Goal: Task Accomplishment & Management: Manage account settings

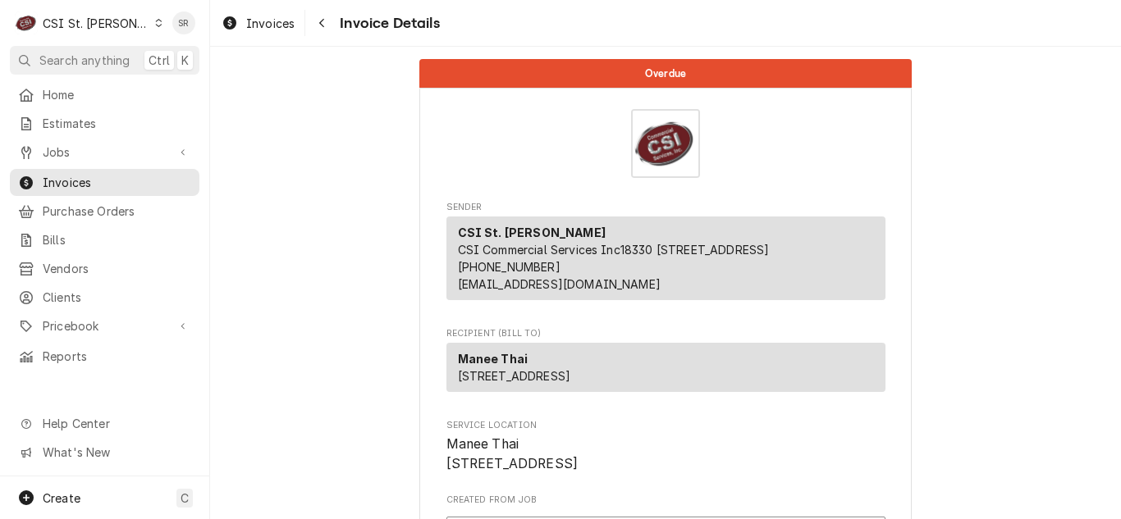
click at [96, 22] on div "CSI St. [PERSON_NAME]" at bounding box center [96, 23] width 107 height 17
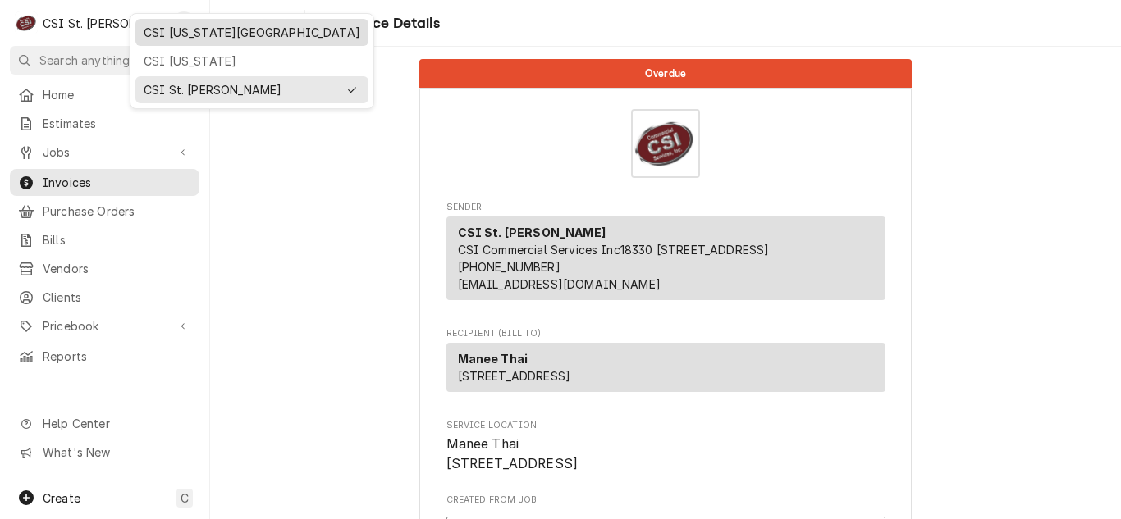
click at [183, 37] on div "CSI Kansas City" at bounding box center [252, 32] width 217 height 17
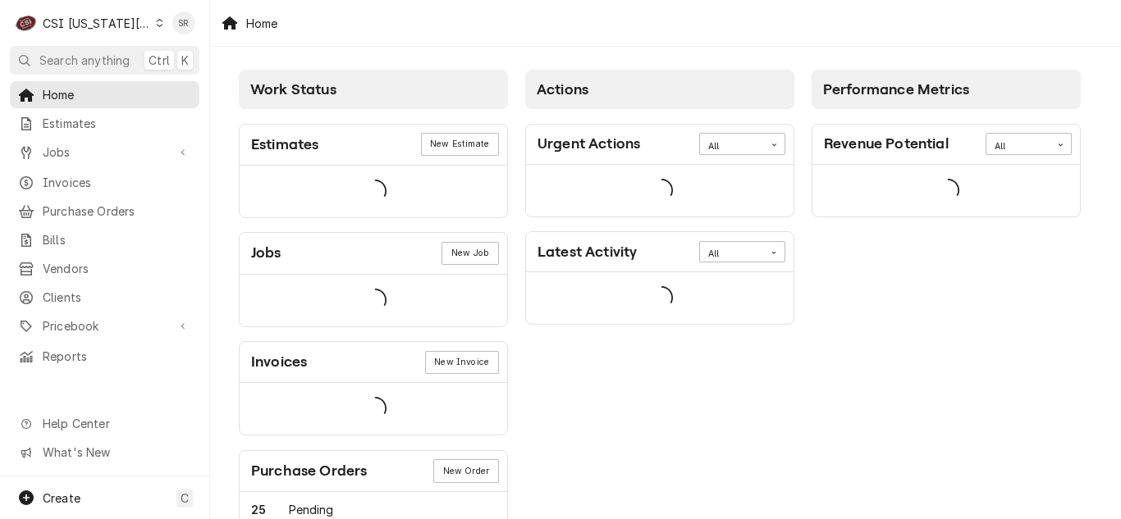
click at [102, 21] on div "CSI Kansas City" at bounding box center [97, 23] width 108 height 17
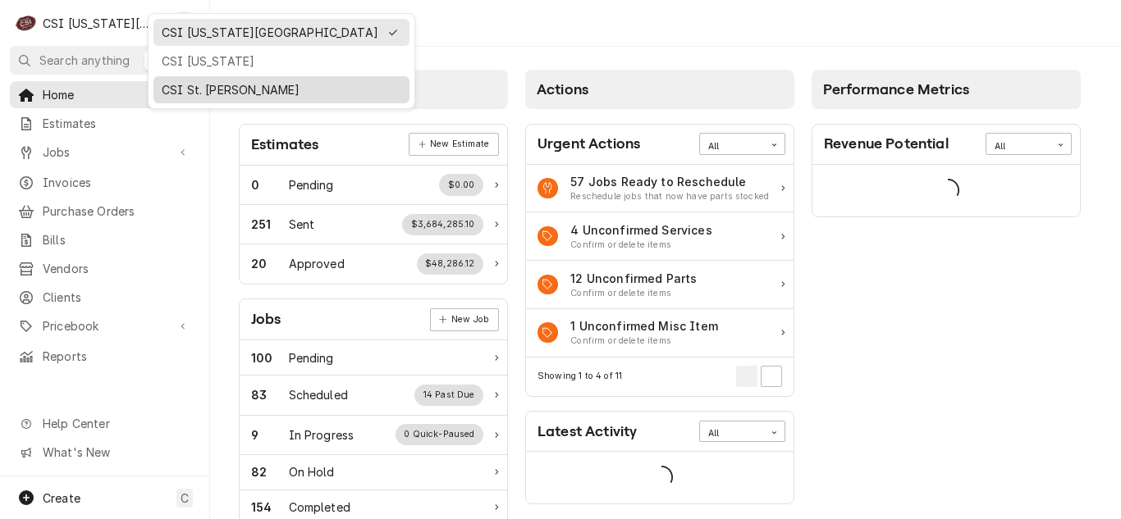
click at [172, 85] on div "CSI St. [PERSON_NAME]" at bounding box center [282, 89] width 240 height 17
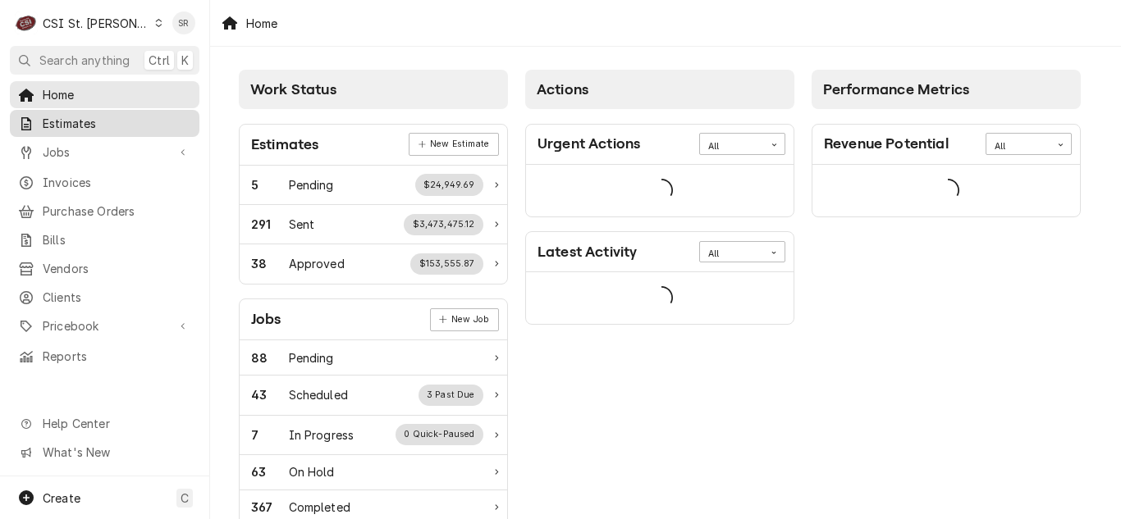
click at [63, 124] on span "Estimates" at bounding box center [117, 123] width 149 height 17
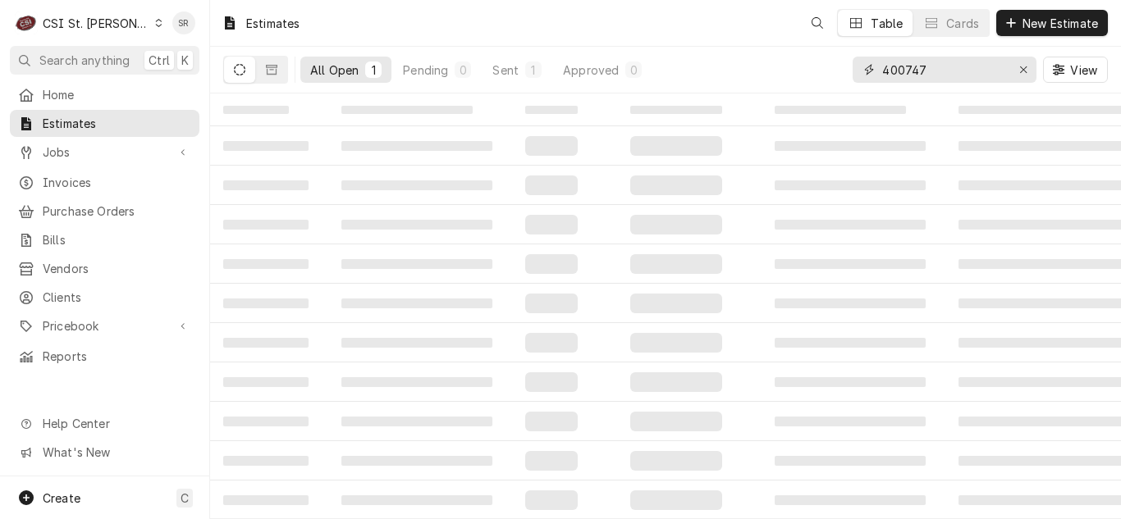
drag, startPoint x: 884, startPoint y: 71, endPoint x: 873, endPoint y: 67, distance: 11.2
click at [865, 67] on div "400747" at bounding box center [945, 70] width 184 height 26
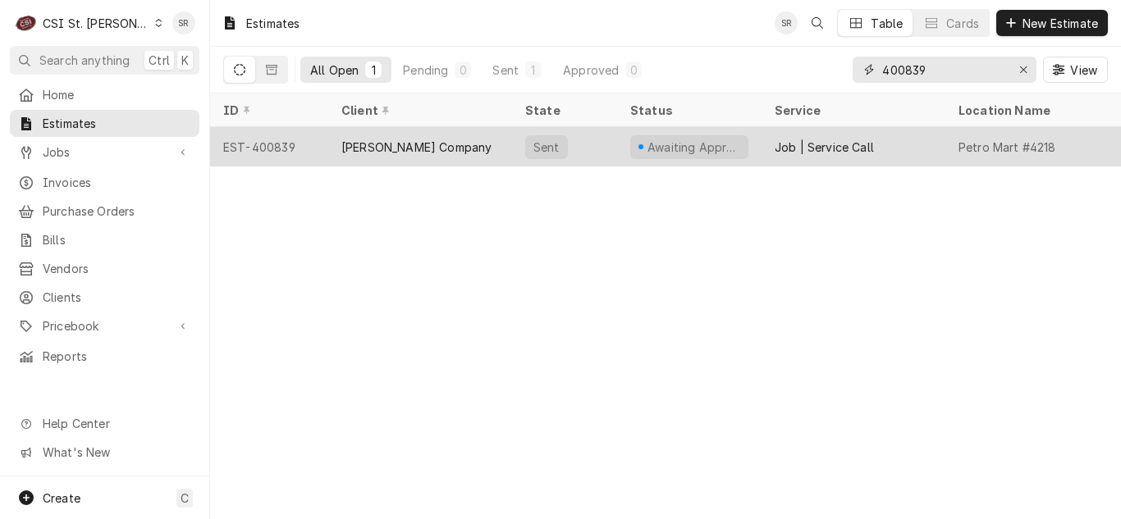
type input "400839"
click at [358, 142] on div "Vivian Company" at bounding box center [416, 147] width 150 height 17
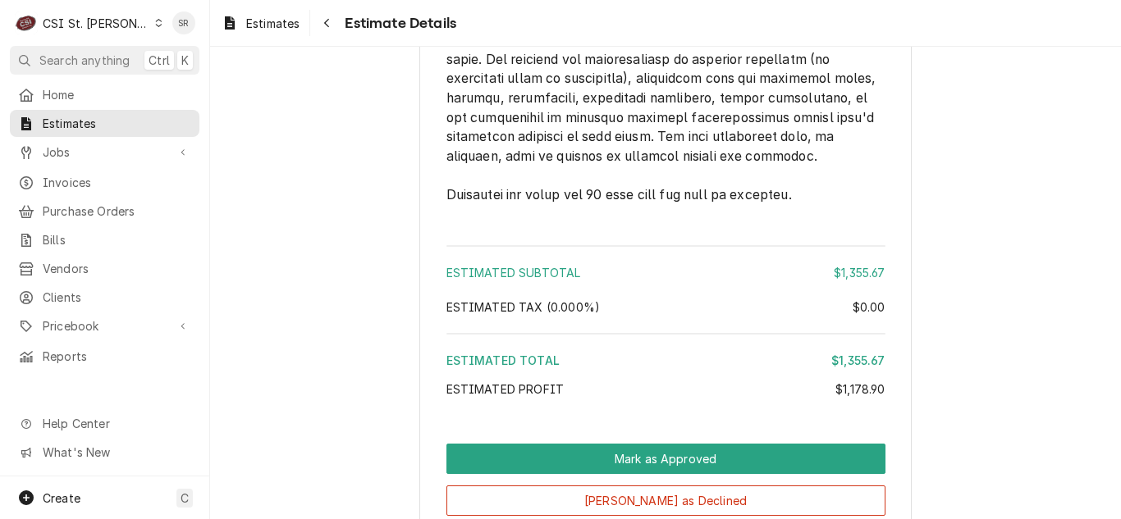
scroll to position [3759, 0]
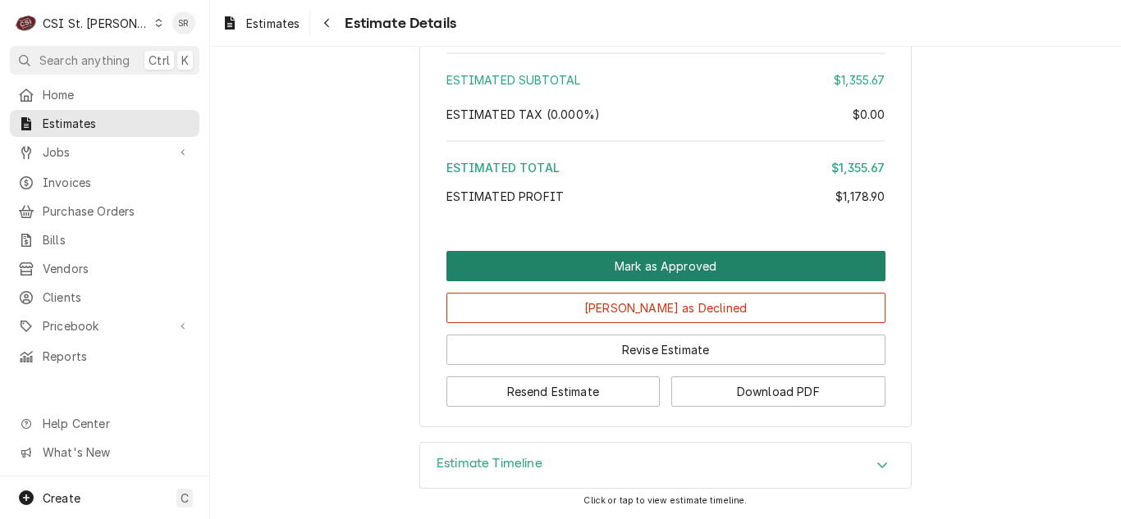
click at [753, 263] on button "Mark as Approved" at bounding box center [665, 266] width 439 height 30
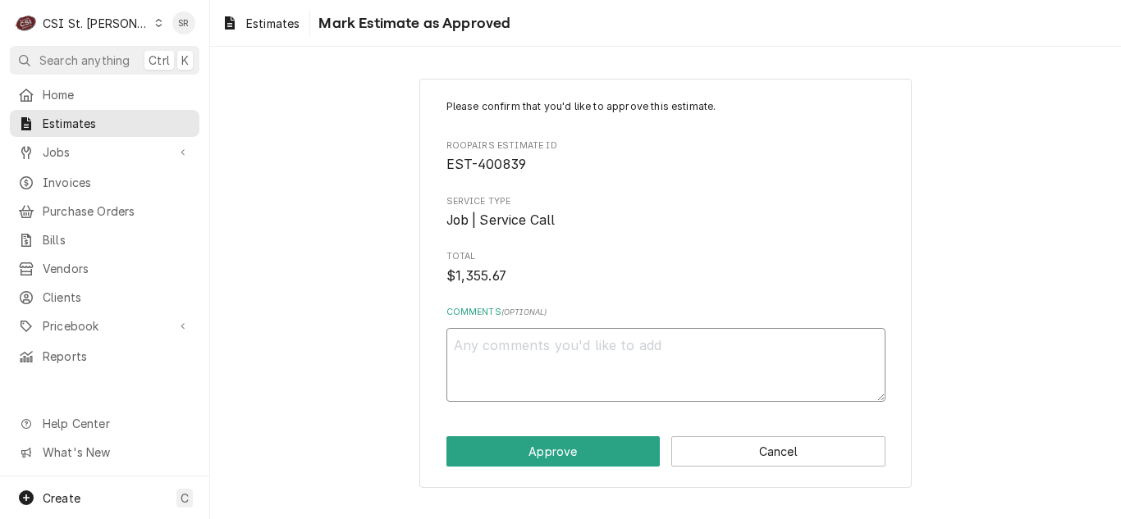
click at [663, 360] on textarea "Comments ( optional )" at bounding box center [665, 365] width 439 height 74
type textarea "x"
type textarea "ap"
type textarea "x"
type textarea "app"
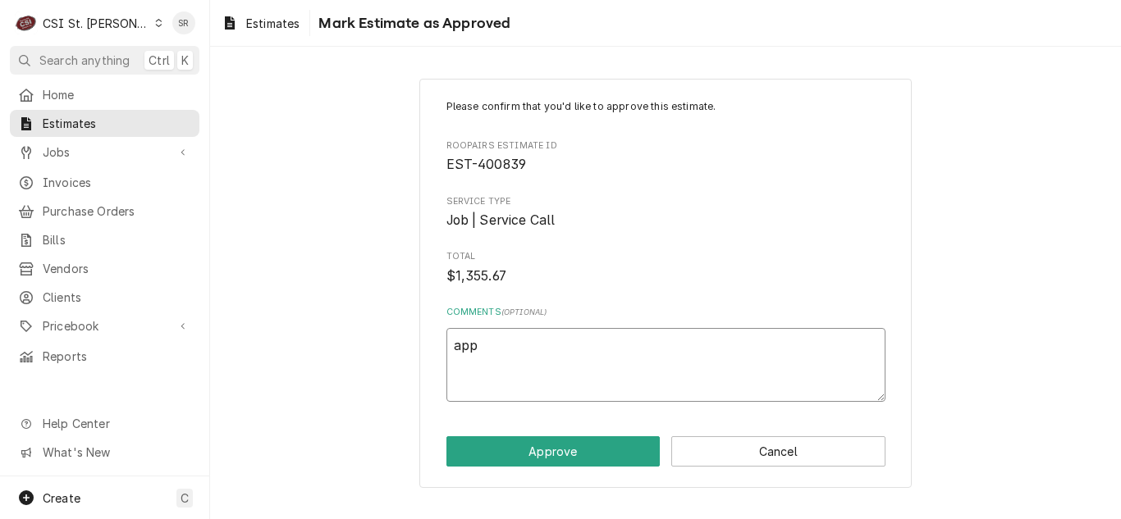
type textarea "x"
type textarea "appr"
type textarea "x"
type textarea "appro"
type textarea "x"
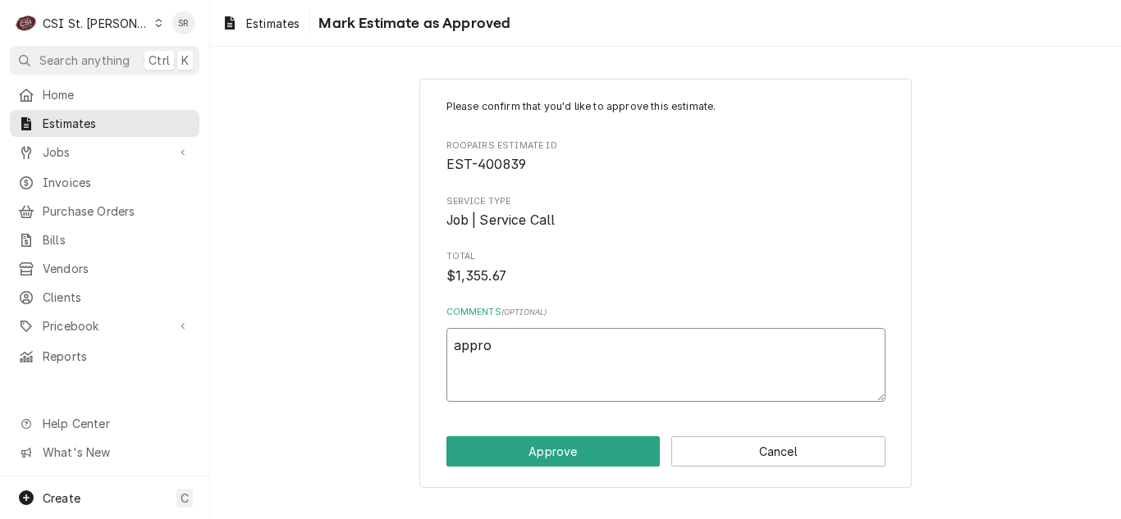
type textarea "approv"
type textarea "x"
type textarea "approve"
type textarea "x"
type textarea "approved"
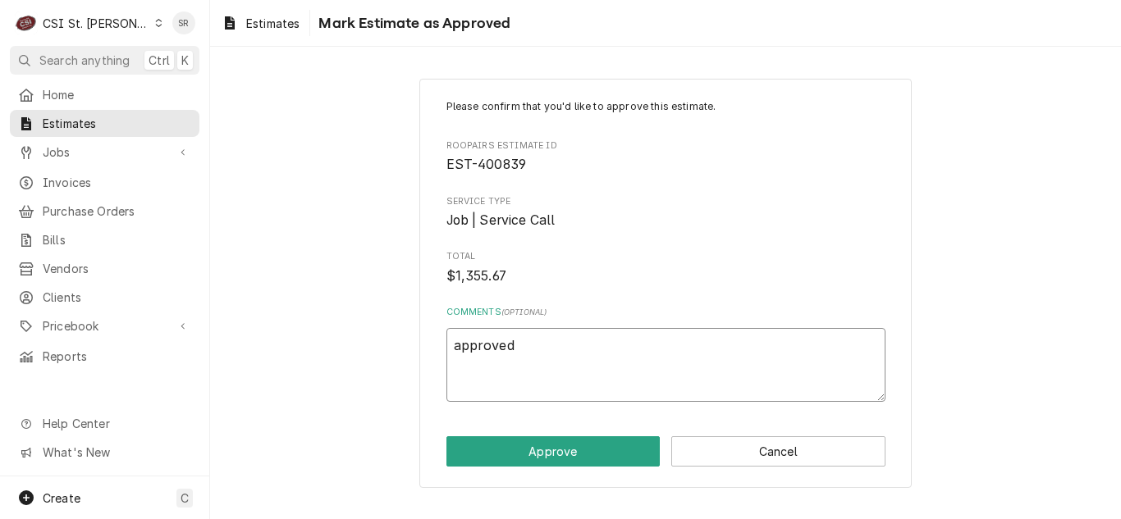
type textarea "x"
type textarea "approved v"
type textarea "x"
type textarea "approved via"
type textarea "x"
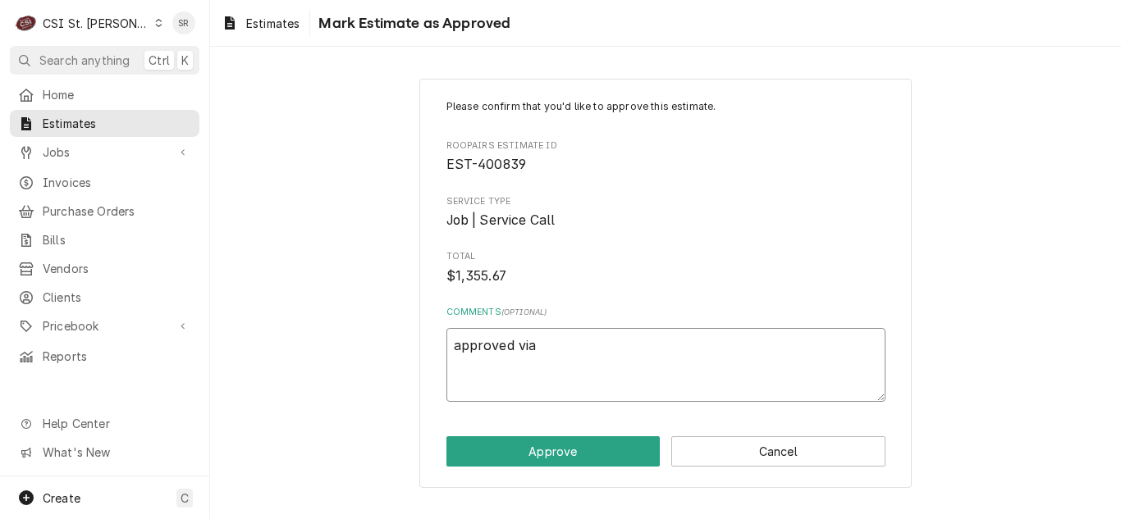
type textarea "approved via"
type textarea "x"
type textarea "approved via k"
type textarea "x"
type textarea "approved via ku"
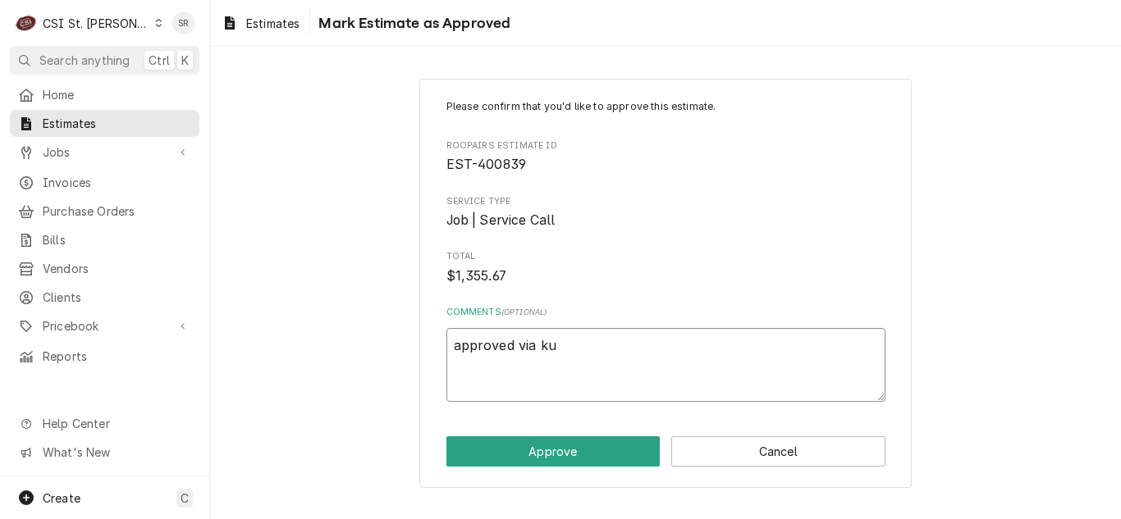
type textarea "x"
type textarea "approved via kur"
type textarea "x"
type textarea "approved via kurt"
type textarea "x"
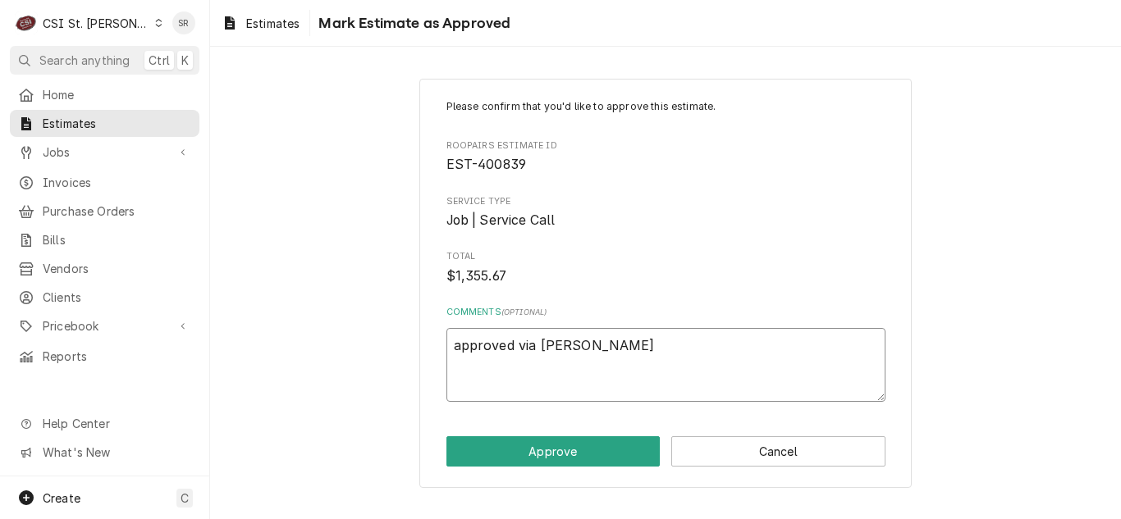
type textarea "approved via kurt"
type textarea "x"
type textarea "approved via kurt e"
type textarea "x"
type textarea "approved via kurt em"
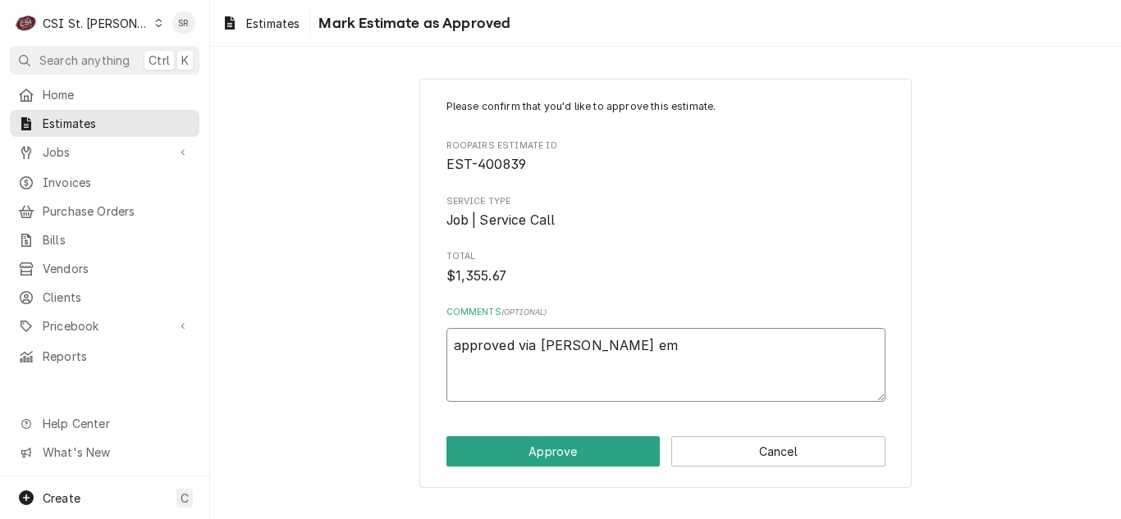
type textarea "x"
type textarea "approved via kurt ema"
type textarea "x"
type textarea "approved via kurt emai"
type textarea "x"
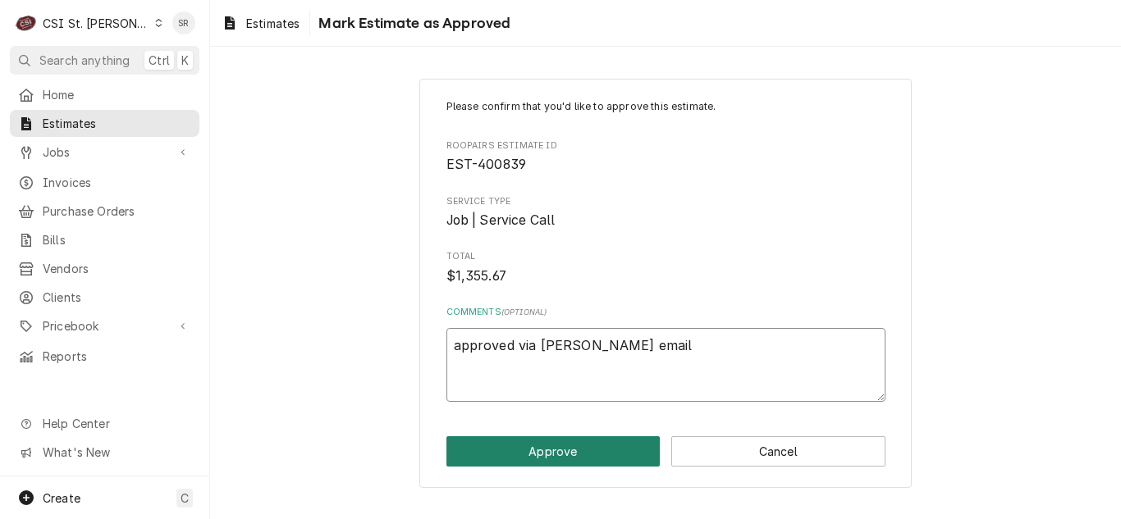
type textarea "approved via kurt email"
click at [588, 448] on button "Approve" at bounding box center [553, 452] width 214 height 30
type textarea "x"
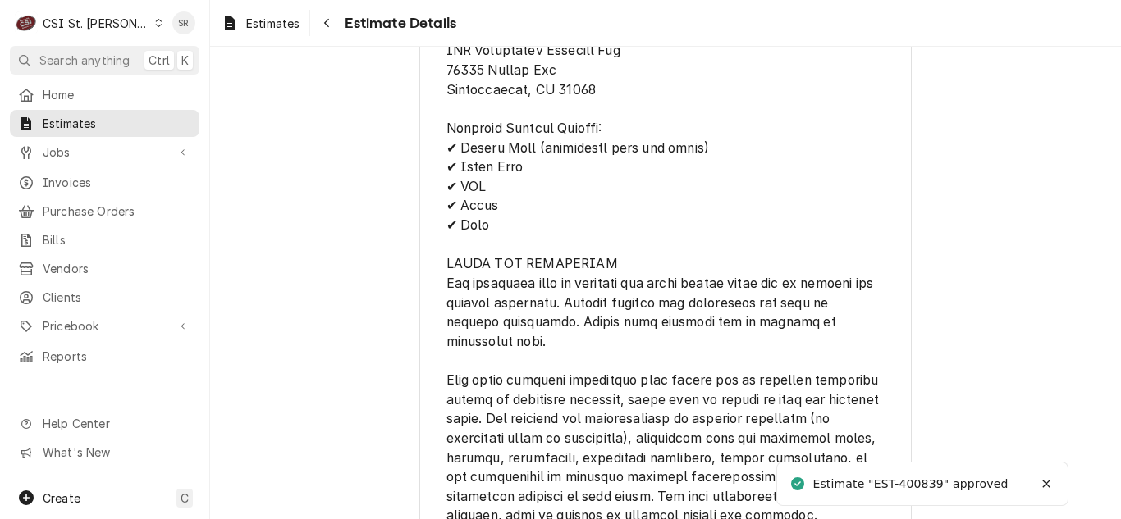
scroll to position [3775, 0]
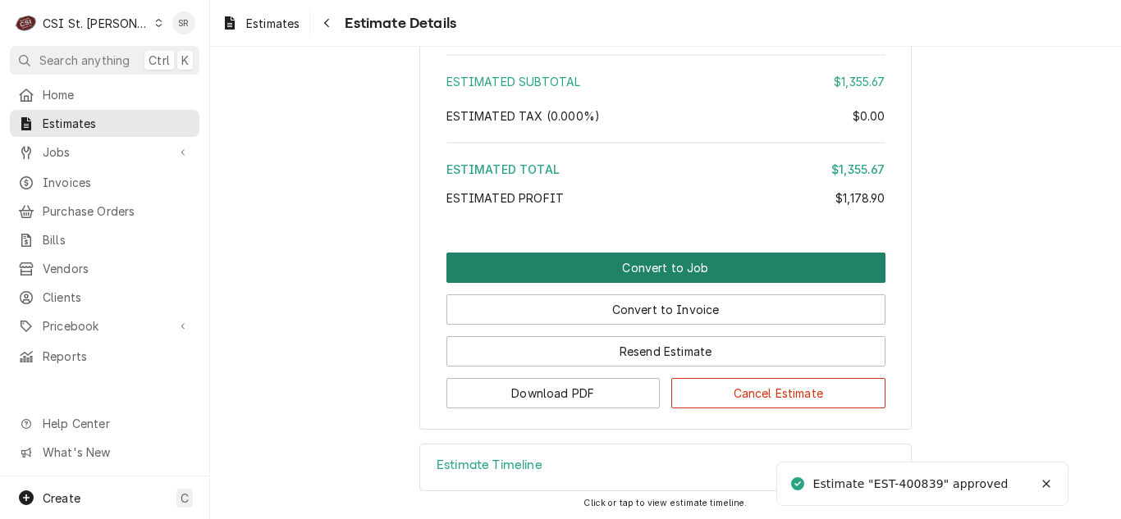
click at [652, 283] on button "Convert to Job" at bounding box center [665, 268] width 439 height 30
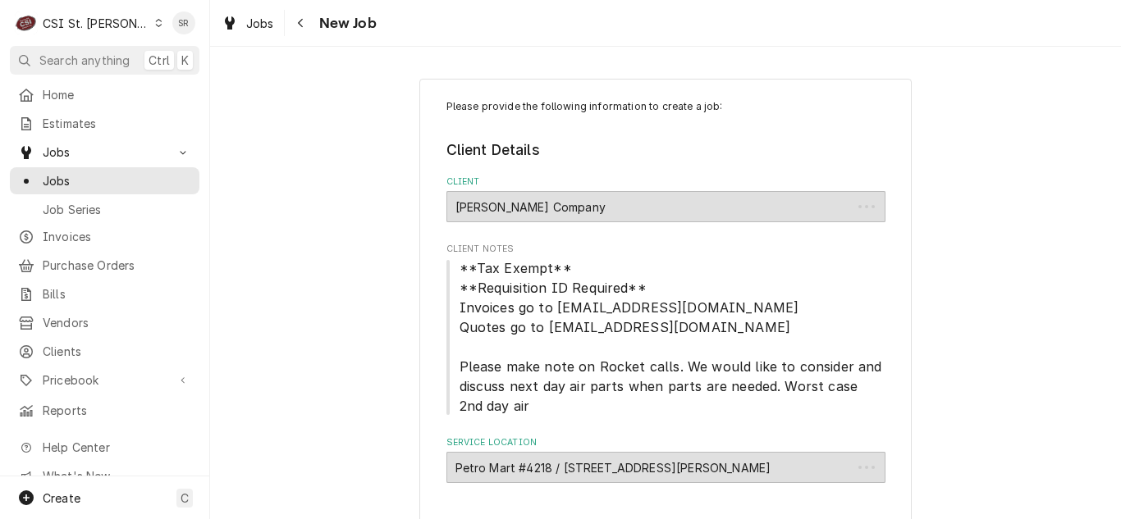
type textarea "x"
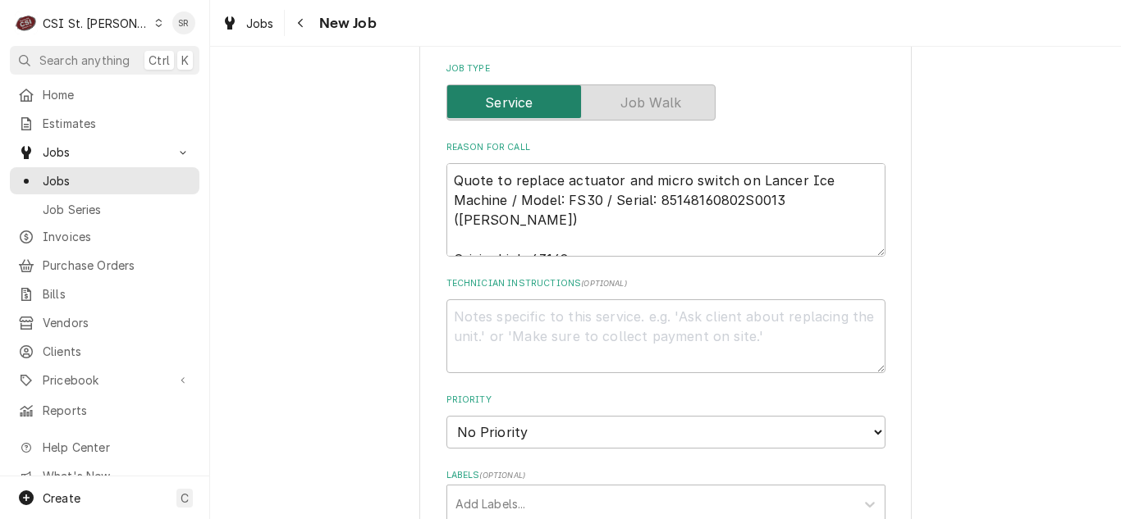
scroll to position [821, 0]
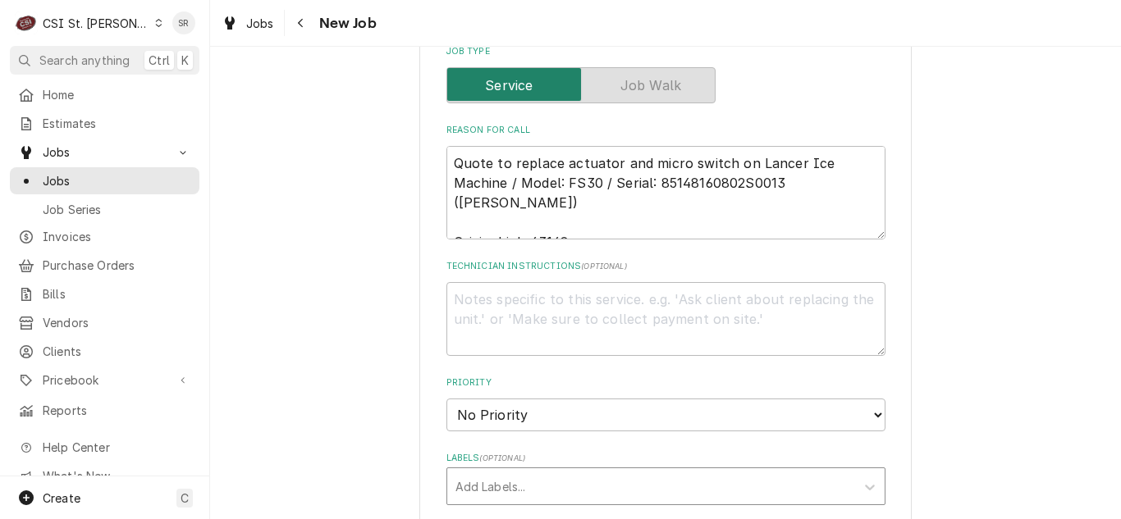
click at [504, 481] on div "Labels" at bounding box center [650, 487] width 391 height 30
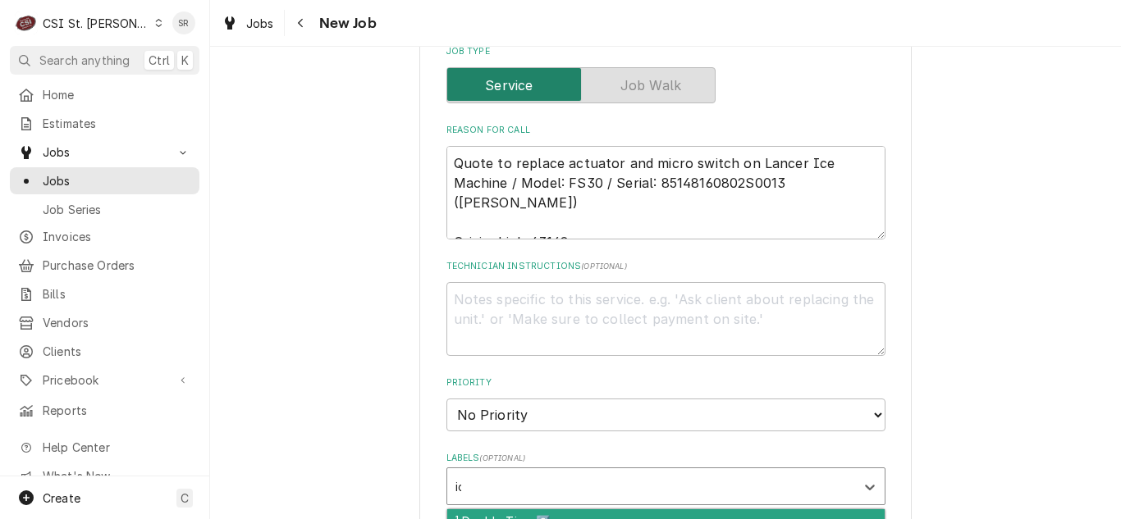
type input "ice"
type textarea "x"
type input "awa"
type textarea "x"
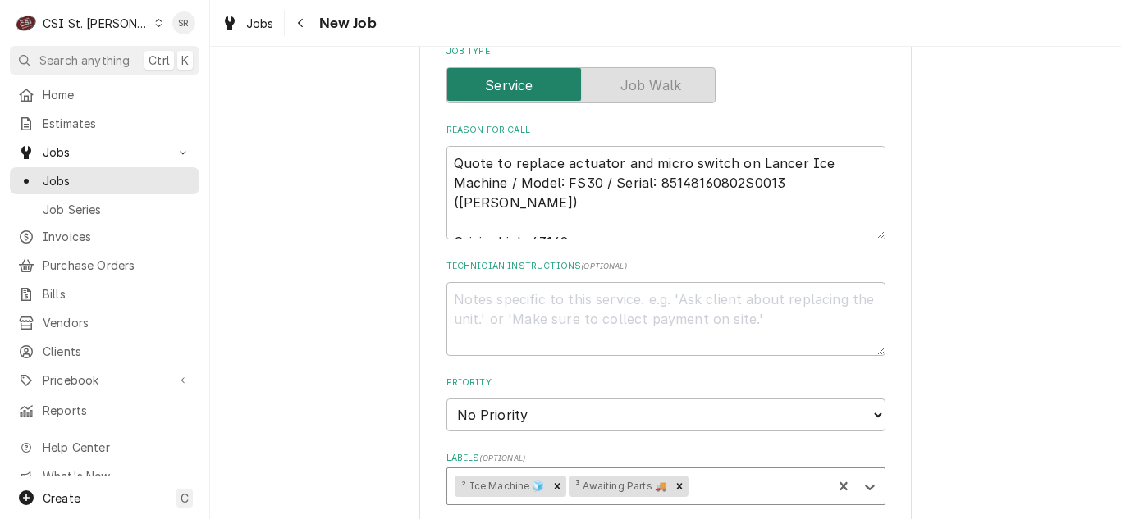
type input "q"
type textarea "x"
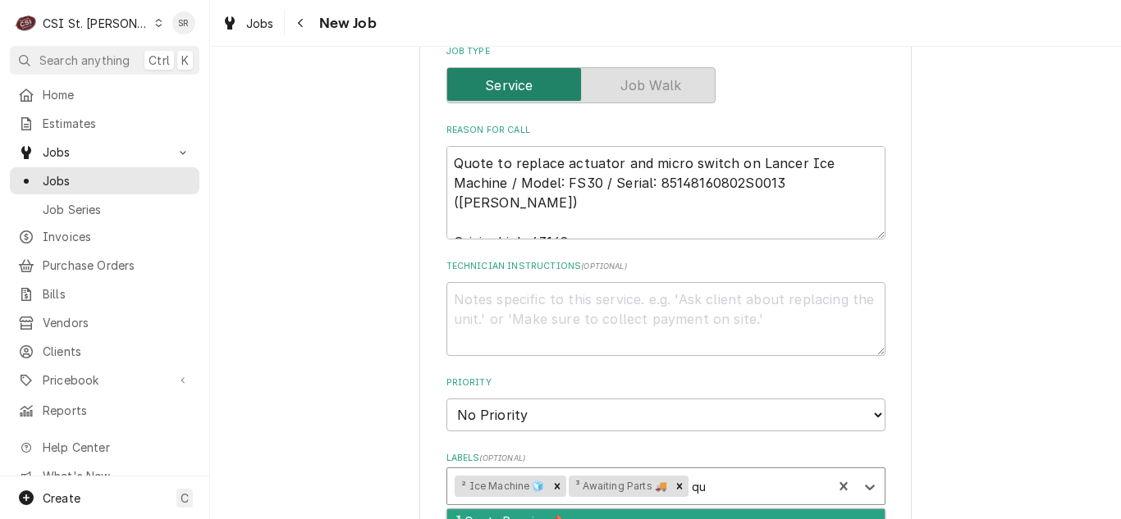
type input "quo"
type textarea "x"
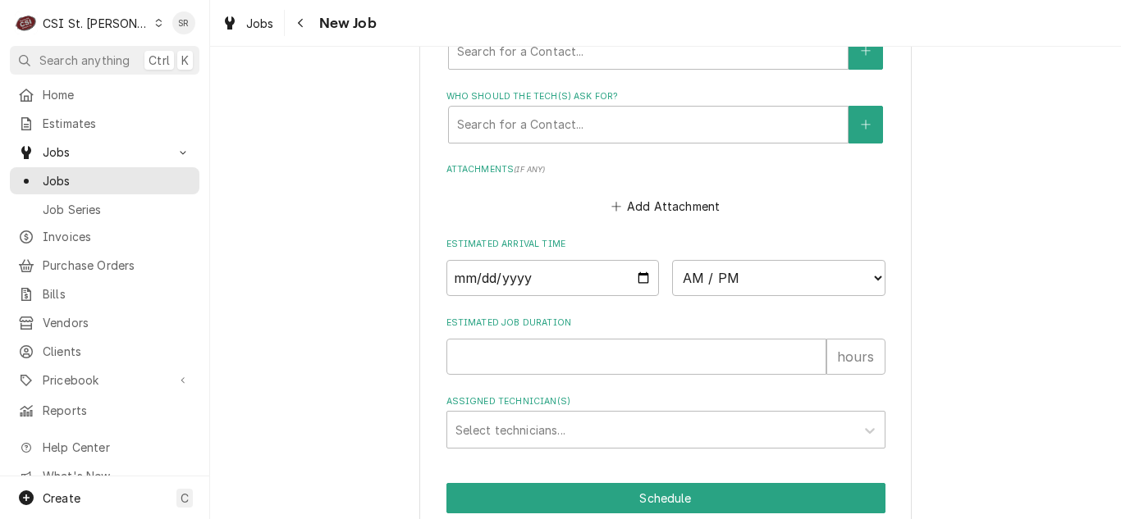
scroll to position [1464, 0]
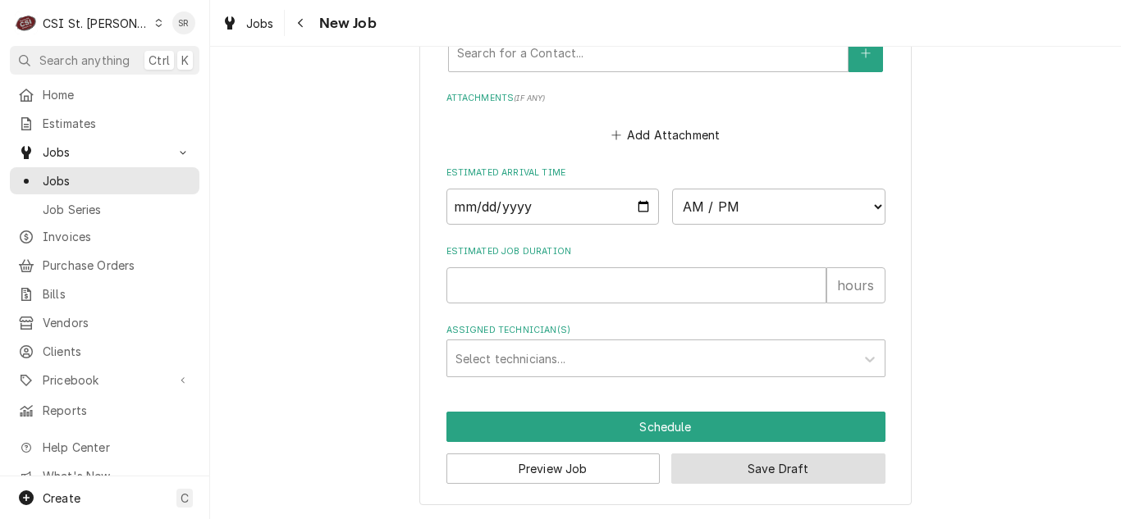
click at [728, 478] on button "Save Draft" at bounding box center [778, 469] width 214 height 30
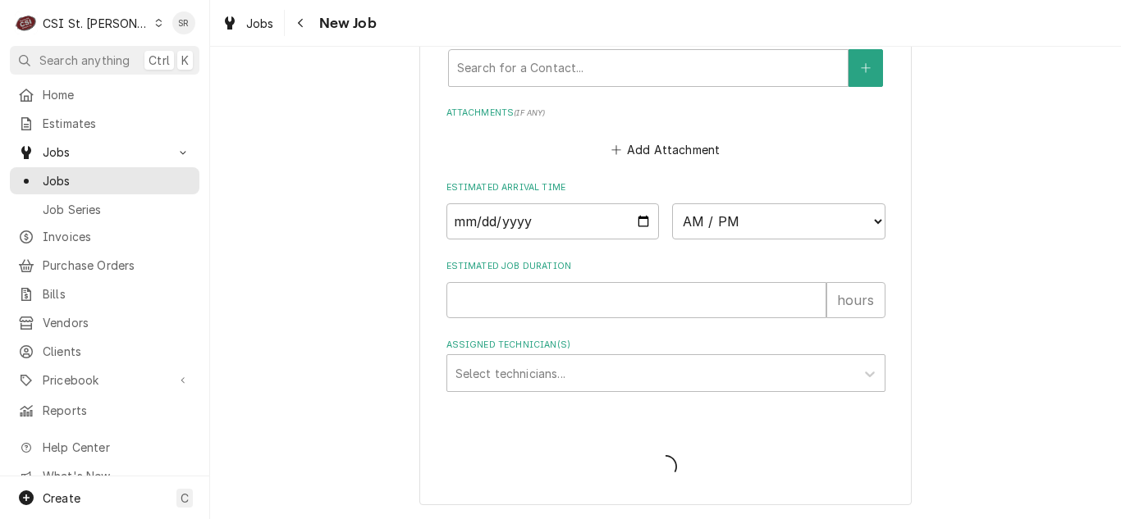
scroll to position [1449, 0]
type textarea "x"
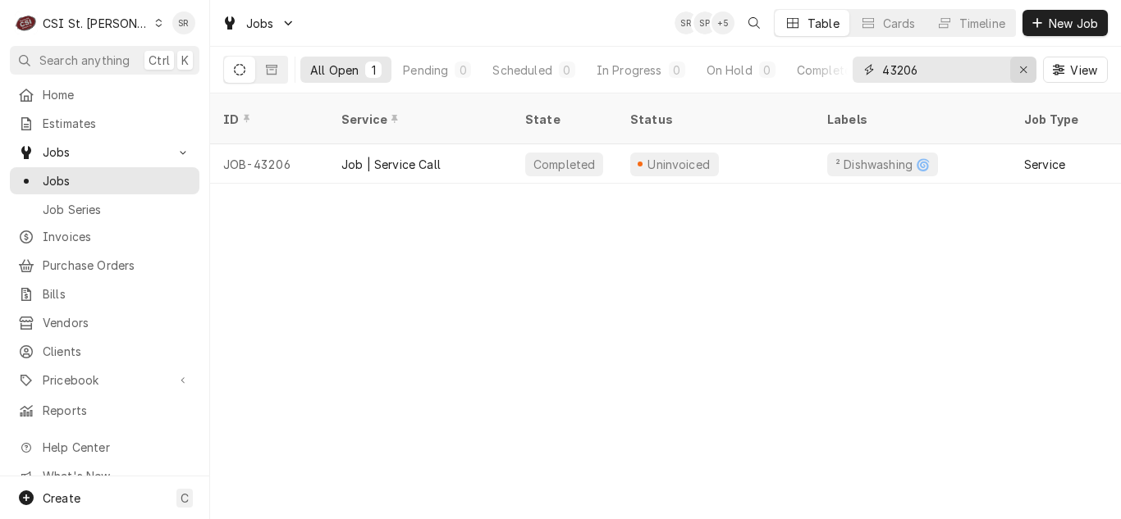
click at [1021, 66] on icon "Erase input" at bounding box center [1023, 69] width 9 height 11
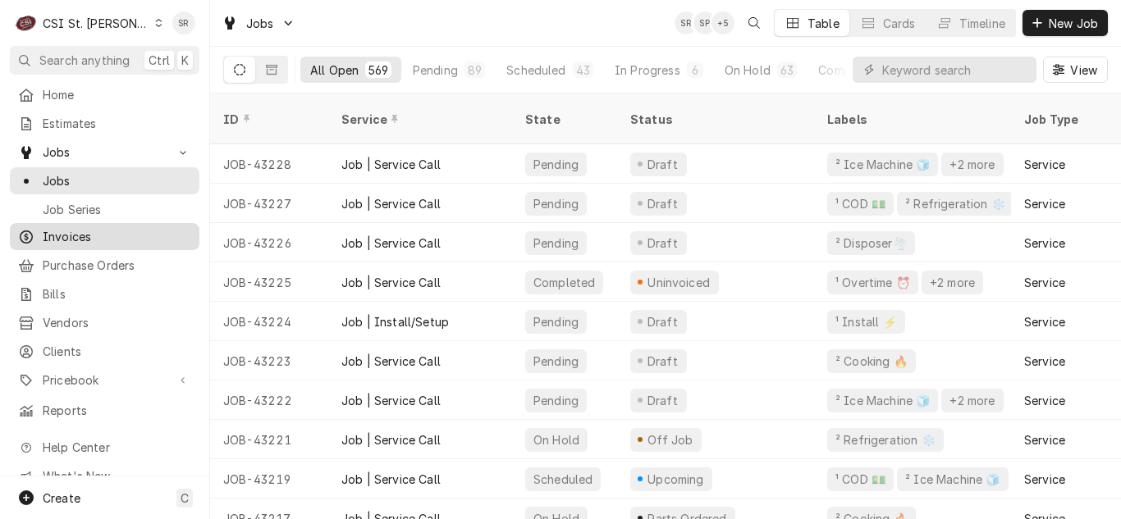
click at [90, 236] on span "Invoices" at bounding box center [117, 236] width 149 height 17
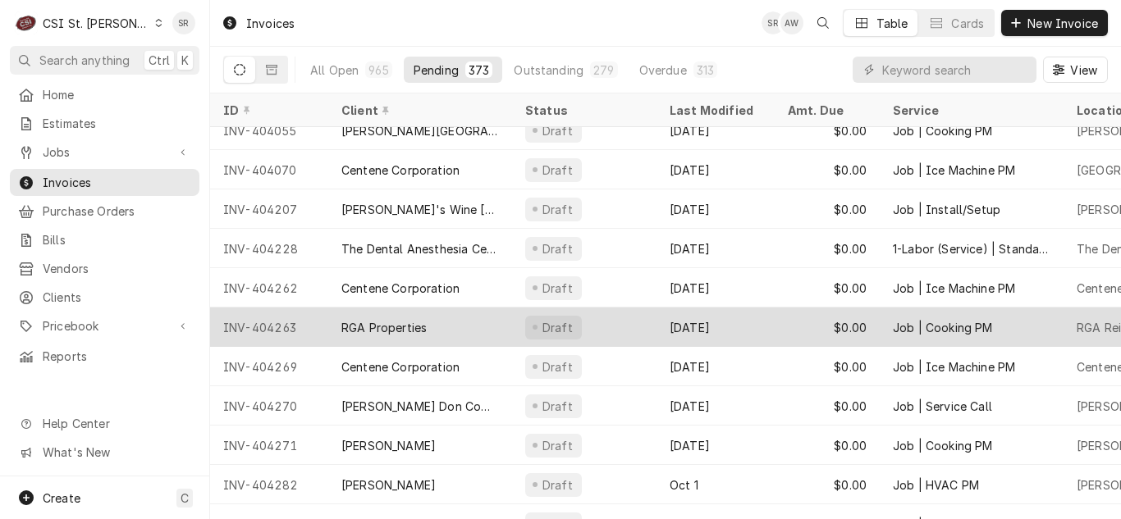
scroll to position [335, 0]
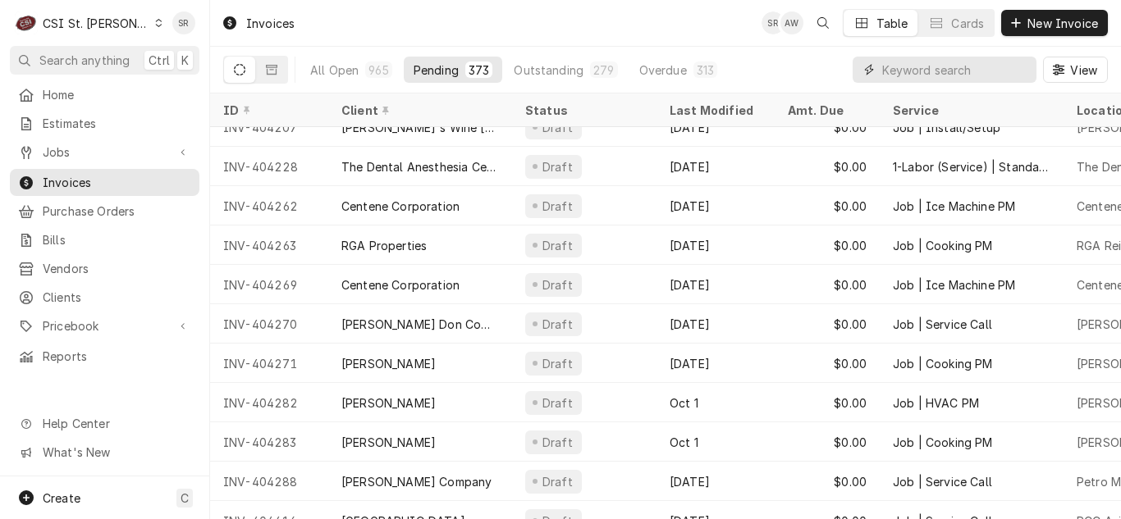
click at [903, 71] on input "Dynamic Content Wrapper" at bounding box center [955, 70] width 146 height 26
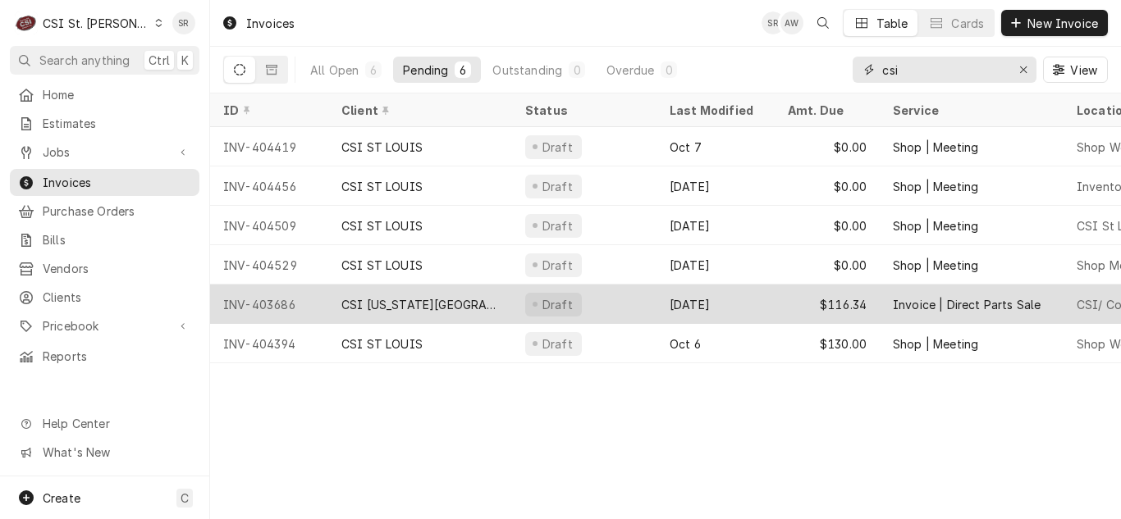
type input "csi"
click at [476, 304] on div "CSI [US_STATE][GEOGRAPHIC_DATA]" at bounding box center [420, 304] width 184 height 39
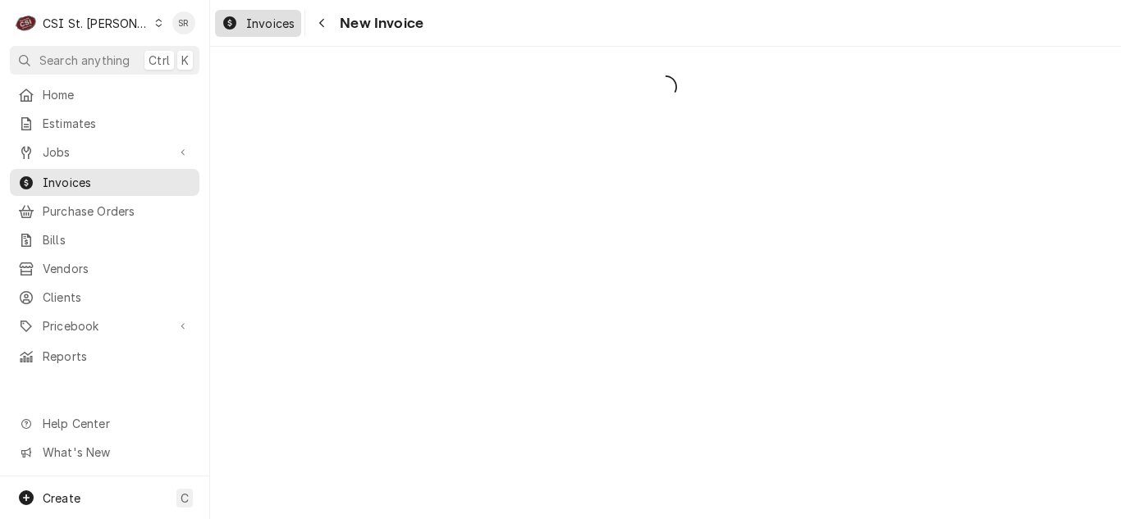
click at [236, 30] on div "Dynamic Content Wrapper" at bounding box center [230, 23] width 16 height 20
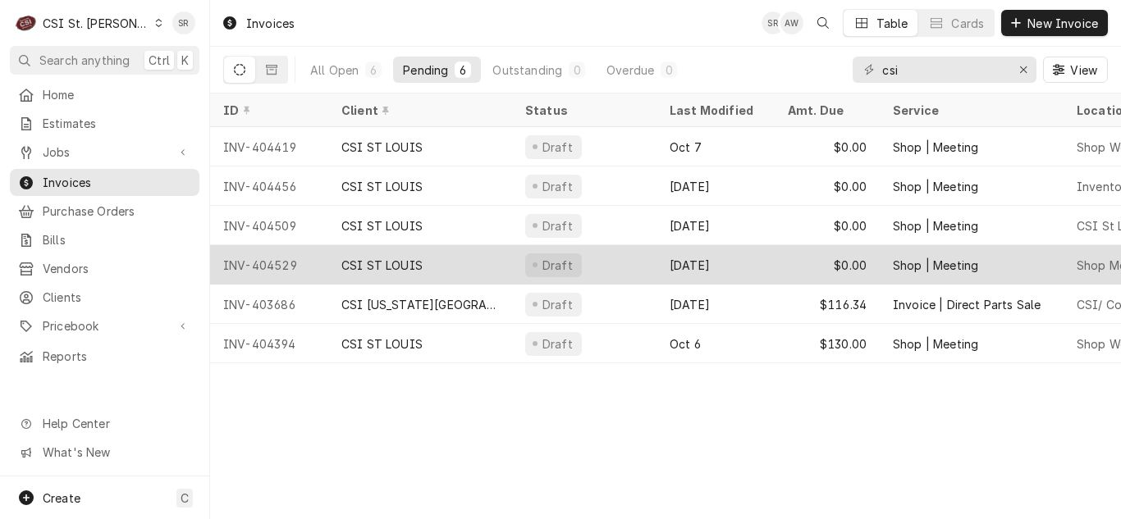
click at [593, 270] on div "Draft" at bounding box center [584, 264] width 144 height 39
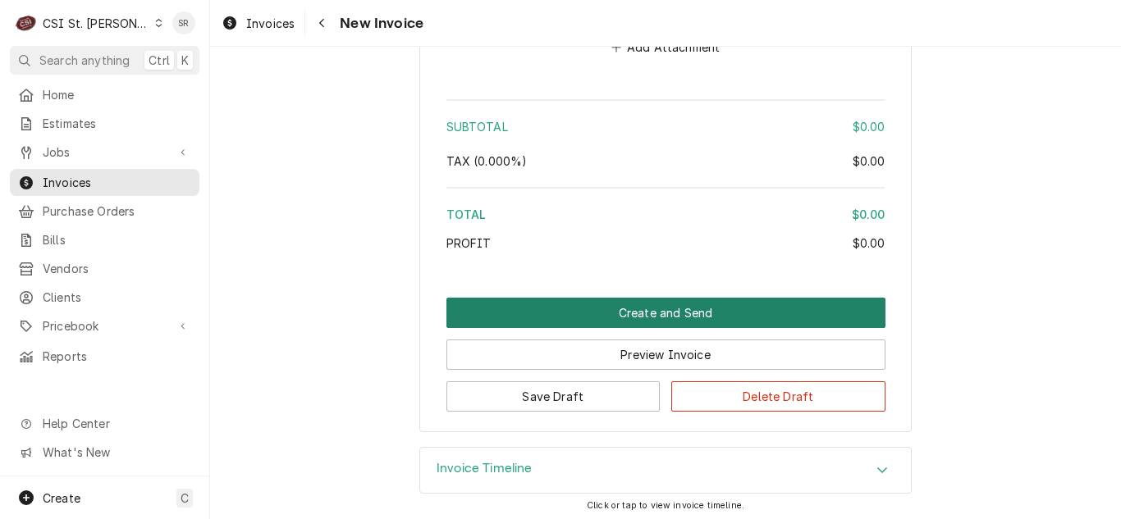
scroll to position [2576, 0]
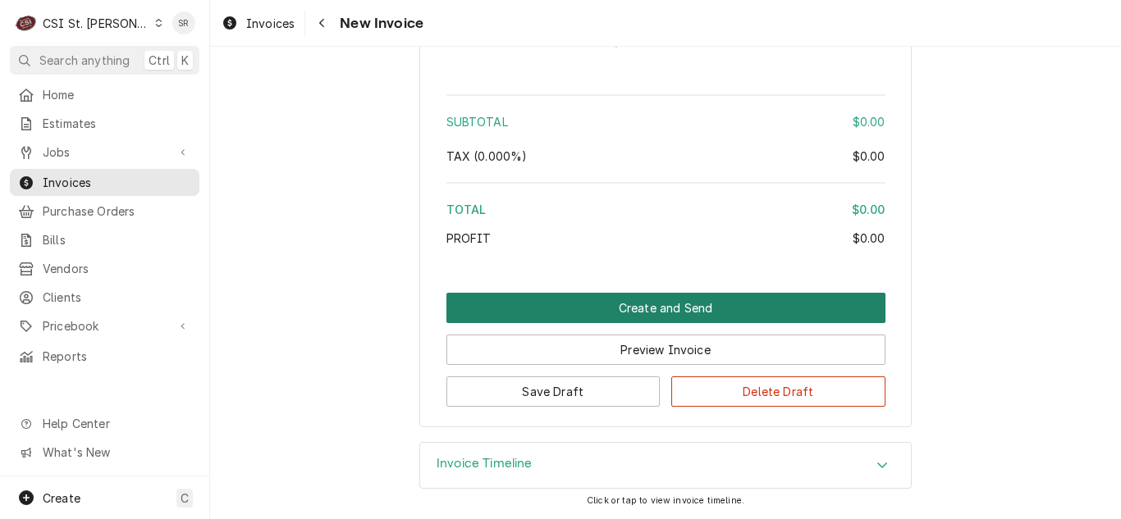
click at [656, 307] on button "Create and Send" at bounding box center [665, 308] width 439 height 30
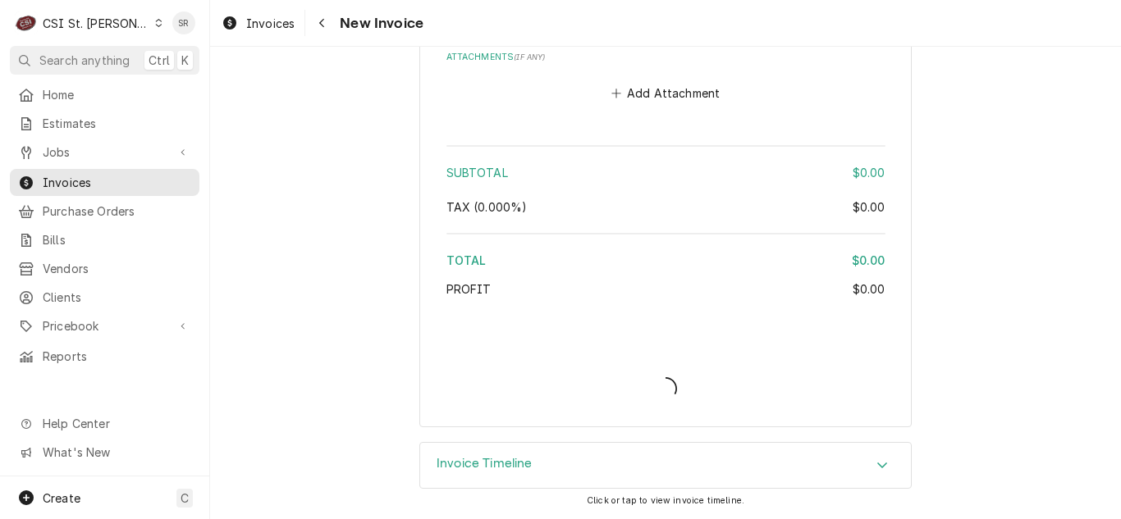
scroll to position [2525, 0]
type textarea "x"
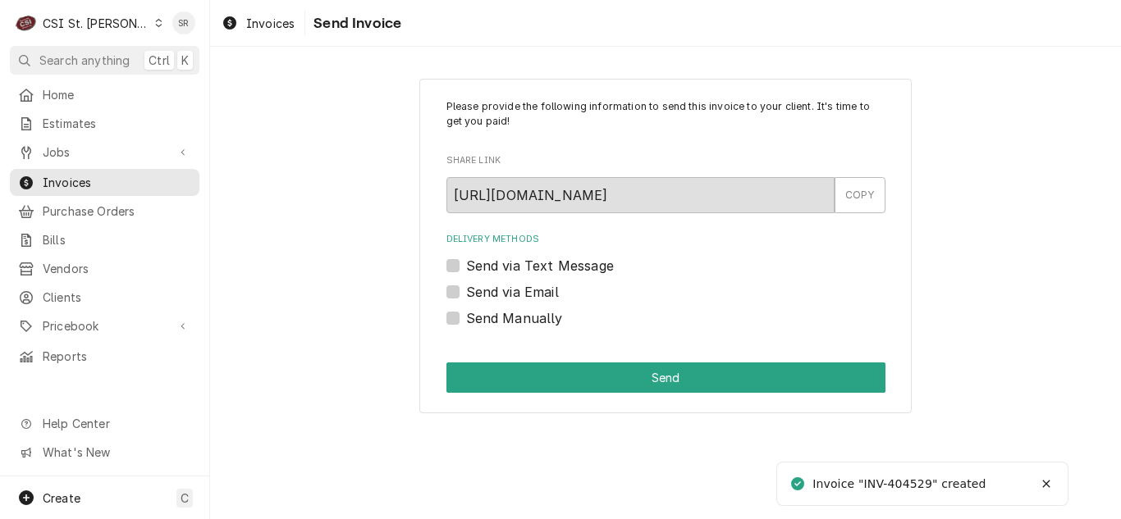
click at [515, 320] on label "Send Manually" at bounding box center [514, 319] width 97 height 20
click at [515, 320] on input "Send Manually" at bounding box center [685, 327] width 439 height 36
checkbox input "true"
click at [582, 359] on div "Please provide the following information to send this invoice to your client. I…" at bounding box center [665, 247] width 492 height 336
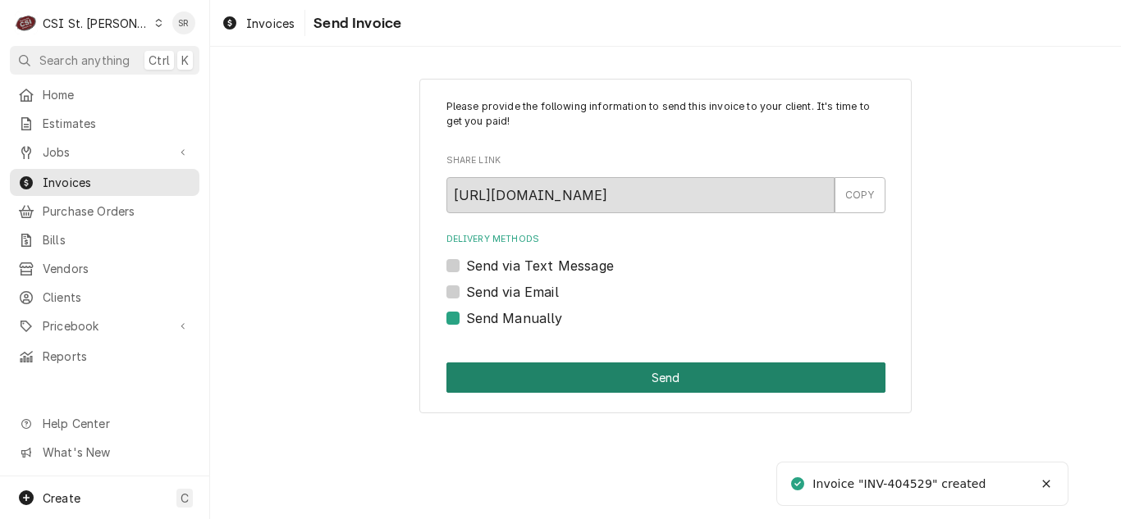
click at [587, 378] on button "Send" at bounding box center [665, 378] width 439 height 30
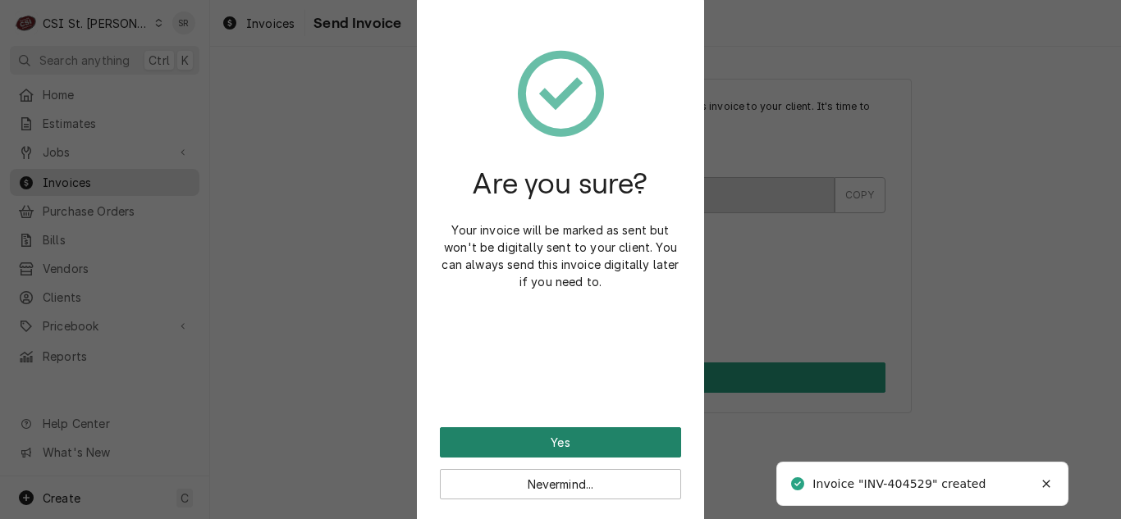
click at [587, 440] on button "Yes" at bounding box center [560, 443] width 241 height 30
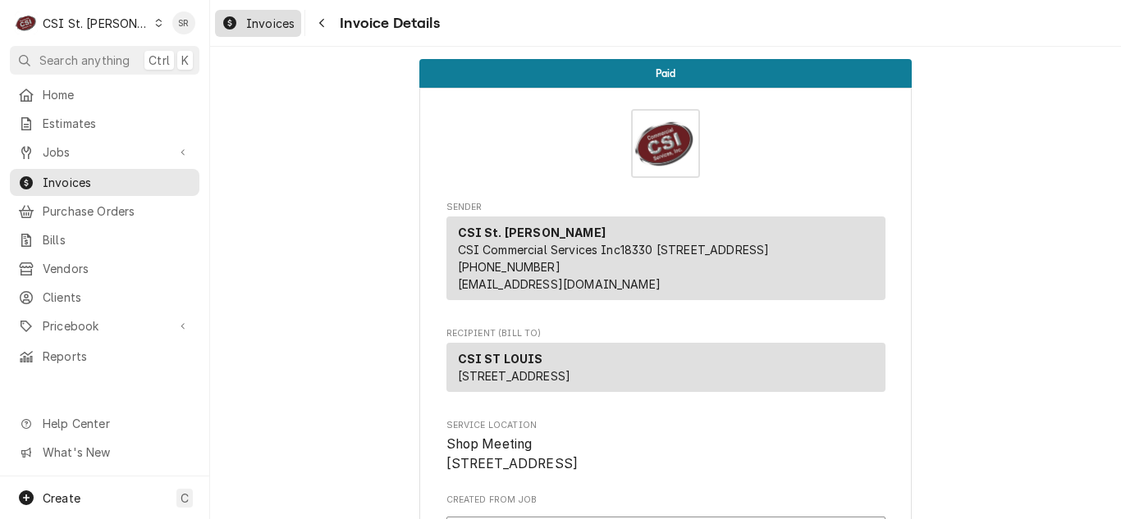
click at [265, 25] on span "Invoices" at bounding box center [270, 23] width 48 height 17
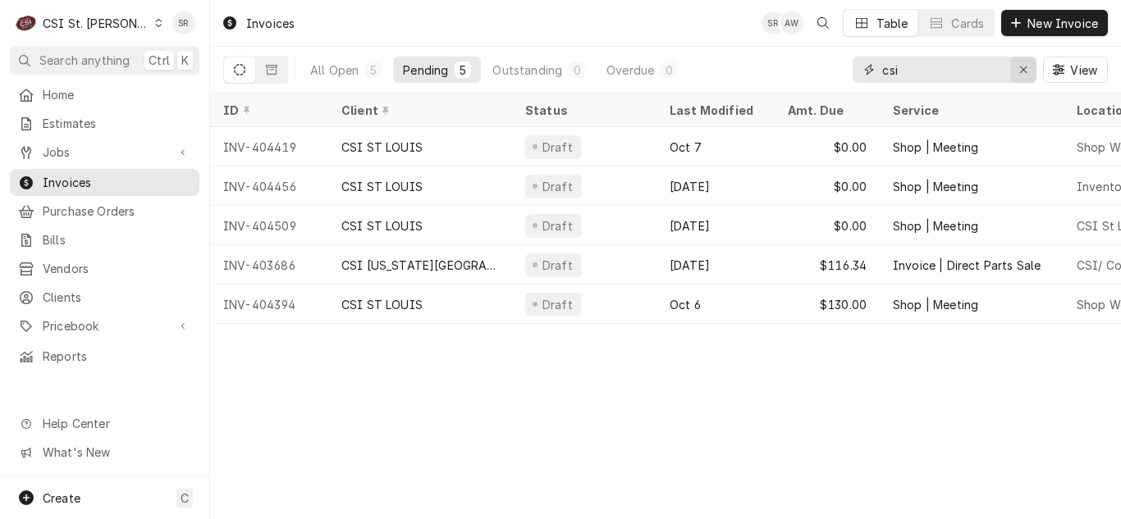
click at [1025, 71] on icon "Erase input" at bounding box center [1023, 69] width 9 height 11
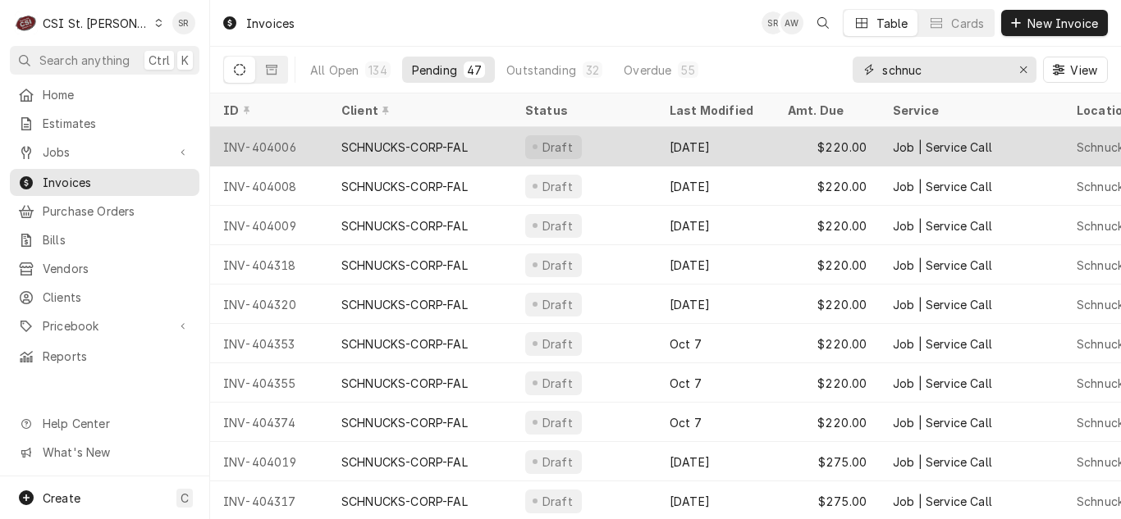
type input "schnuc"
click at [502, 152] on div "SCHNUCKS-CORP-FAL" at bounding box center [420, 146] width 184 height 39
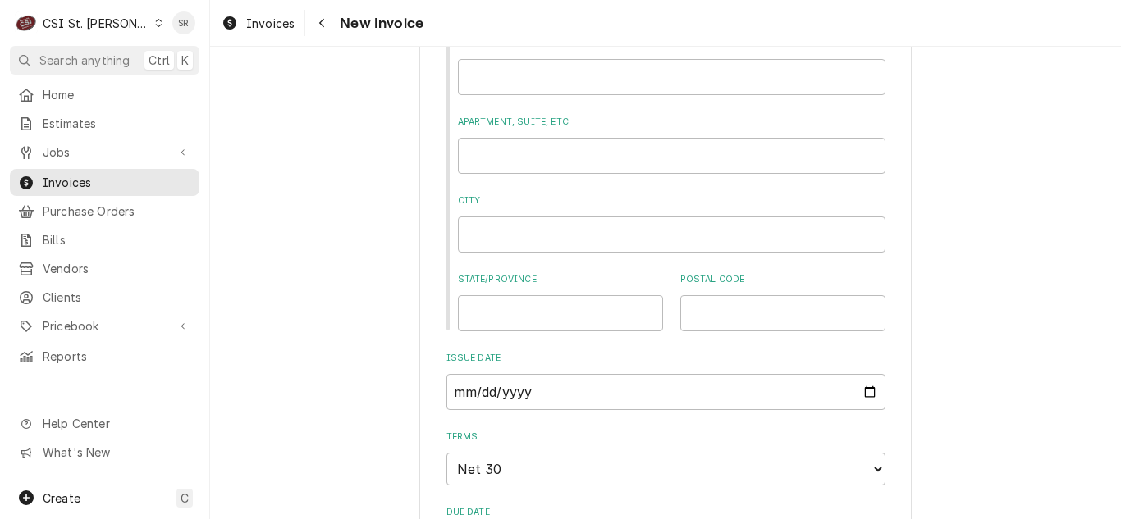
scroll to position [1231, 0]
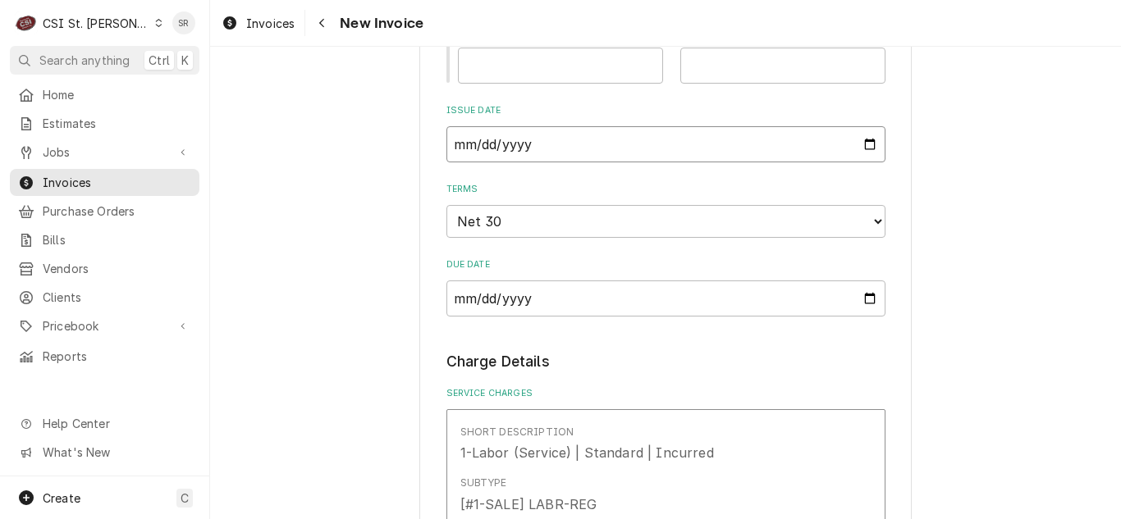
click at [867, 150] on input "[DATE]" at bounding box center [665, 144] width 439 height 36
type textarea "x"
type input "[DATE]"
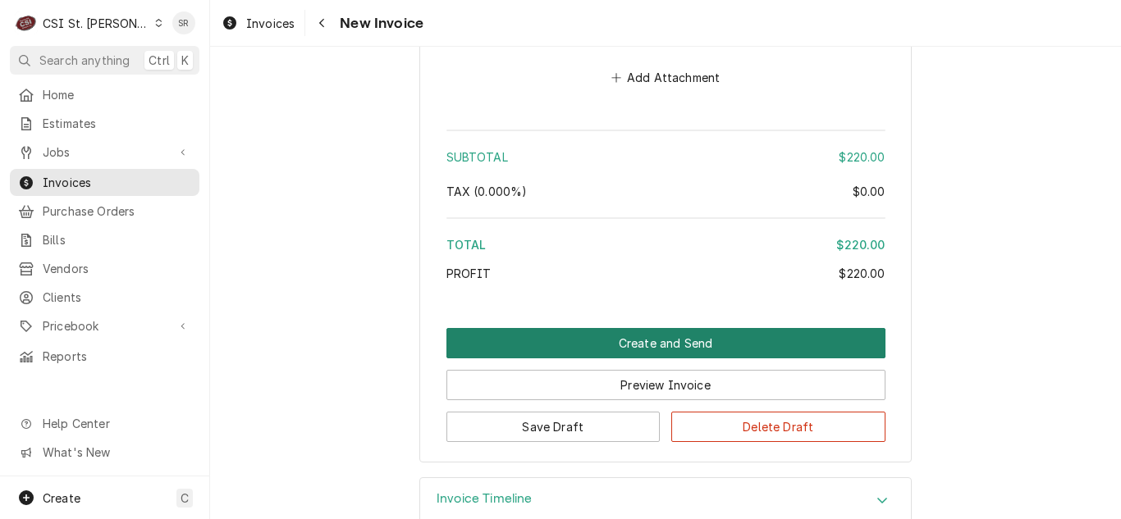
click at [687, 337] on button "Create and Send" at bounding box center [665, 343] width 439 height 30
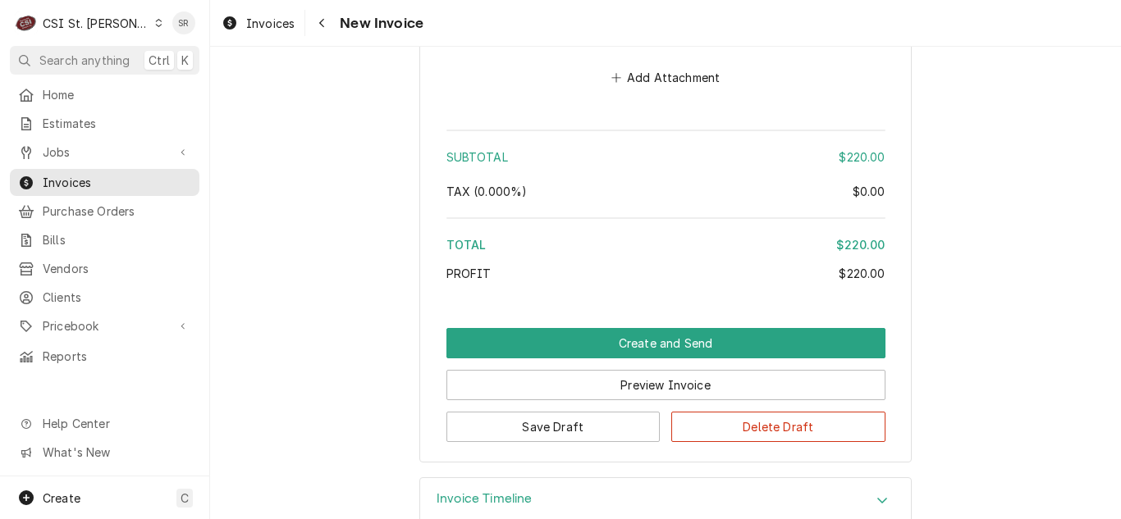
scroll to position [2857, 0]
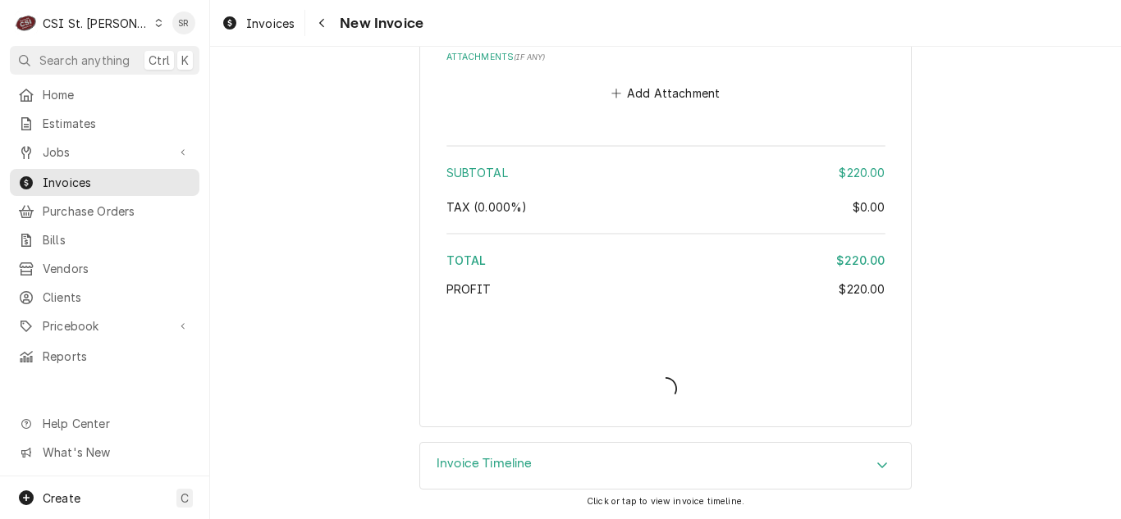
type textarea "x"
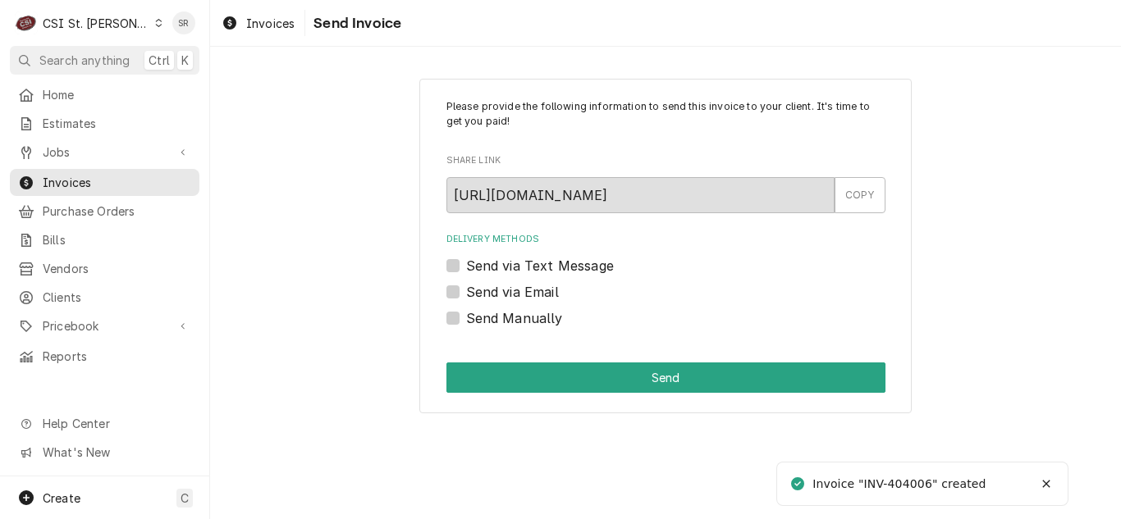
click at [532, 293] on label "Send via Email" at bounding box center [512, 292] width 93 height 20
click at [532, 293] on input "Send via Email" at bounding box center [685, 300] width 439 height 36
checkbox input "true"
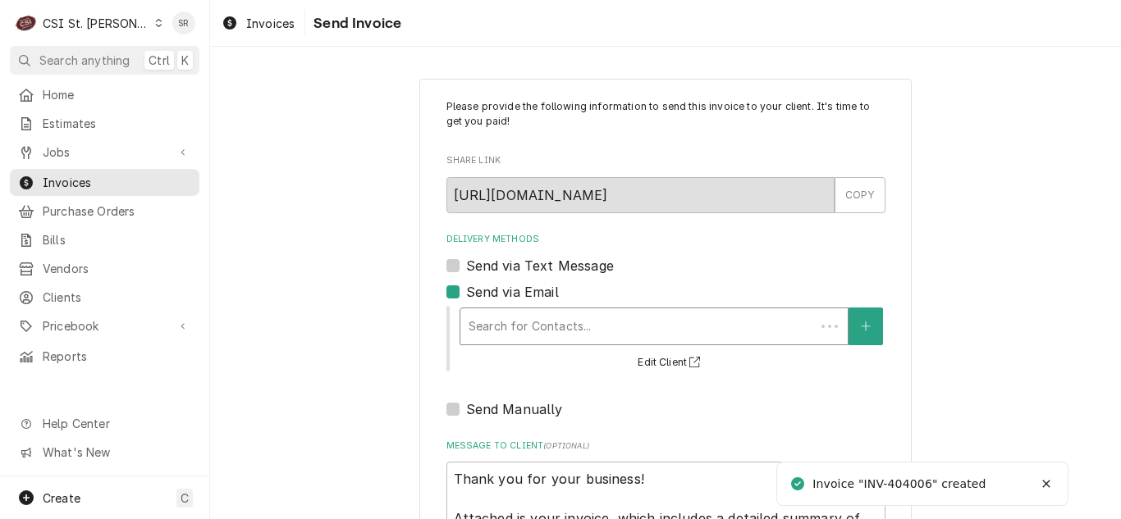
click at [552, 309] on div "Search for Contacts..." at bounding box center [637, 327] width 355 height 36
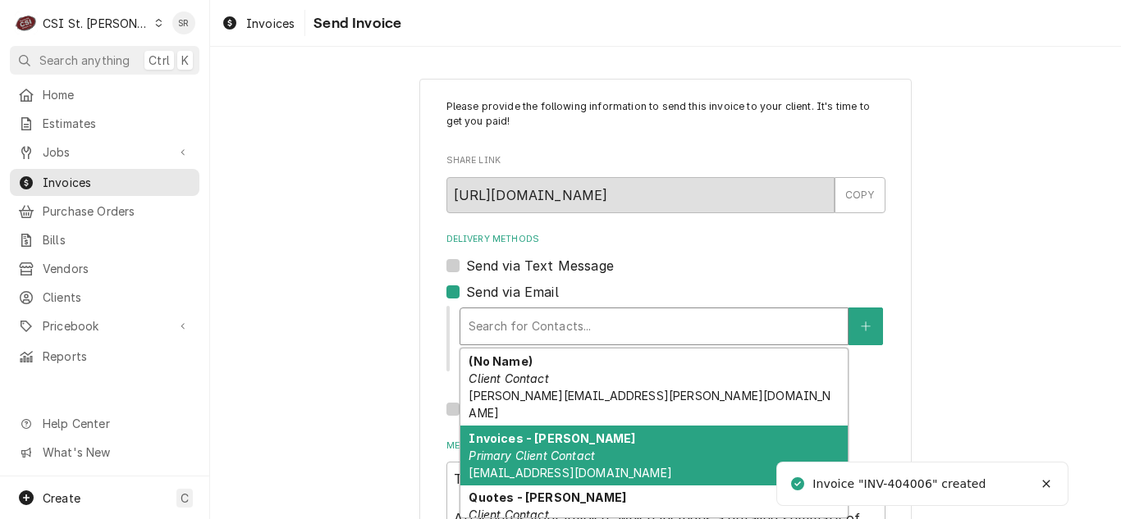
click at [537, 449] on em "Primary Client Contact" at bounding box center [532, 456] width 126 height 14
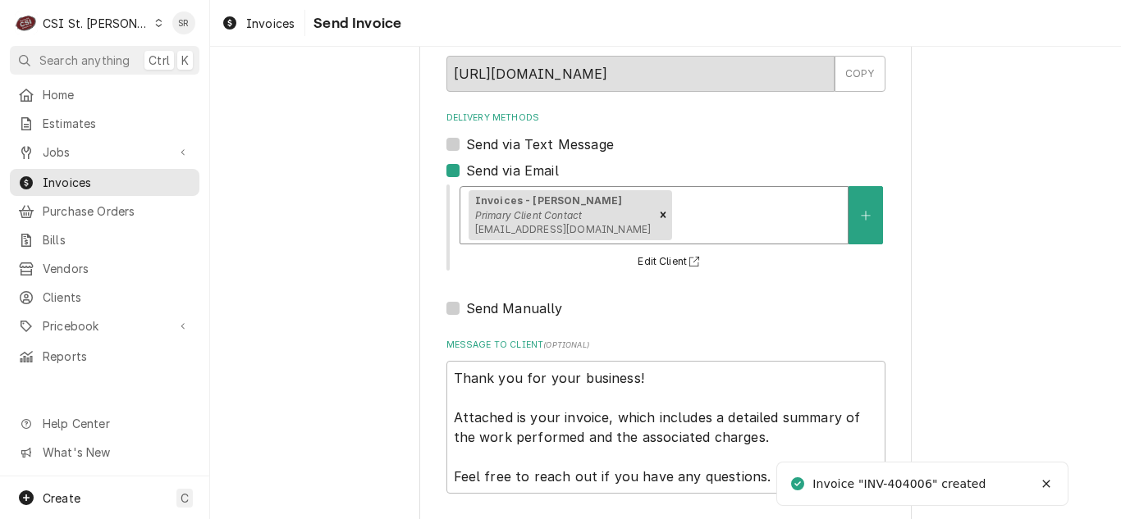
scroll to position [196, 0]
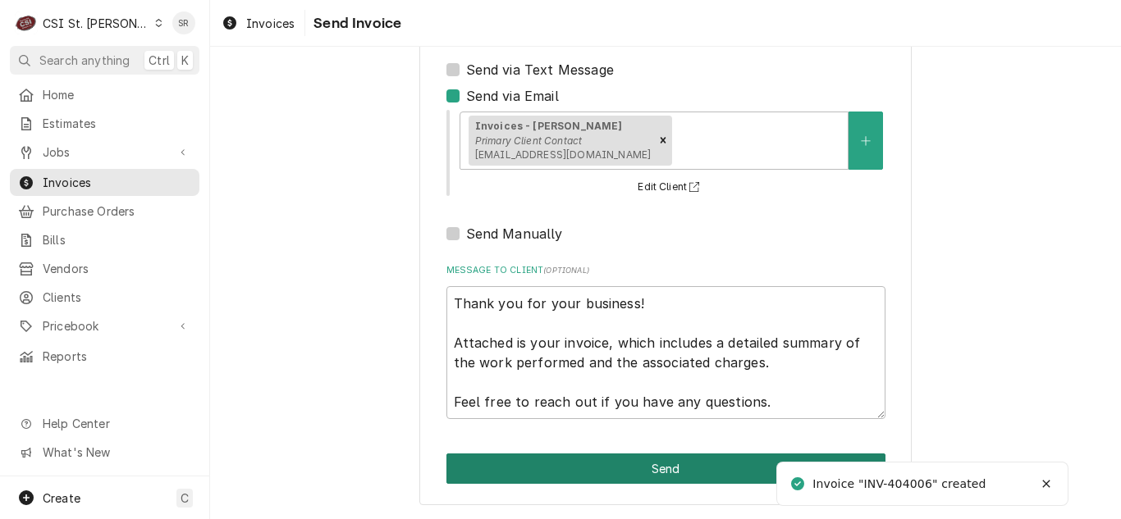
click at [652, 468] on button "Send" at bounding box center [665, 469] width 439 height 30
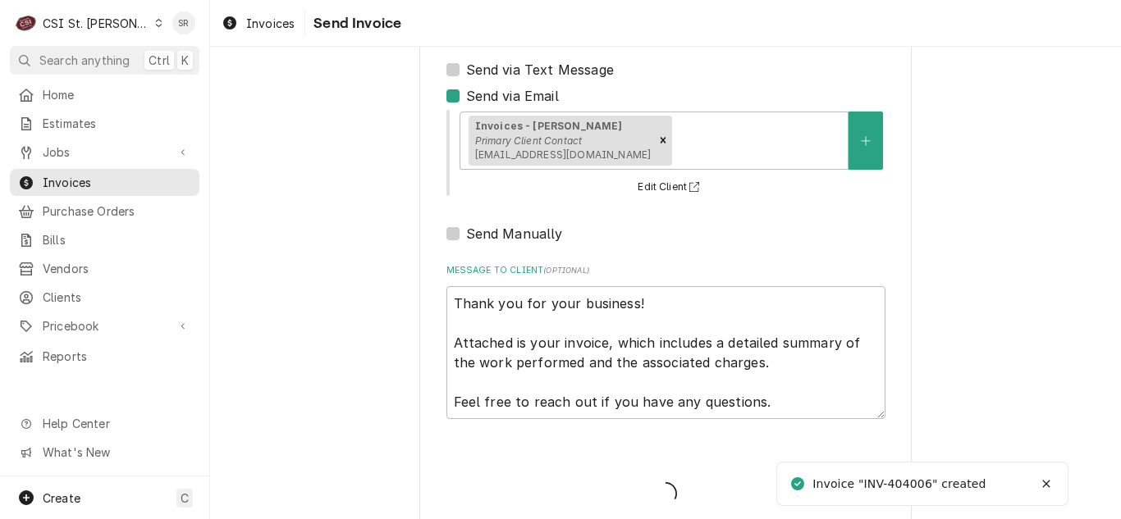
type textarea "x"
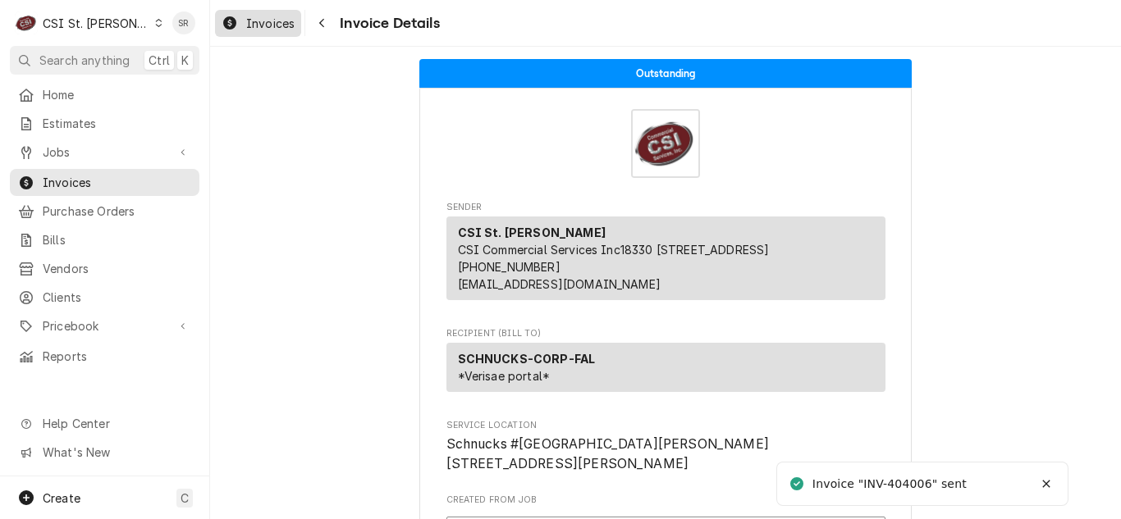
click at [277, 29] on span "Invoices" at bounding box center [270, 23] width 48 height 17
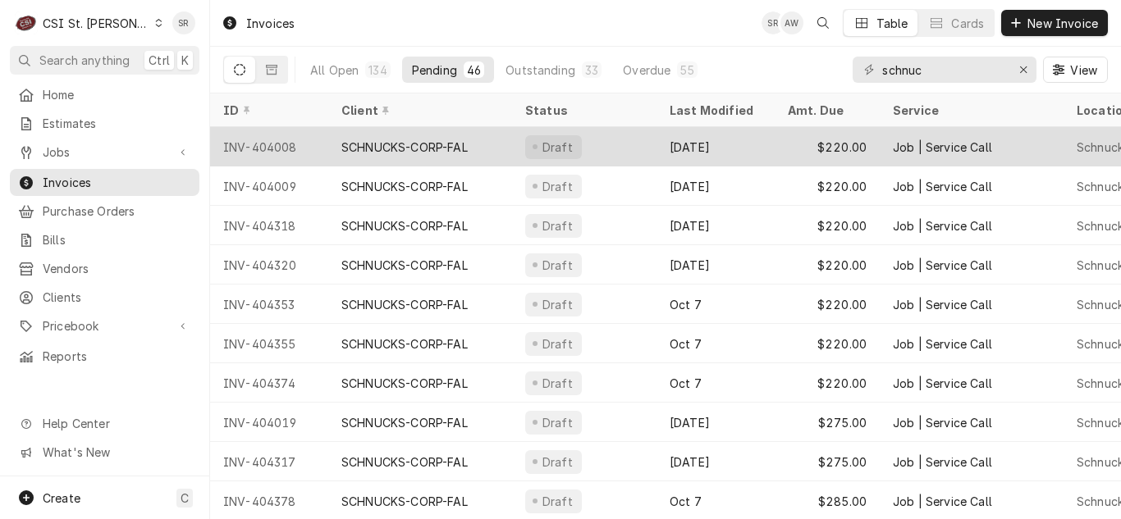
click at [506, 127] on div "SCHNUCKS-CORP-FAL" at bounding box center [420, 146] width 184 height 39
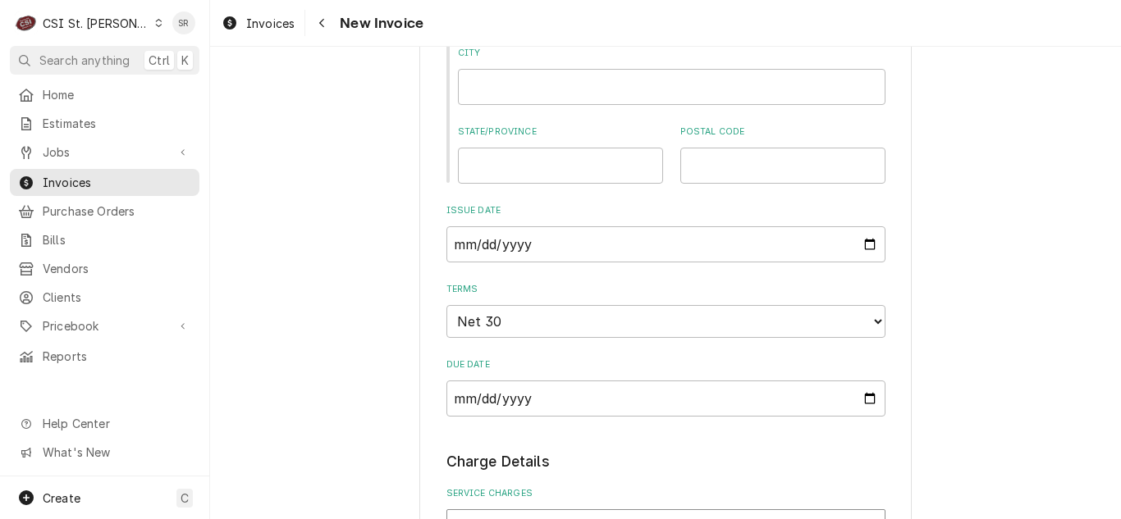
scroll to position [1149, 0]
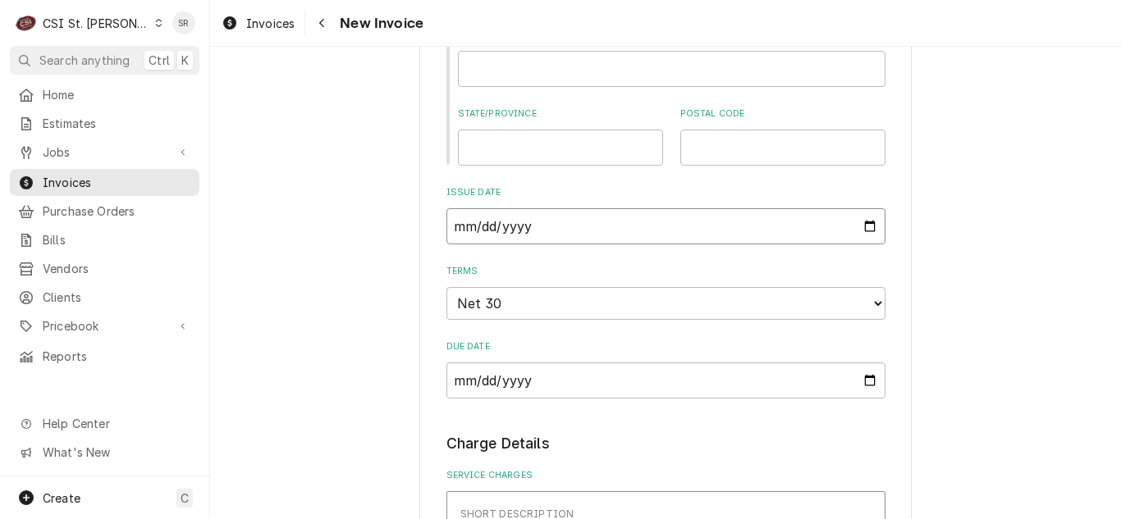
click at [853, 232] on input "2025-09-18" at bounding box center [665, 226] width 439 height 36
click at [864, 222] on input "2025-09-18" at bounding box center [665, 226] width 439 height 36
type input "2025-09-30"
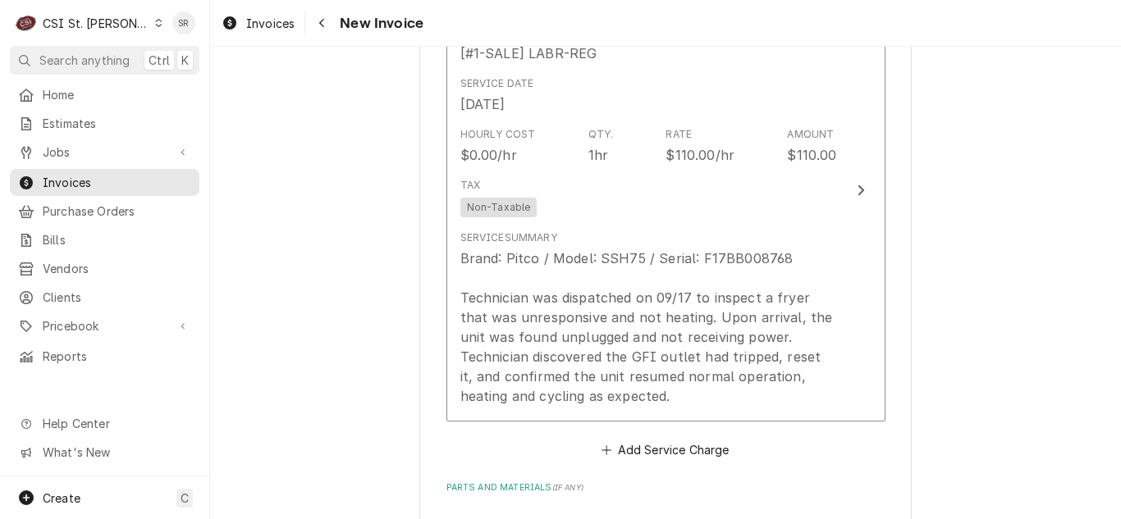
scroll to position [1723, 0]
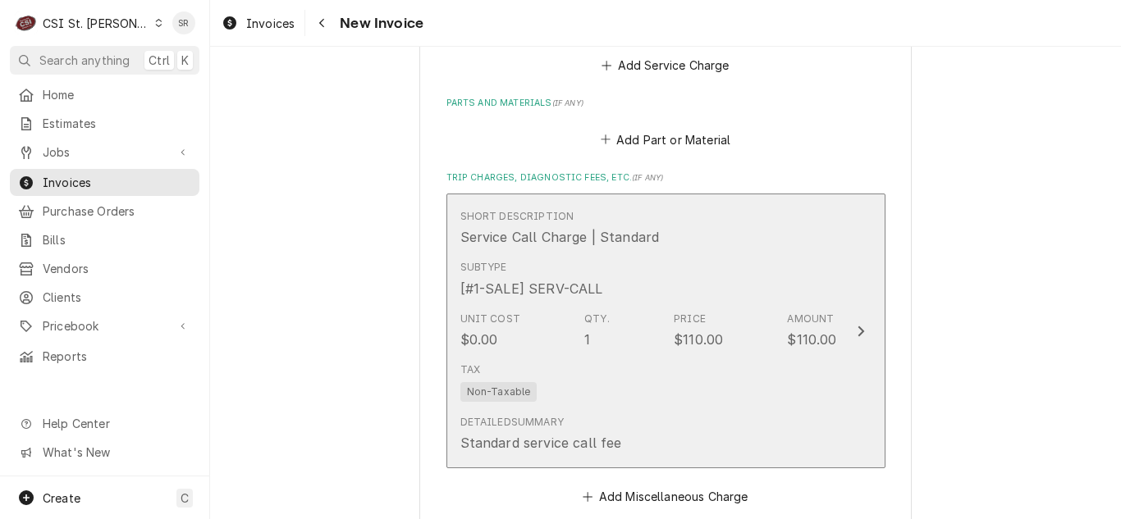
click at [556, 346] on div "Unit Cost $0.00 Qty. 1 Price $110.00 Amount $110.00" at bounding box center [648, 330] width 377 height 51
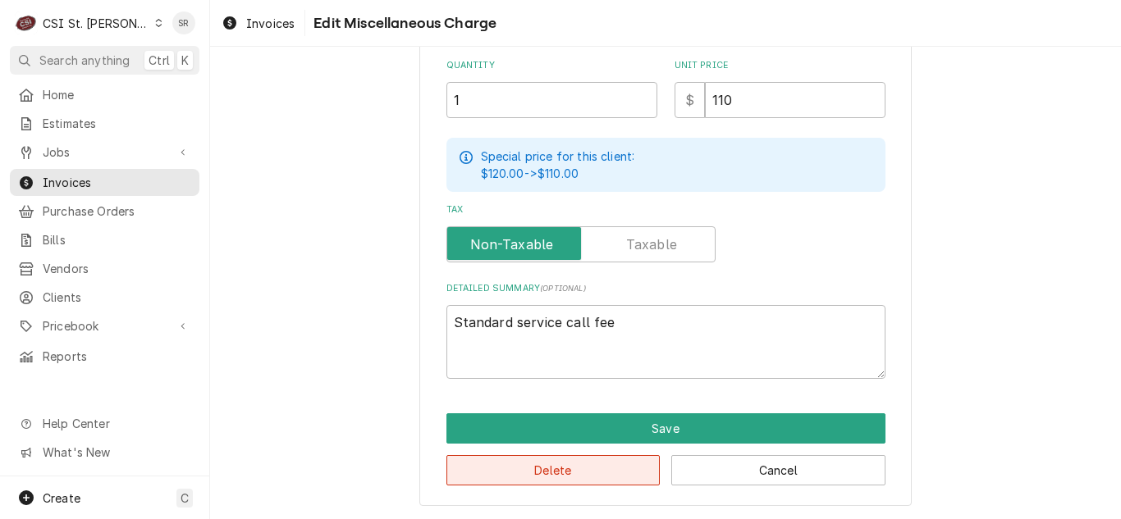
click at [556, 469] on button "Delete" at bounding box center [553, 470] width 214 height 30
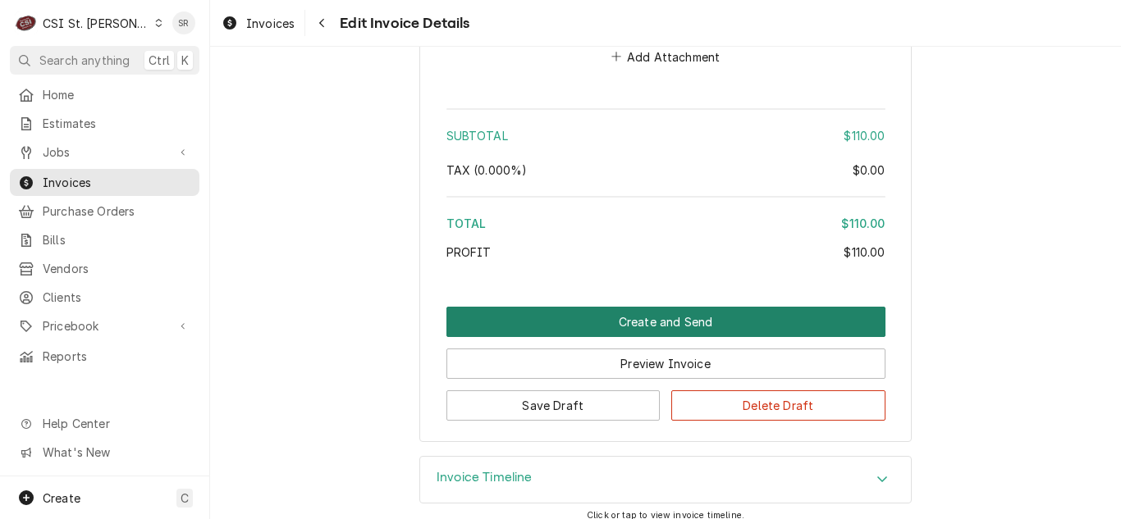
click at [662, 321] on button "Create and Send" at bounding box center [665, 322] width 439 height 30
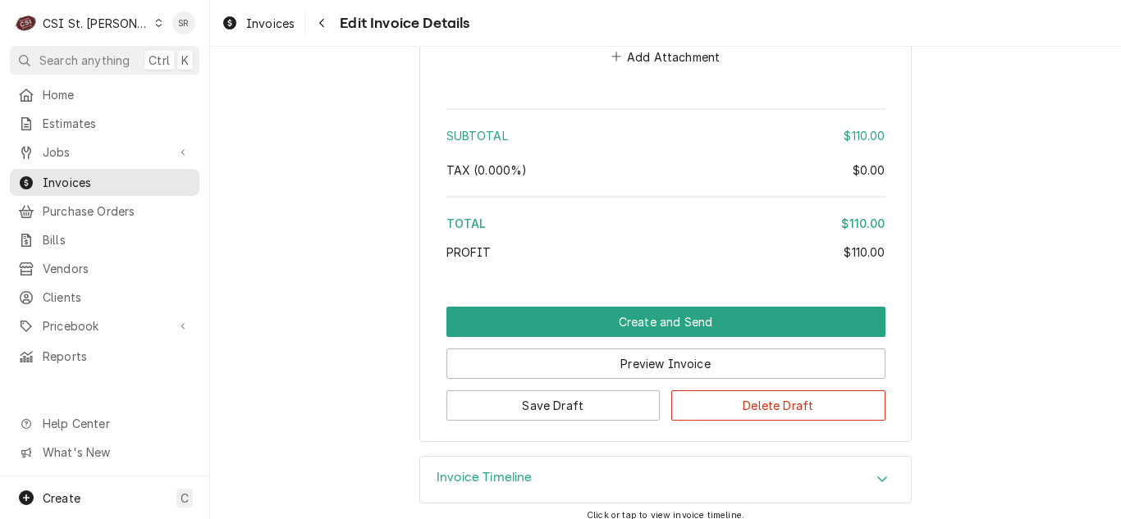
scroll to position [2554, 0]
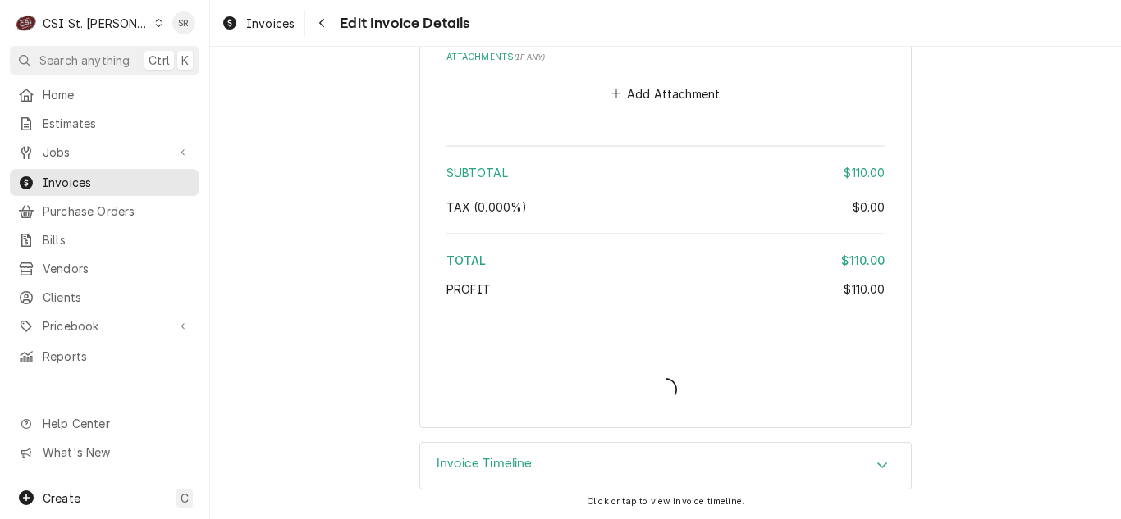
type textarea "x"
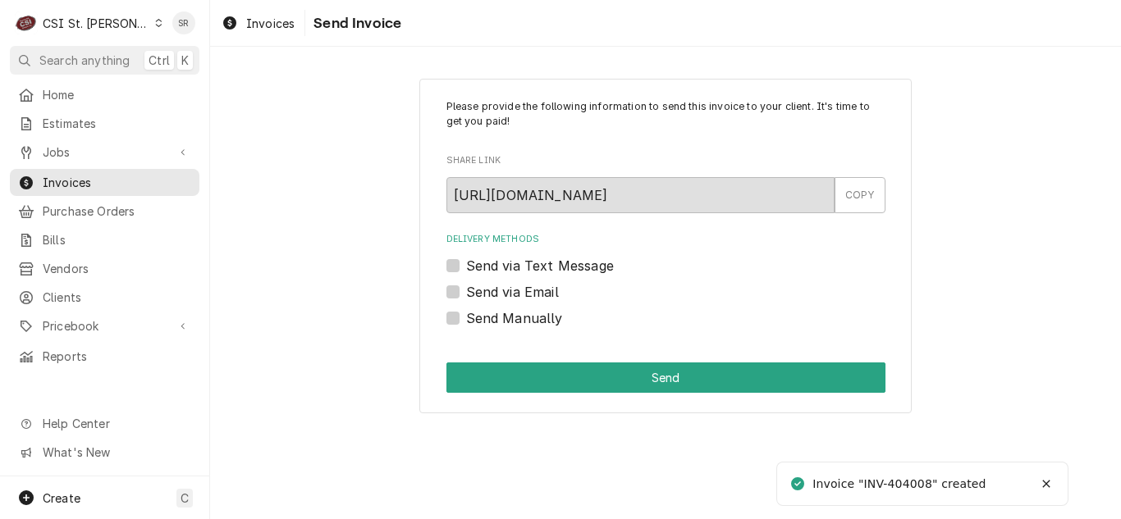
click at [487, 291] on label "Send via Email" at bounding box center [512, 292] width 93 height 20
click at [487, 291] on input "Send via Email" at bounding box center [685, 300] width 439 height 36
checkbox input "true"
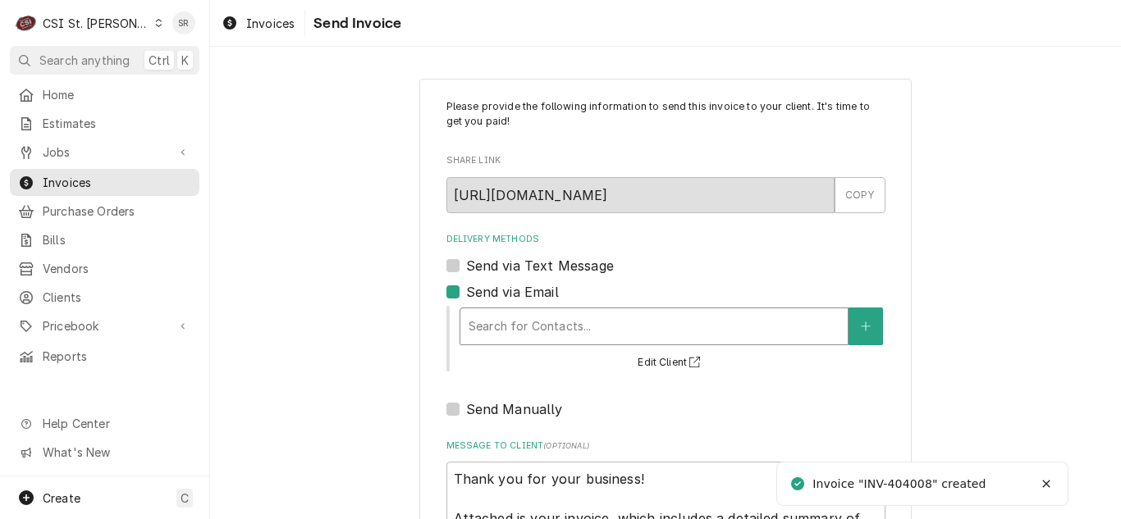
click at [565, 321] on div "Delivery Methods" at bounding box center [654, 327] width 371 height 30
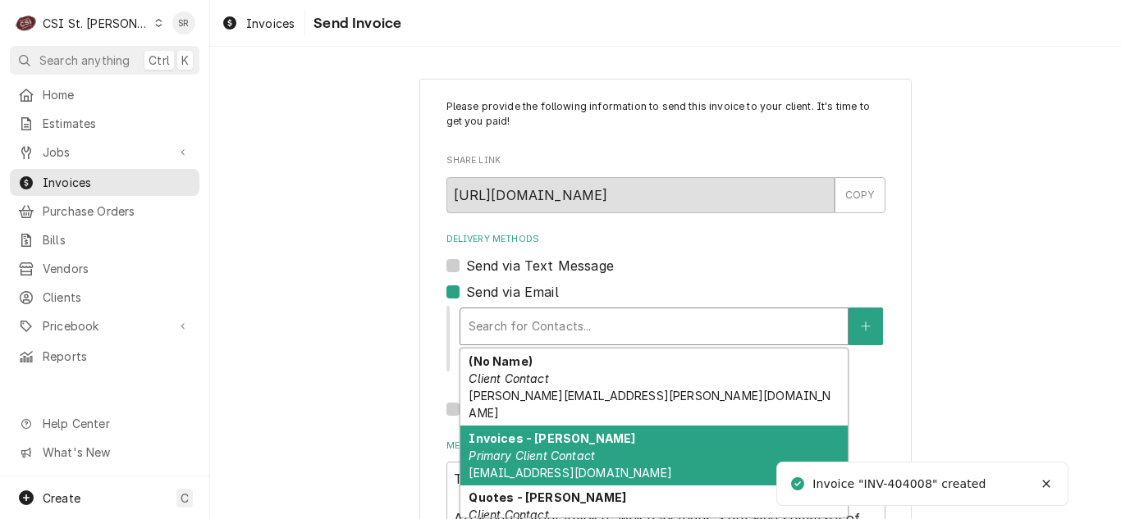
click at [563, 449] on em "Primary Client Contact" at bounding box center [532, 456] width 126 height 14
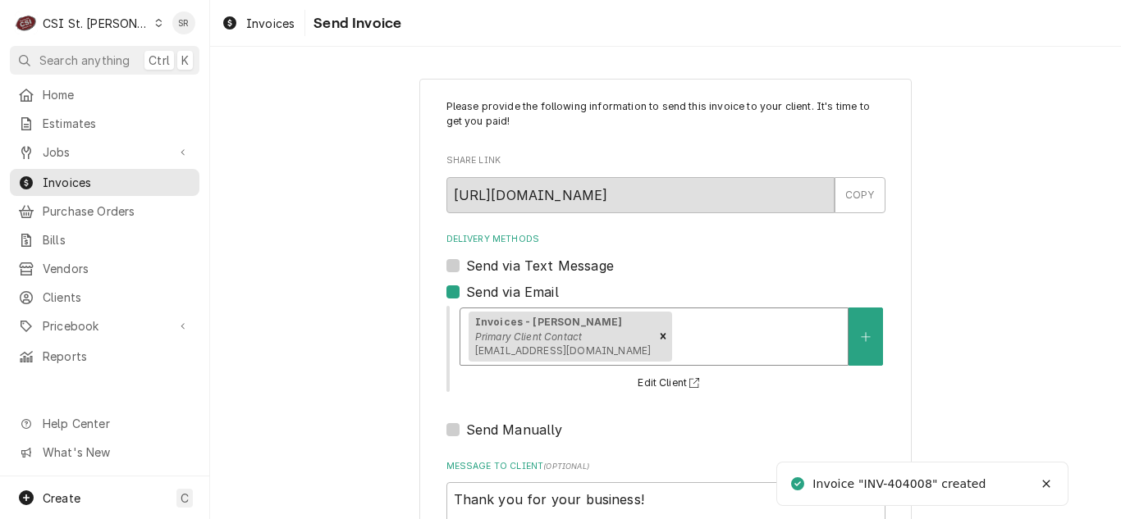
scroll to position [196, 0]
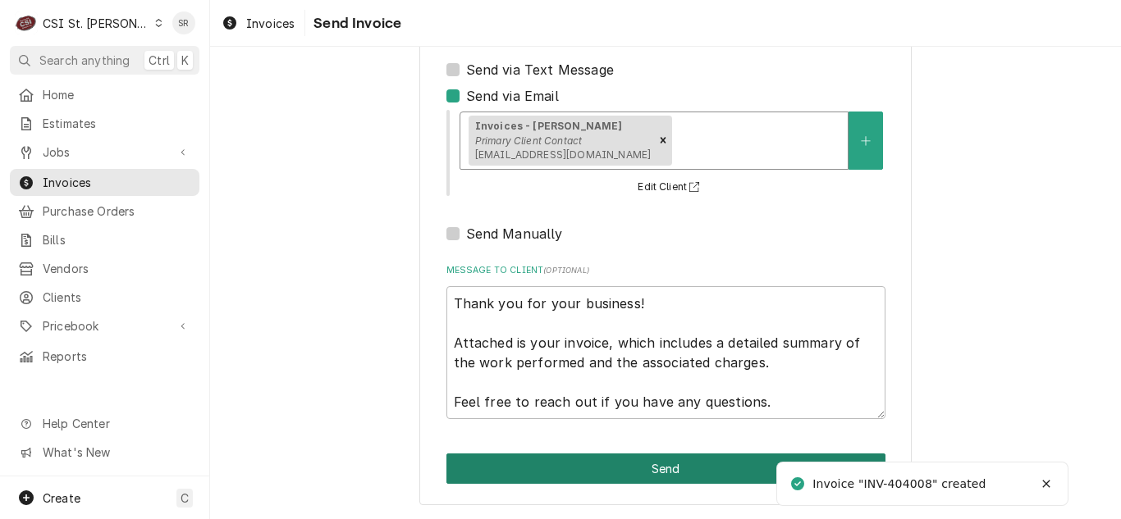
click at [639, 461] on button "Send" at bounding box center [665, 469] width 439 height 30
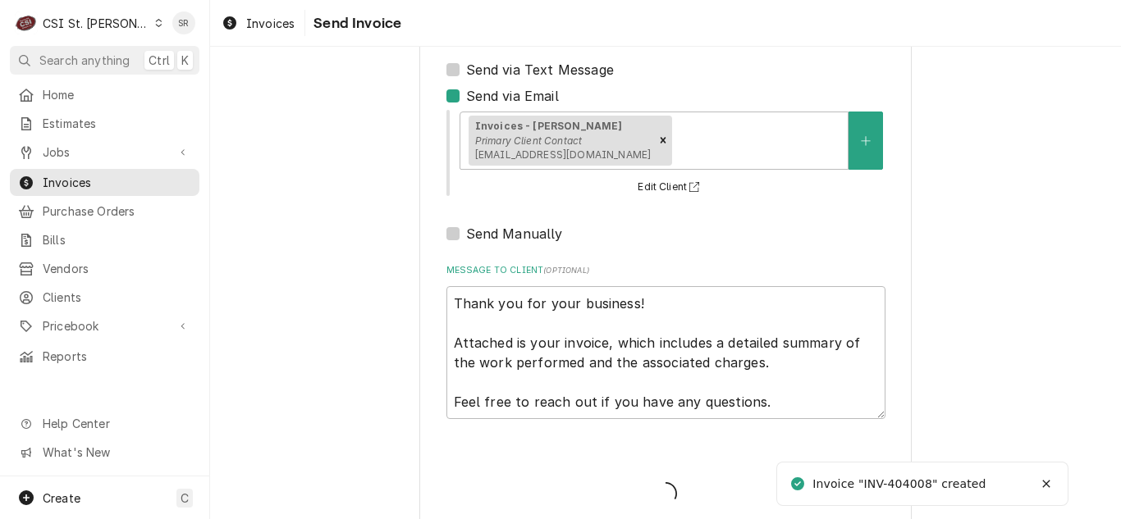
type textarea "x"
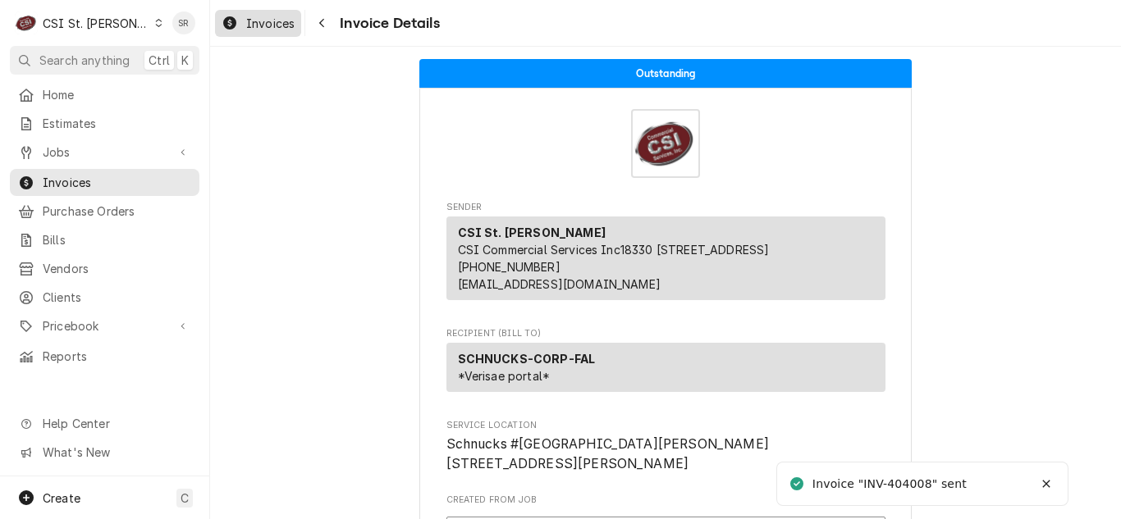
click at [254, 30] on span "Invoices" at bounding box center [270, 23] width 48 height 17
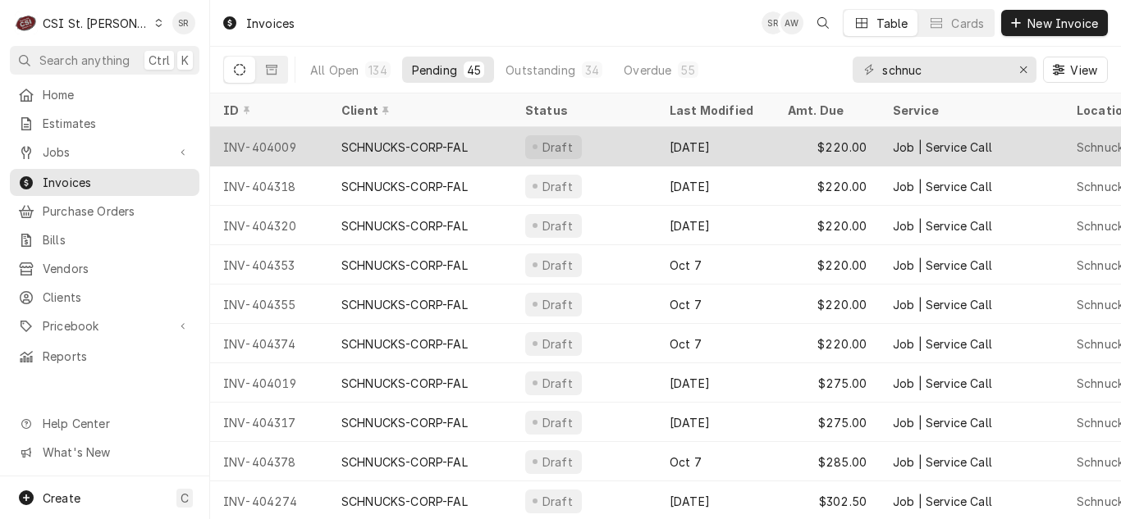
click at [602, 138] on div "Draft" at bounding box center [584, 146] width 144 height 39
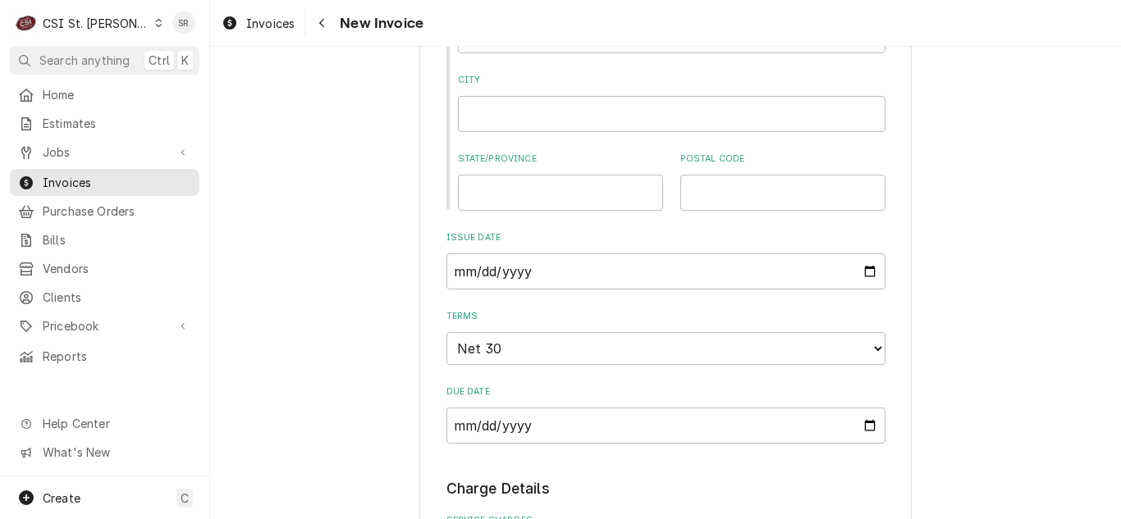
scroll to position [1149, 0]
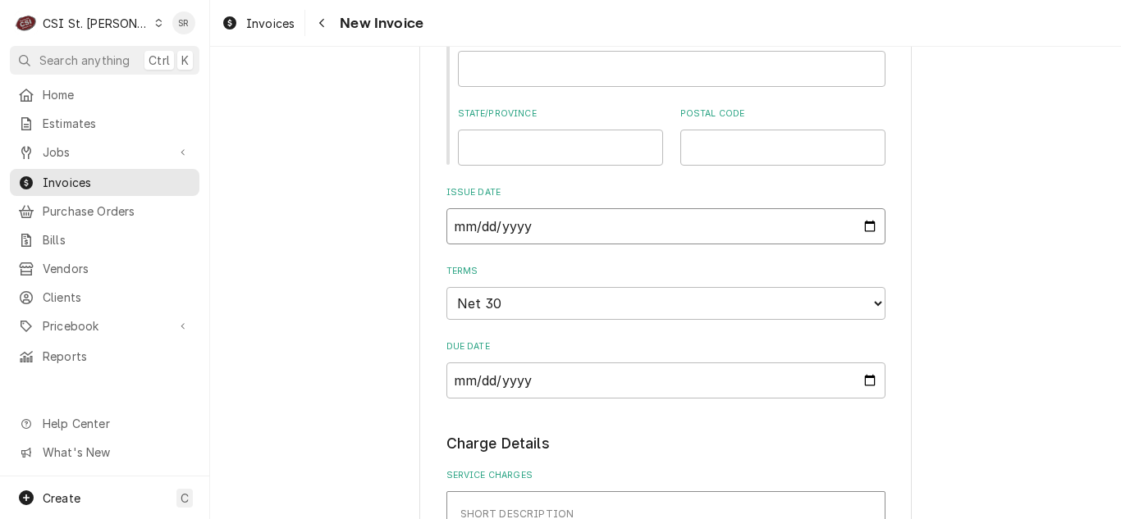
click at [862, 229] on input "2025-09-18" at bounding box center [665, 226] width 439 height 36
type textarea "x"
type input "2025-09-30"
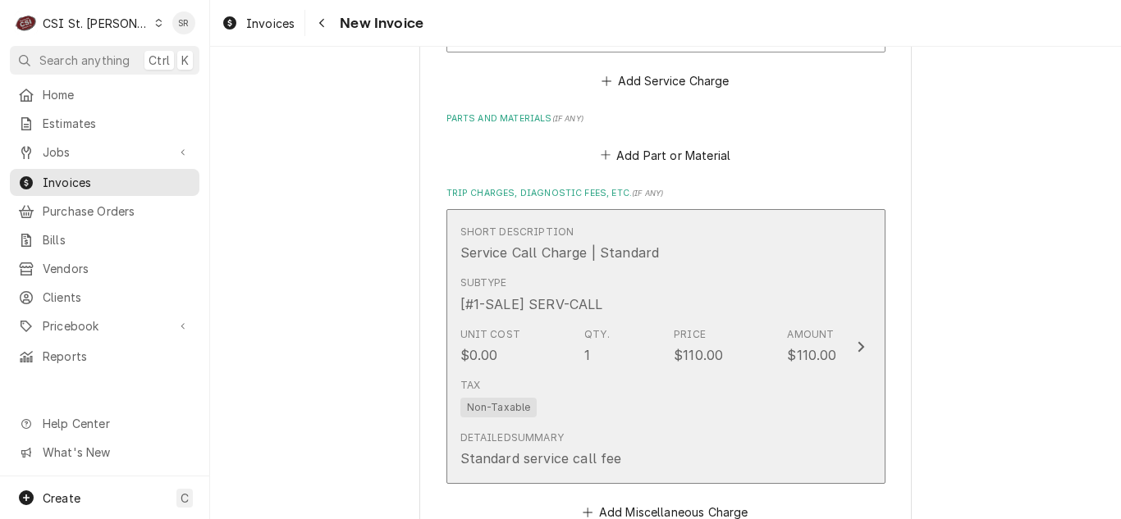
click at [582, 316] on div "Subtype [#1-SALE] SERV-CALL" at bounding box center [648, 294] width 377 height 51
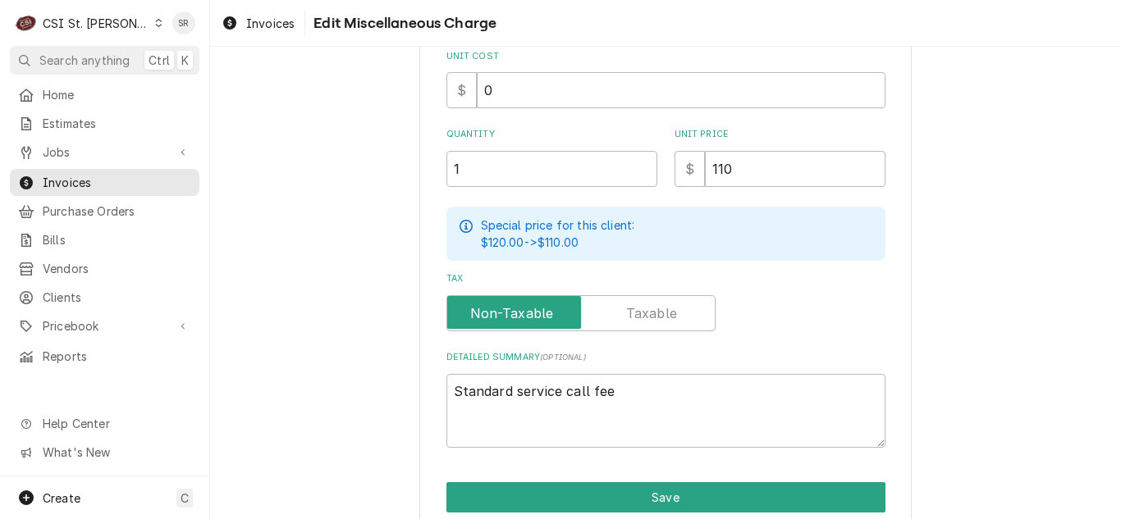
scroll to position [336, 0]
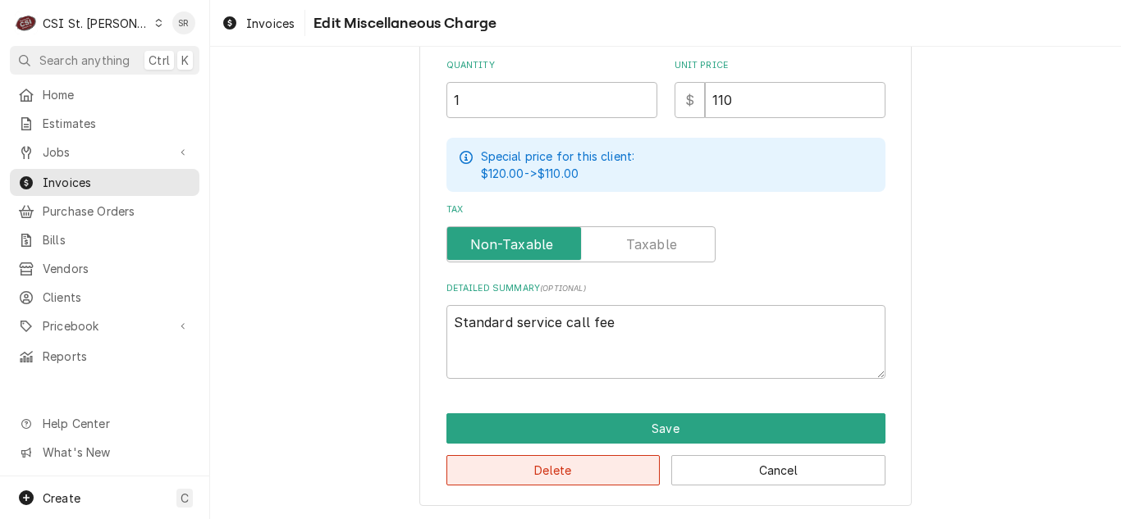
click at [523, 477] on button "Delete" at bounding box center [553, 470] width 214 height 30
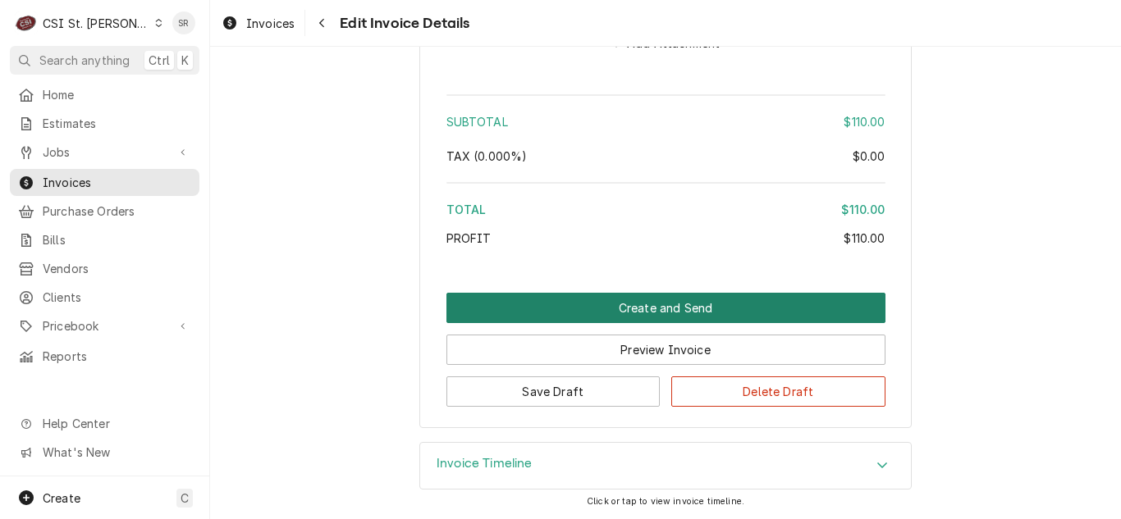
click at [645, 302] on button "Create and Send" at bounding box center [665, 308] width 439 height 30
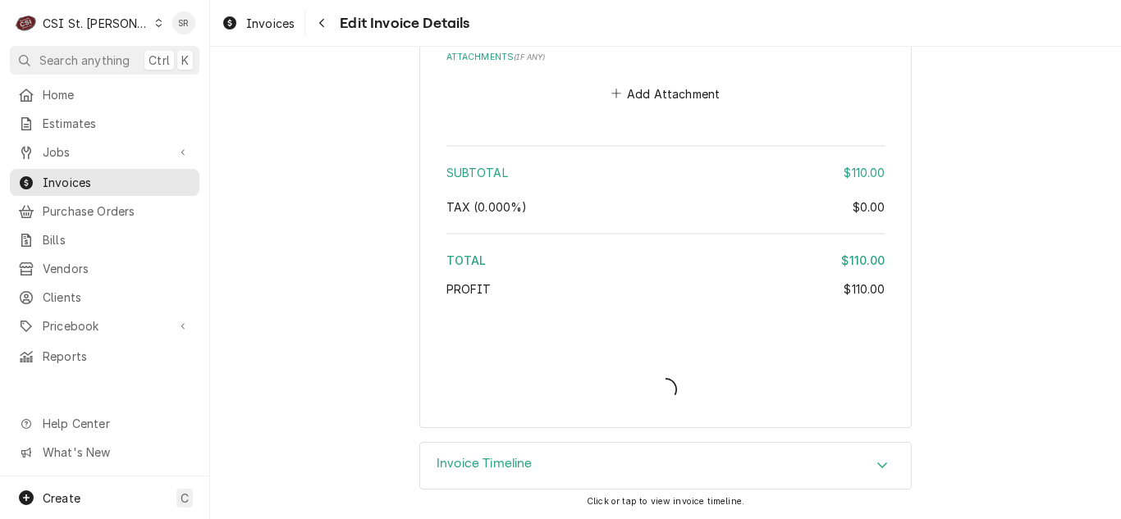
scroll to position [2554, 0]
type textarea "x"
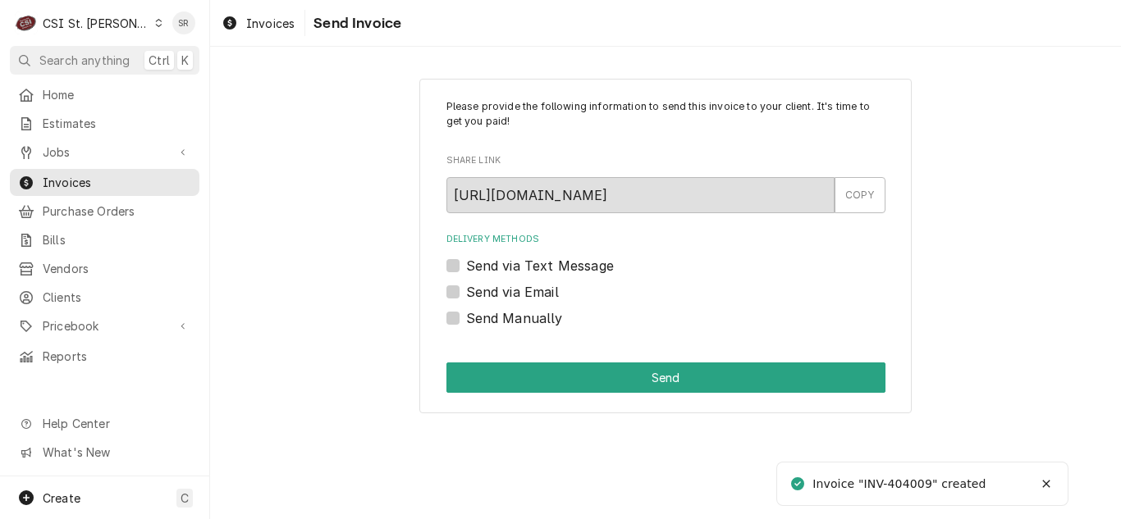
click at [494, 286] on label "Send via Email" at bounding box center [512, 292] width 93 height 20
click at [494, 286] on input "Send via Email" at bounding box center [685, 300] width 439 height 36
checkbox input "true"
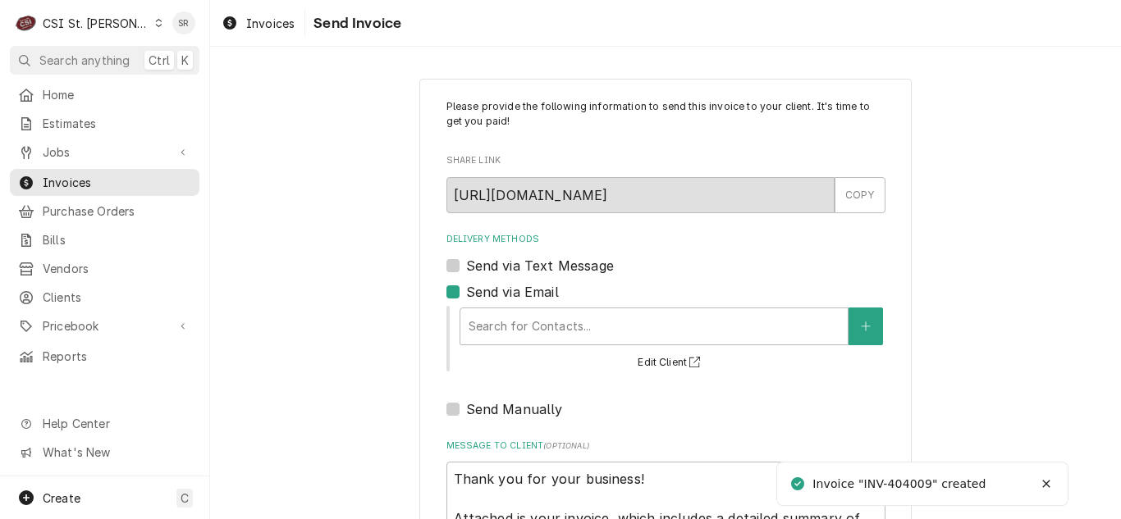
click at [538, 320] on div "Delivery Methods" at bounding box center [654, 327] width 371 height 30
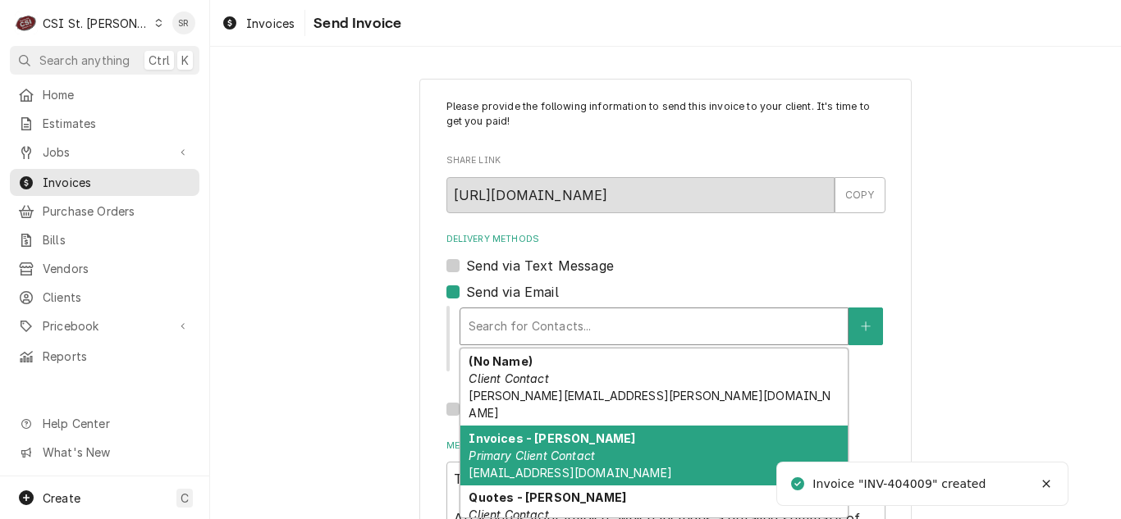
click at [541, 465] on div "Invoices - [PERSON_NAME] Primary Client Contact [EMAIL_ADDRESS][DOMAIN_NAME]" at bounding box center [653, 456] width 387 height 60
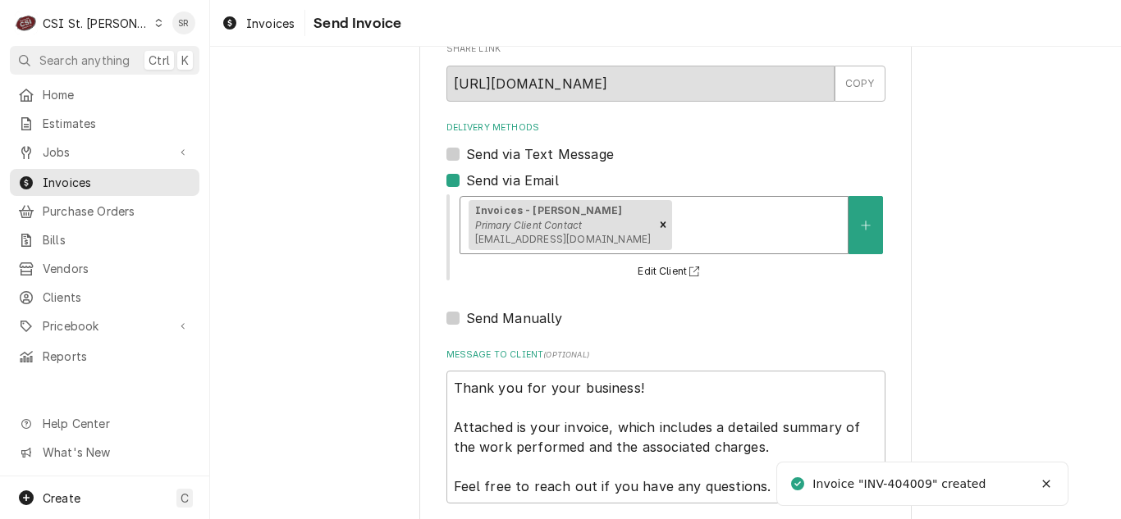
scroll to position [196, 0]
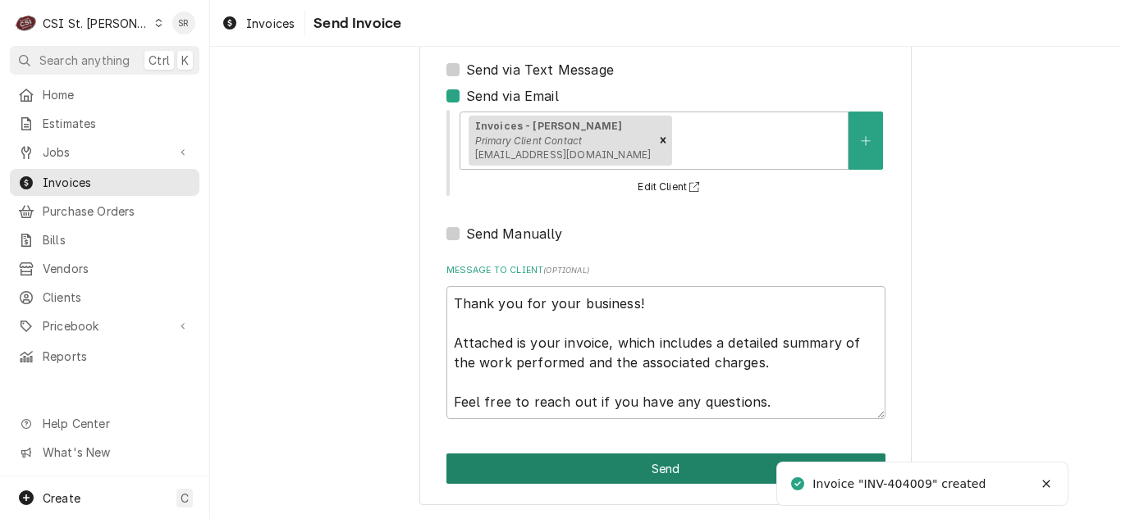
click at [627, 460] on button "Send" at bounding box center [665, 469] width 439 height 30
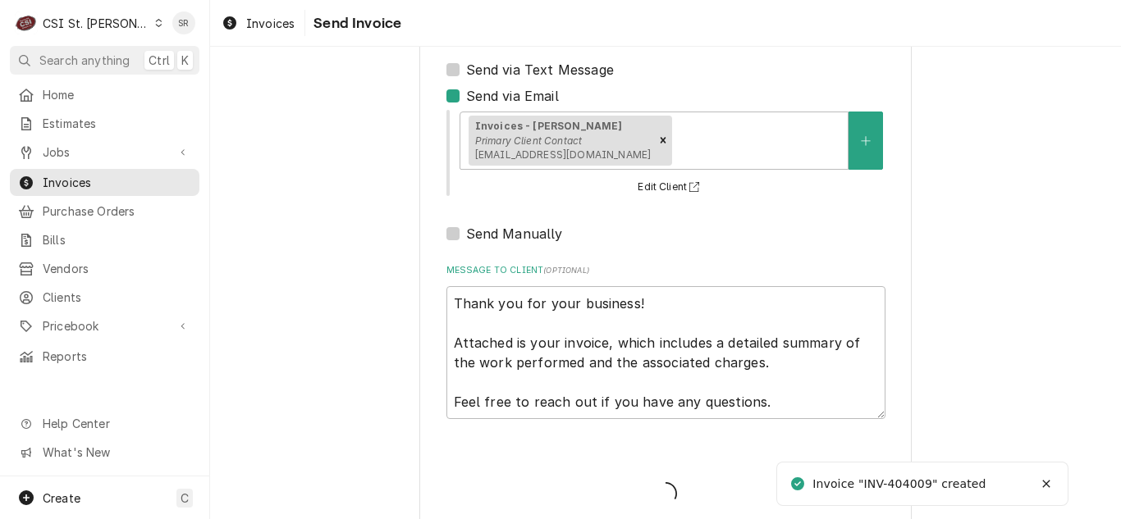
type textarea "x"
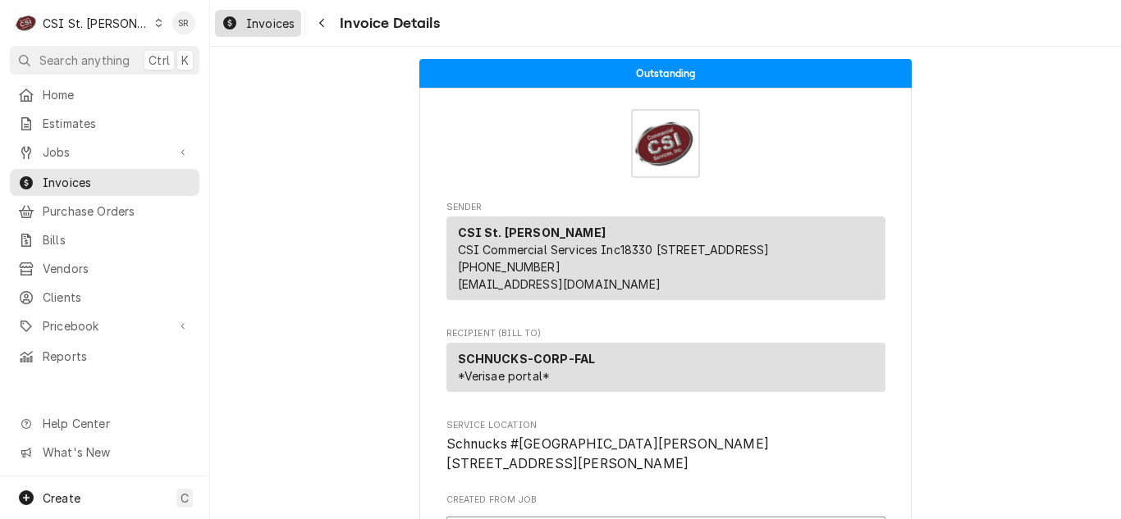
click at [271, 16] on span "Invoices" at bounding box center [270, 23] width 48 height 17
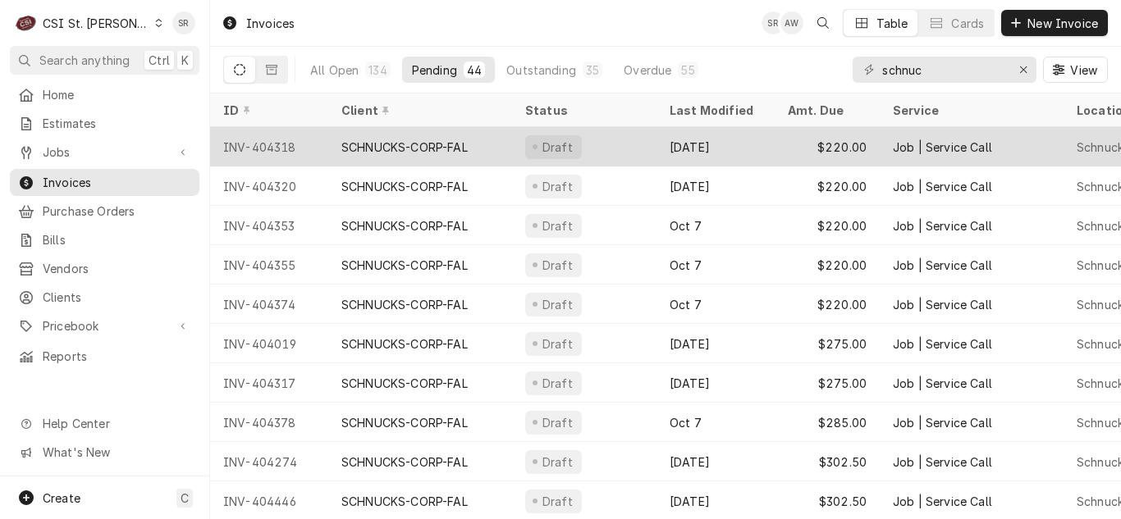
click at [742, 149] on div "[DATE]" at bounding box center [716, 146] width 118 height 39
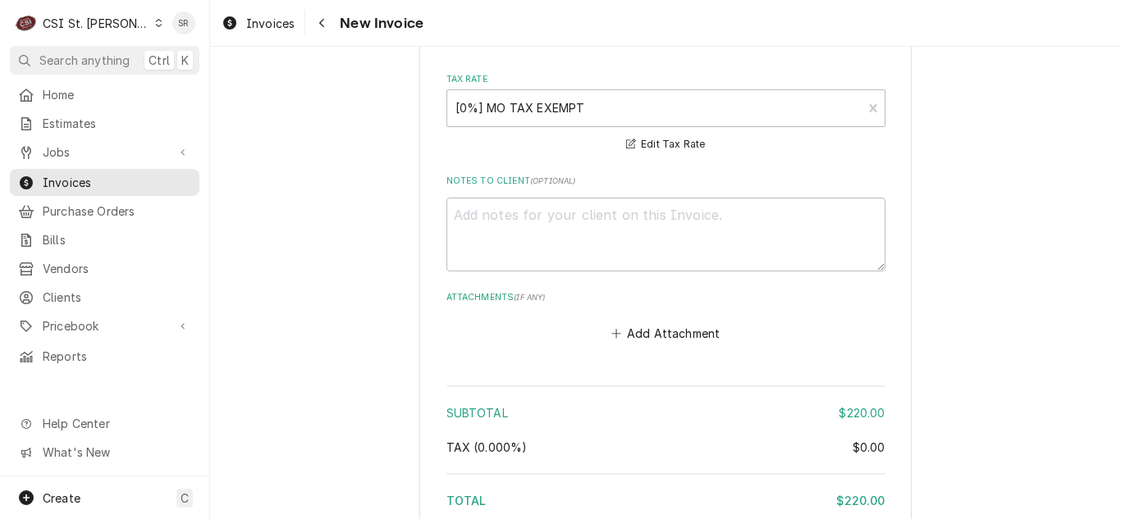
scroll to position [2872, 0]
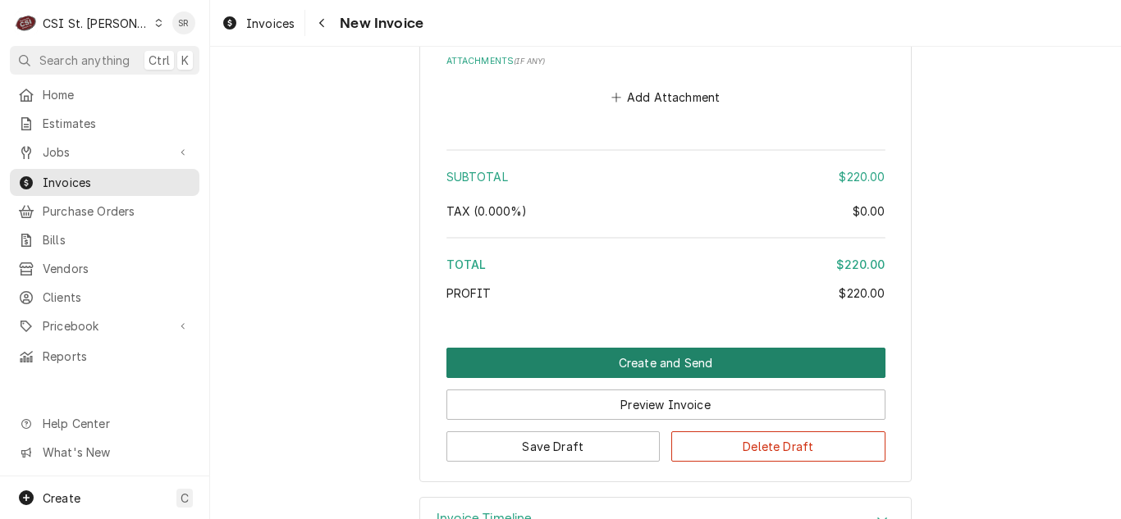
click at [648, 354] on button "Create and Send" at bounding box center [665, 363] width 439 height 30
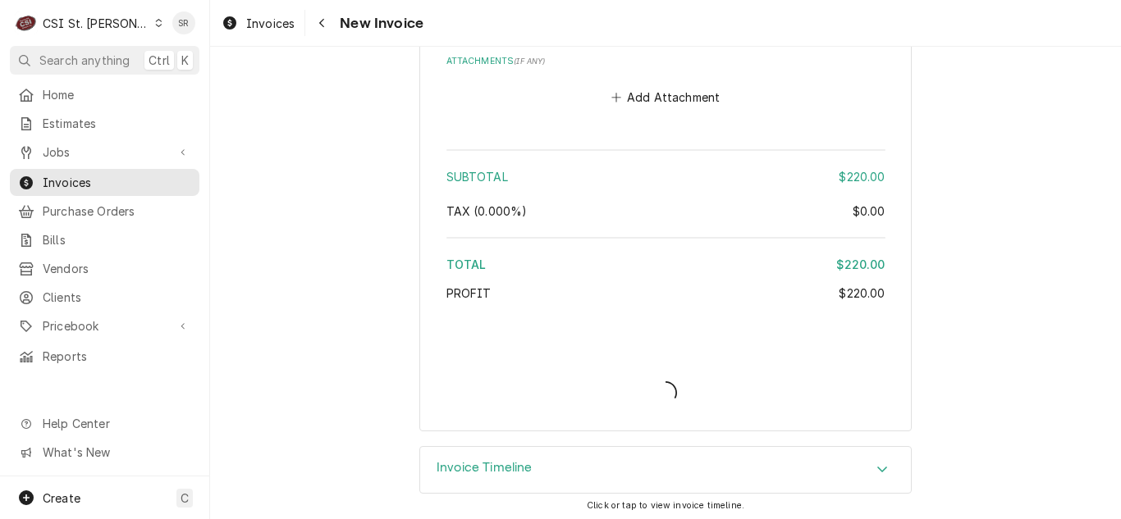
type textarea "x"
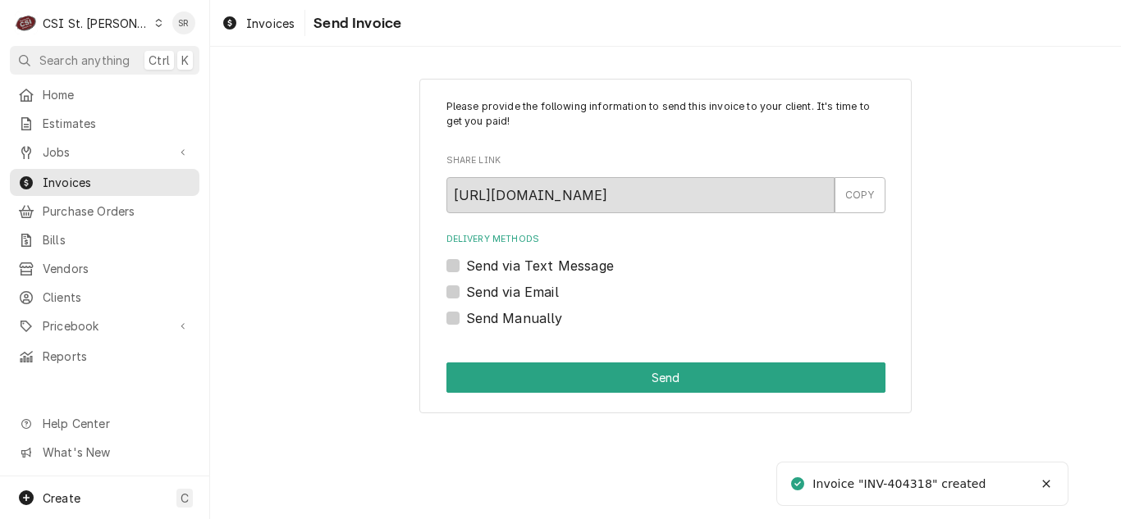
click at [553, 287] on label "Send via Email" at bounding box center [512, 292] width 93 height 20
click at [553, 287] on input "Send via Email" at bounding box center [685, 300] width 439 height 36
checkbox input "true"
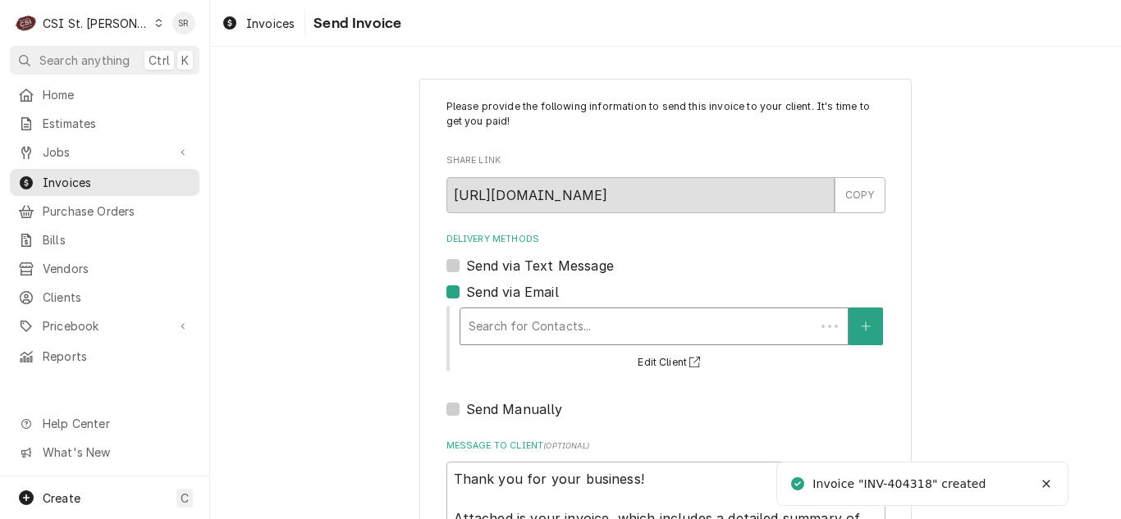
click at [615, 313] on div "Delivery Methods" at bounding box center [638, 327] width 338 height 30
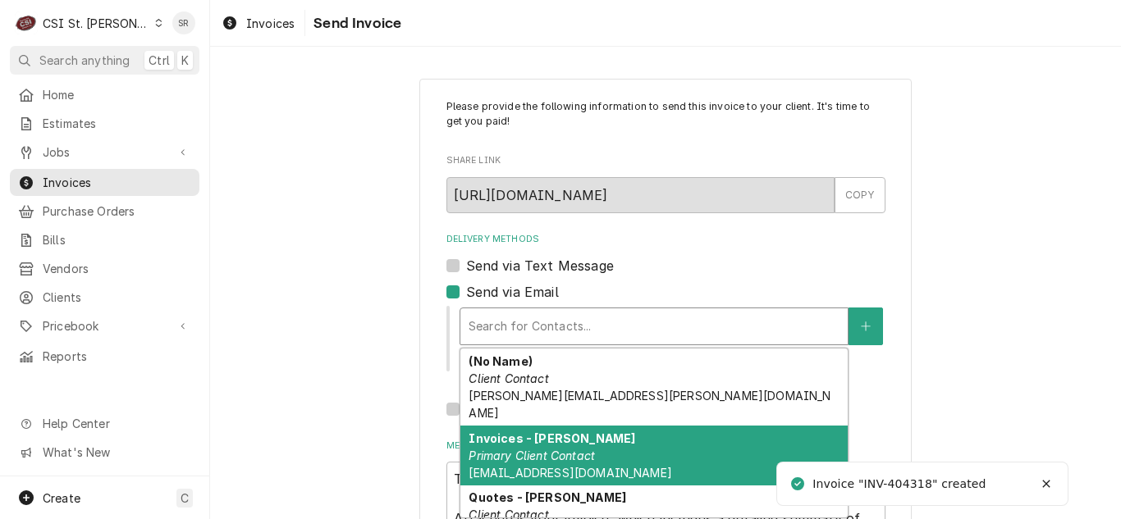
click at [593, 435] on div "Invoices - Kyley Primary Client Contact kyleyh@csi1.com" at bounding box center [653, 456] width 387 height 60
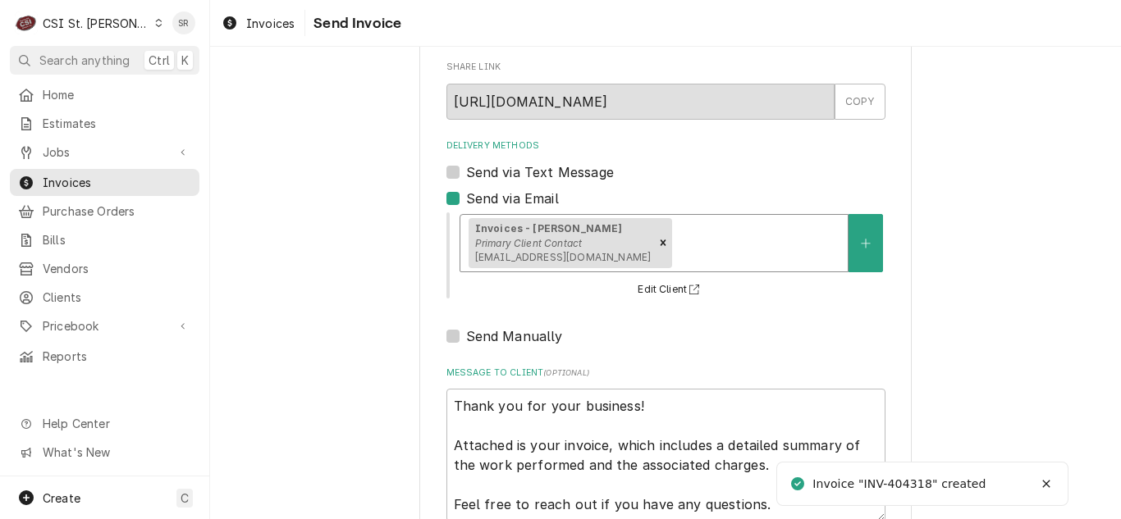
scroll to position [196, 0]
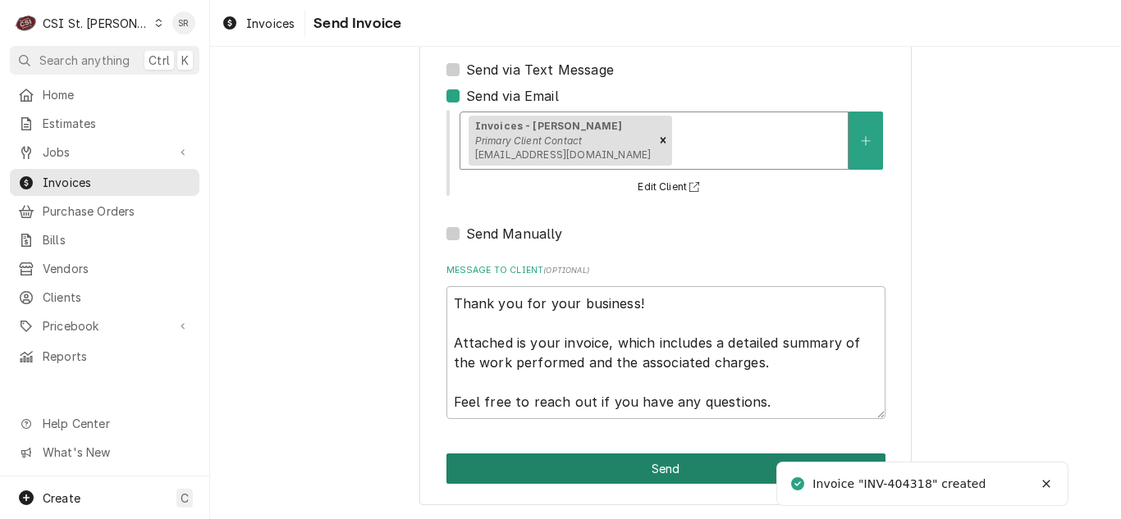
click at [665, 462] on button "Send" at bounding box center [665, 469] width 439 height 30
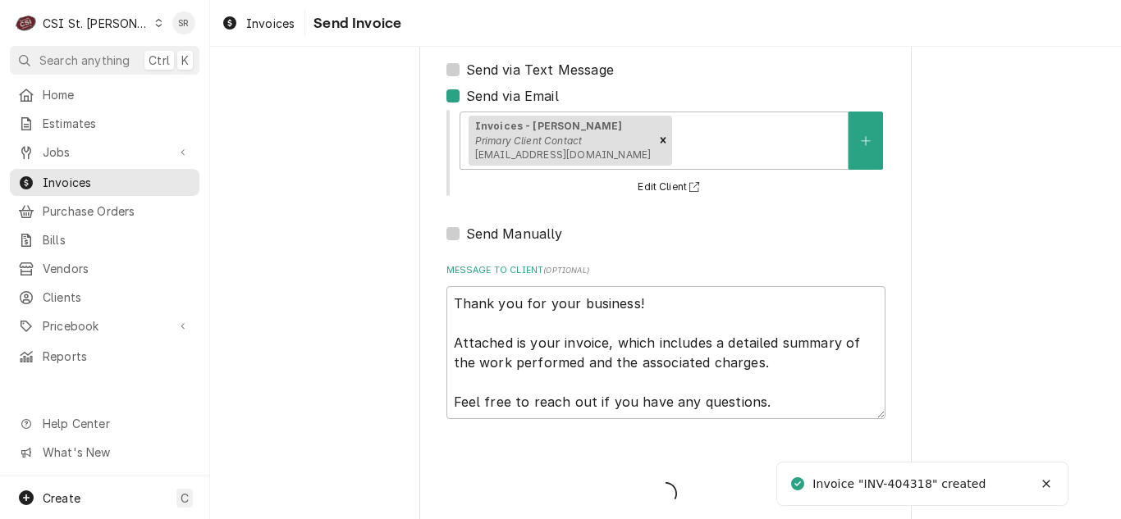
type textarea "x"
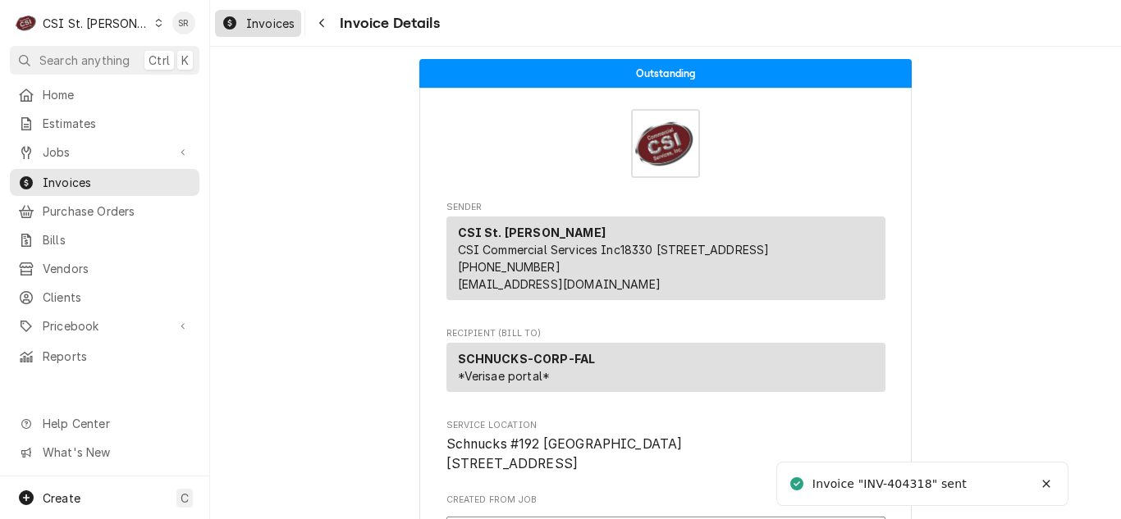
click at [272, 26] on span "Invoices" at bounding box center [270, 23] width 48 height 17
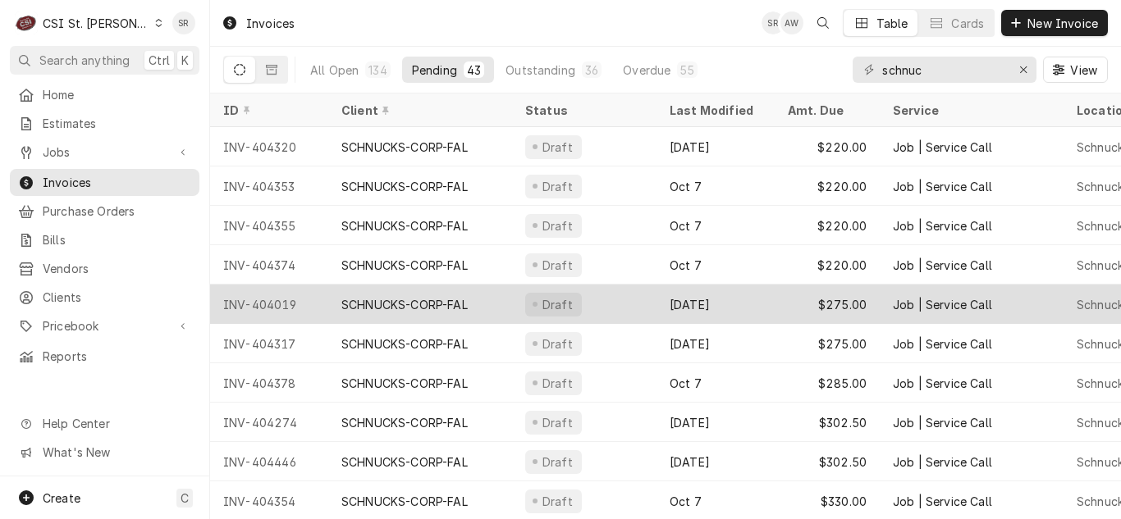
click at [599, 304] on div "Draft" at bounding box center [584, 304] width 144 height 39
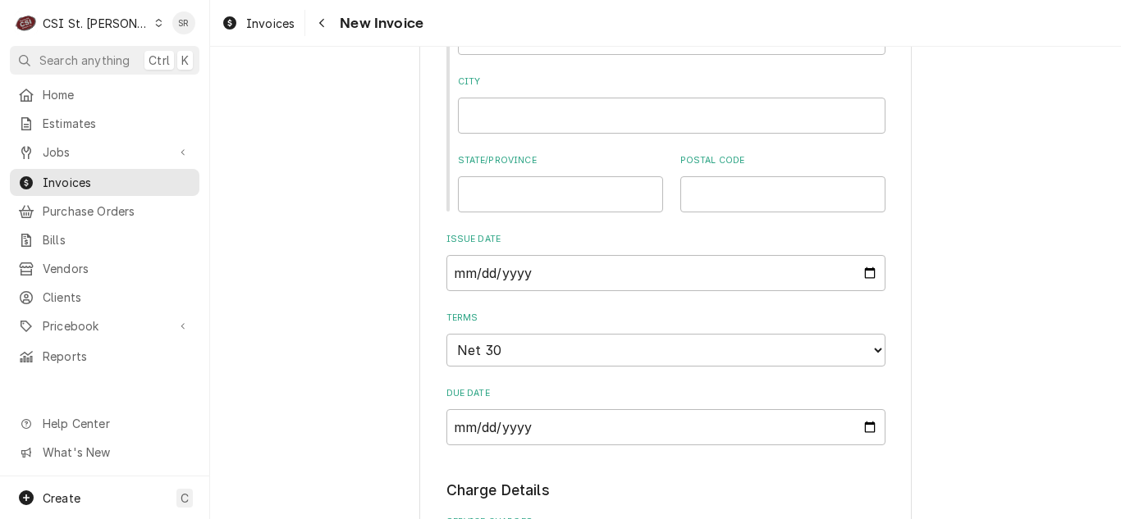
scroll to position [1231, 0]
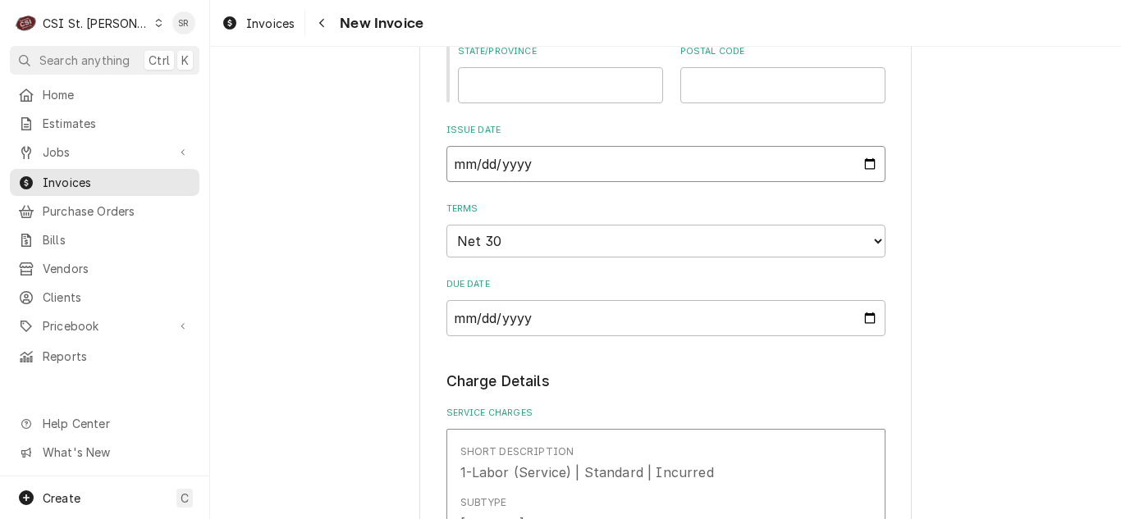
click at [858, 158] on input "[DATE]" at bounding box center [665, 164] width 439 height 36
type input "[DATE]"
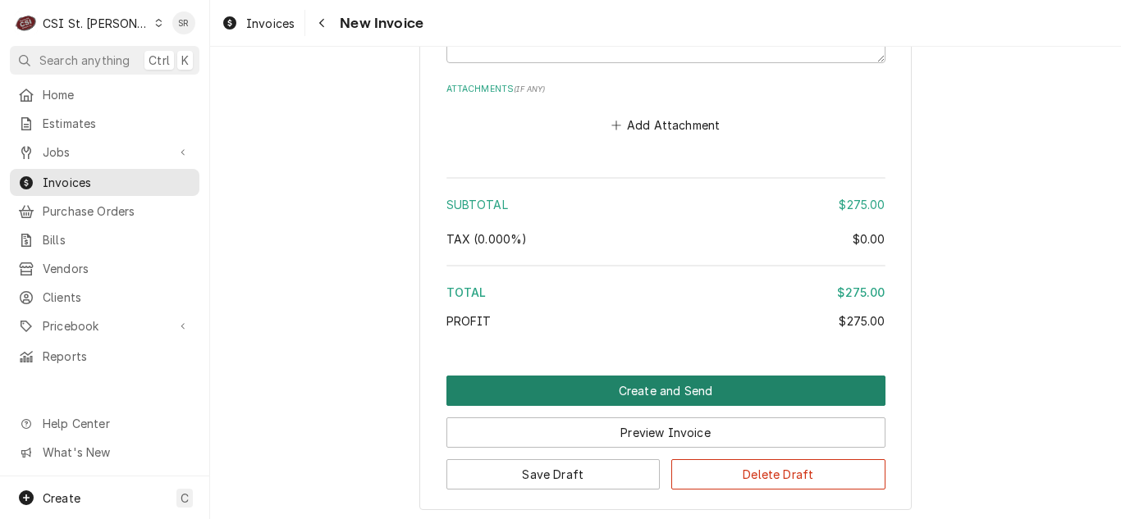
scroll to position [2872, 0]
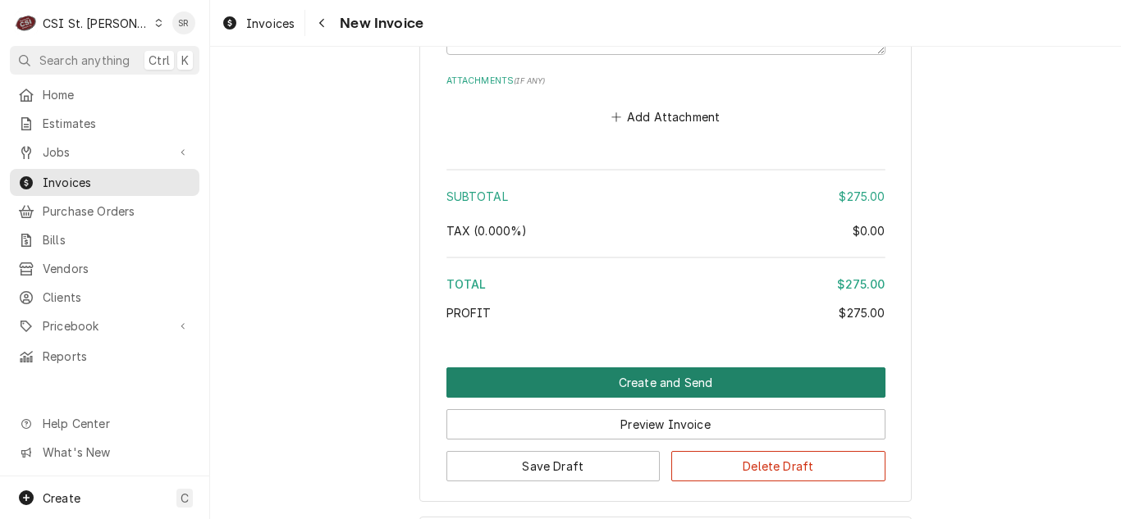
click at [638, 388] on button "Create and Send" at bounding box center [665, 383] width 439 height 30
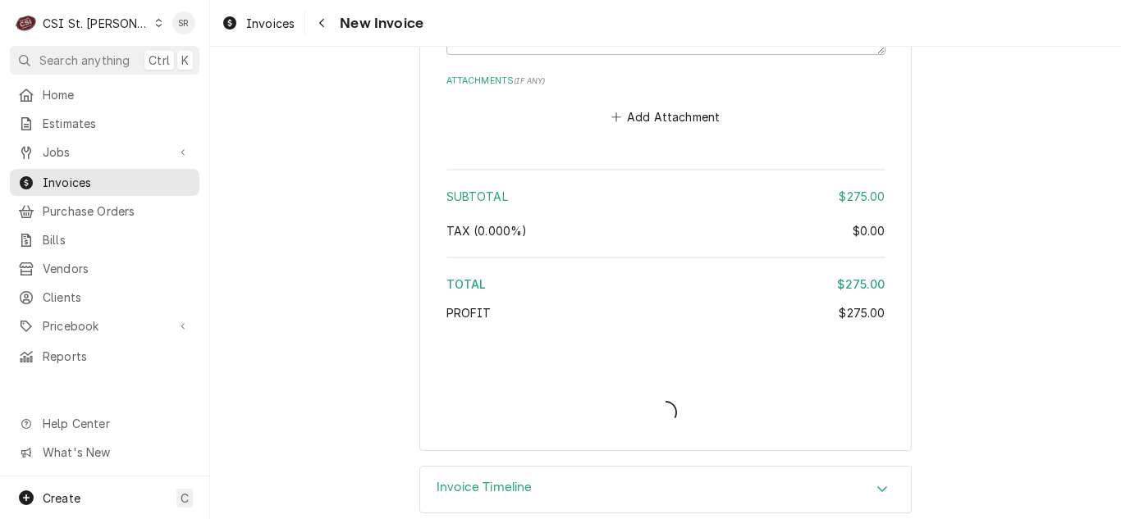
type textarea "x"
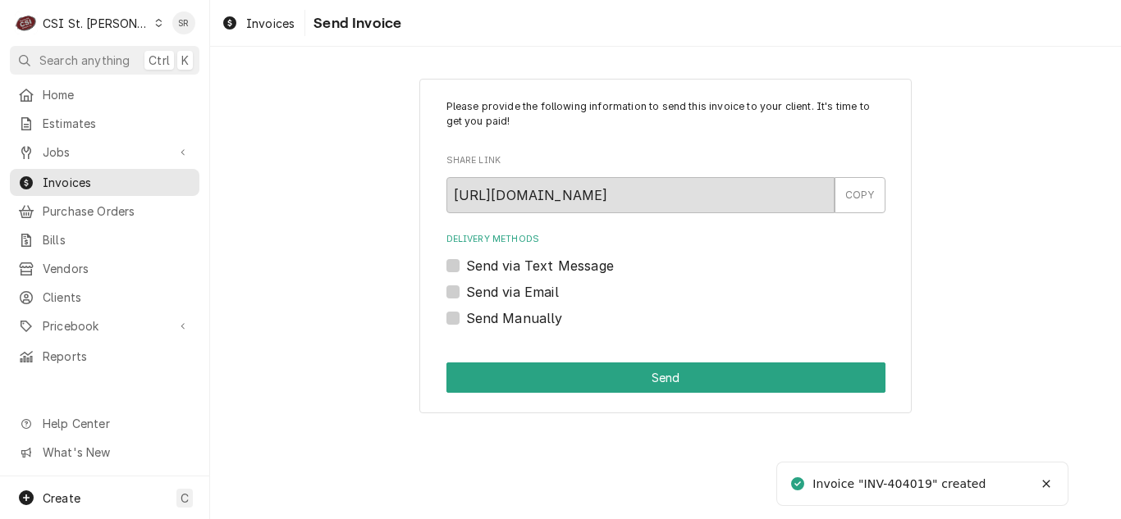
click at [508, 291] on label "Send via Email" at bounding box center [512, 292] width 93 height 20
click at [508, 291] on input "Send via Email" at bounding box center [685, 300] width 439 height 36
checkbox input "true"
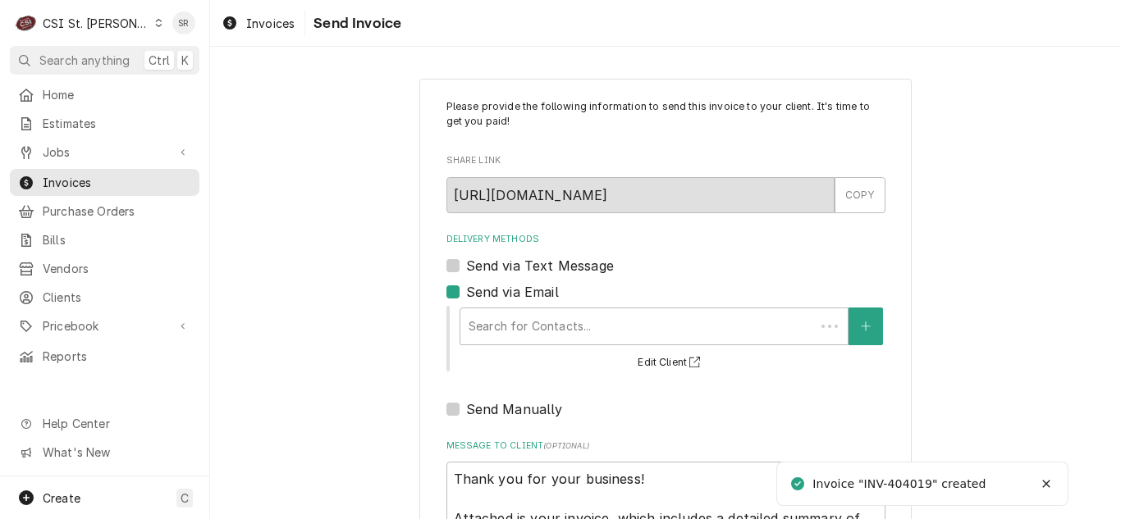
click at [529, 313] on div "Delivery Methods" at bounding box center [638, 327] width 338 height 30
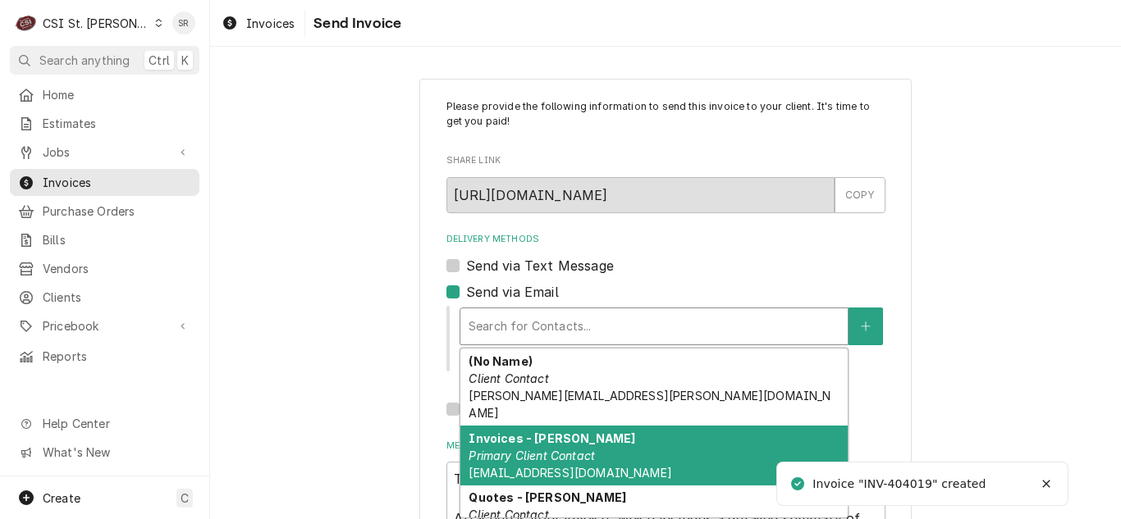
click at [545, 466] on span "[EMAIL_ADDRESS][DOMAIN_NAME]" at bounding box center [570, 473] width 203 height 14
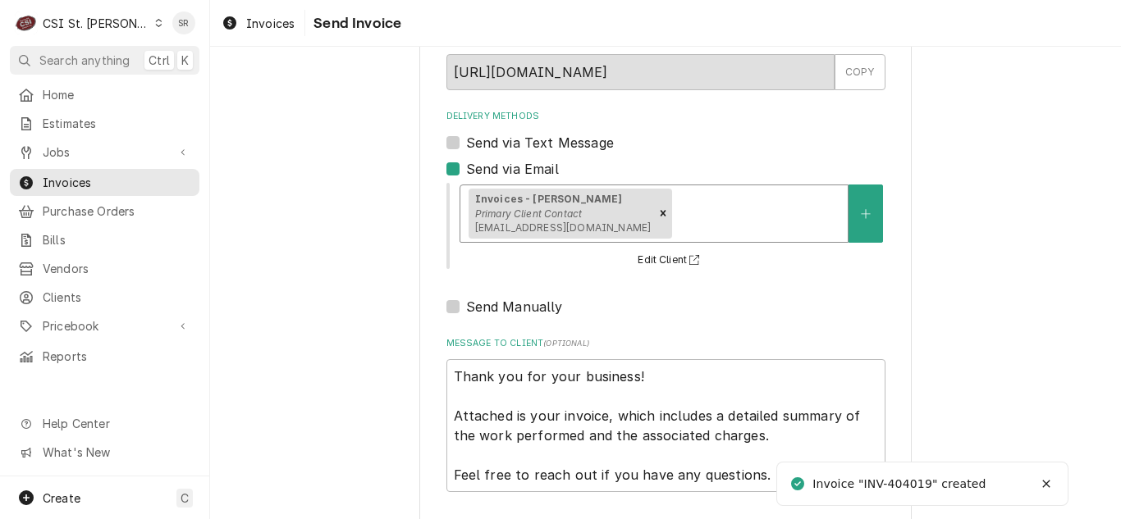
scroll to position [196, 0]
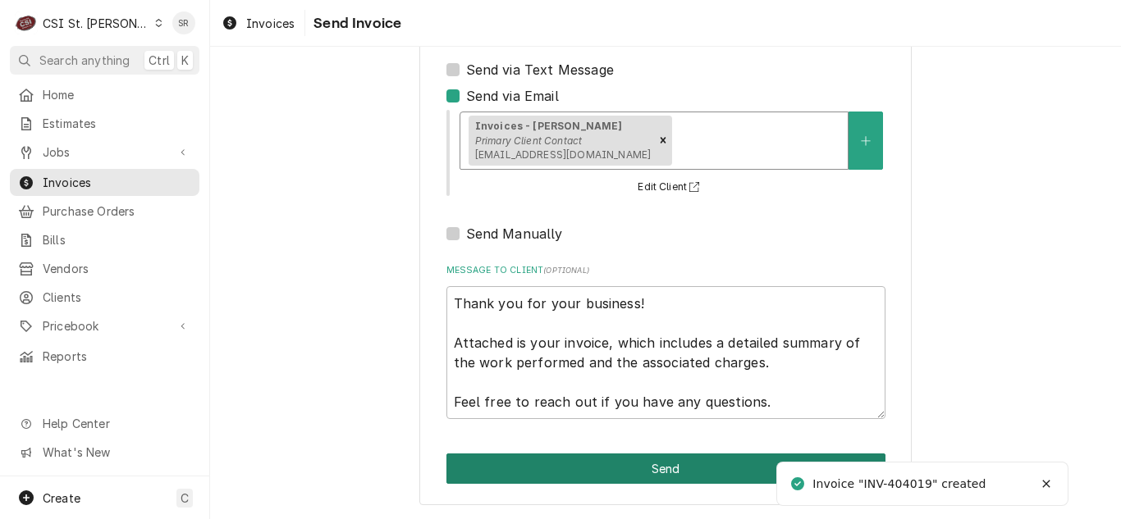
click at [638, 460] on button "Send" at bounding box center [665, 469] width 439 height 30
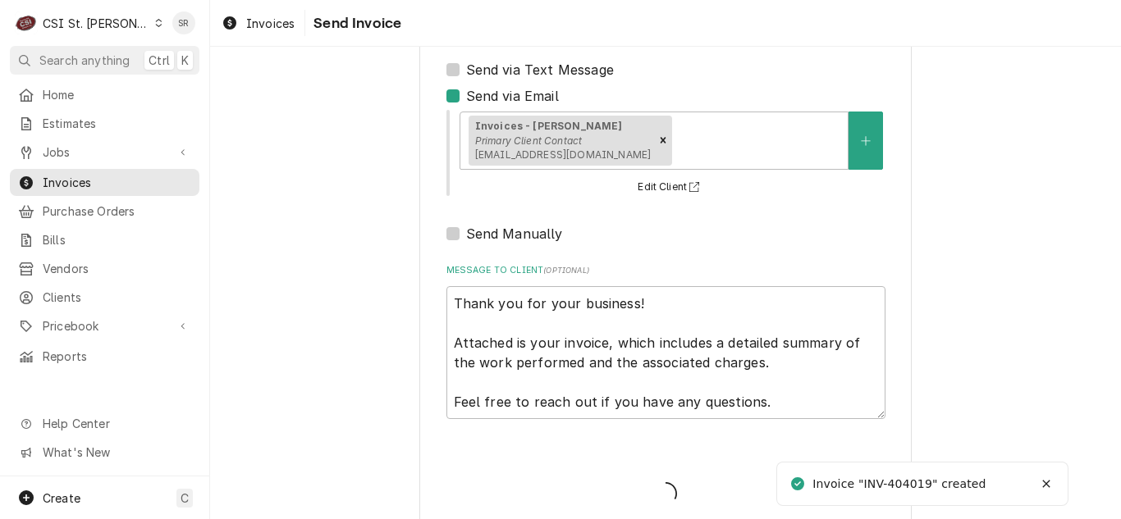
type textarea "x"
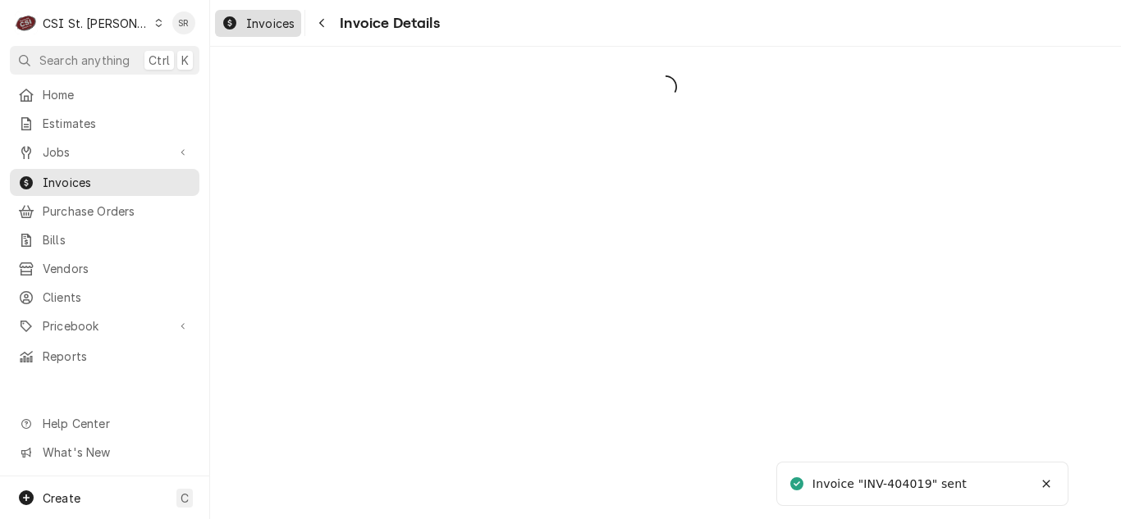
click at [255, 25] on span "Invoices" at bounding box center [270, 23] width 48 height 17
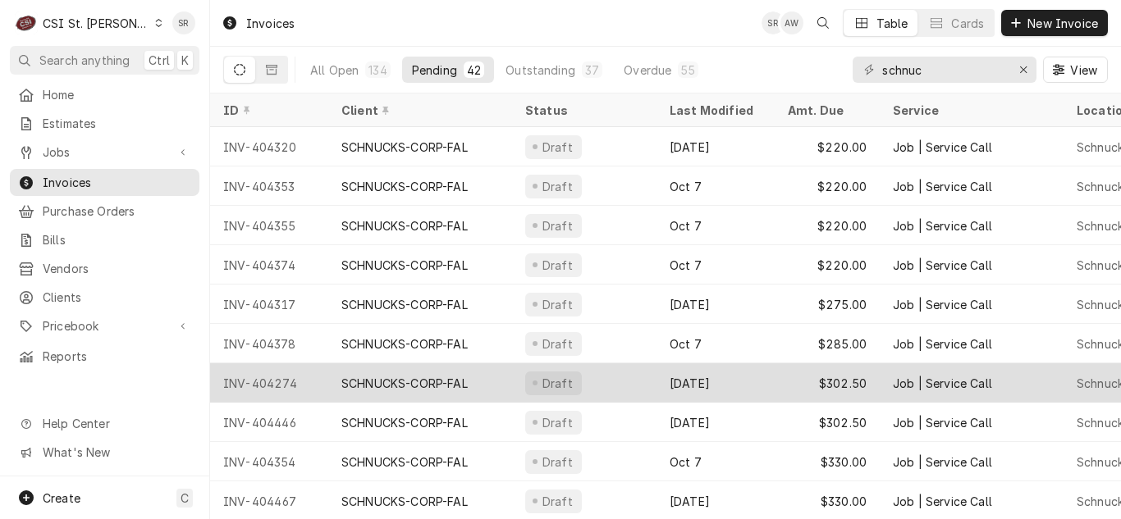
click at [647, 373] on div "Draft" at bounding box center [584, 383] width 144 height 39
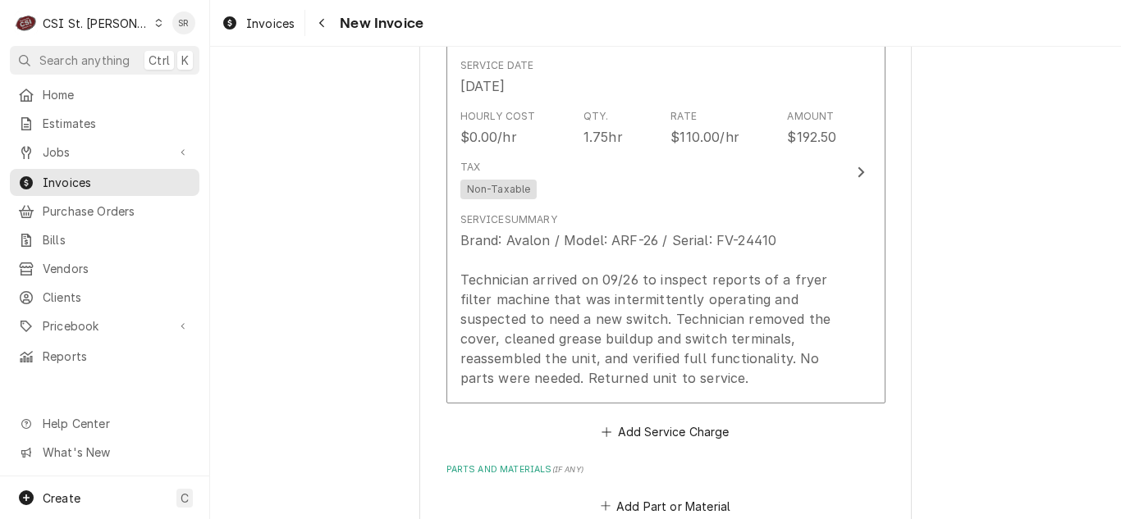
scroll to position [1723, 0]
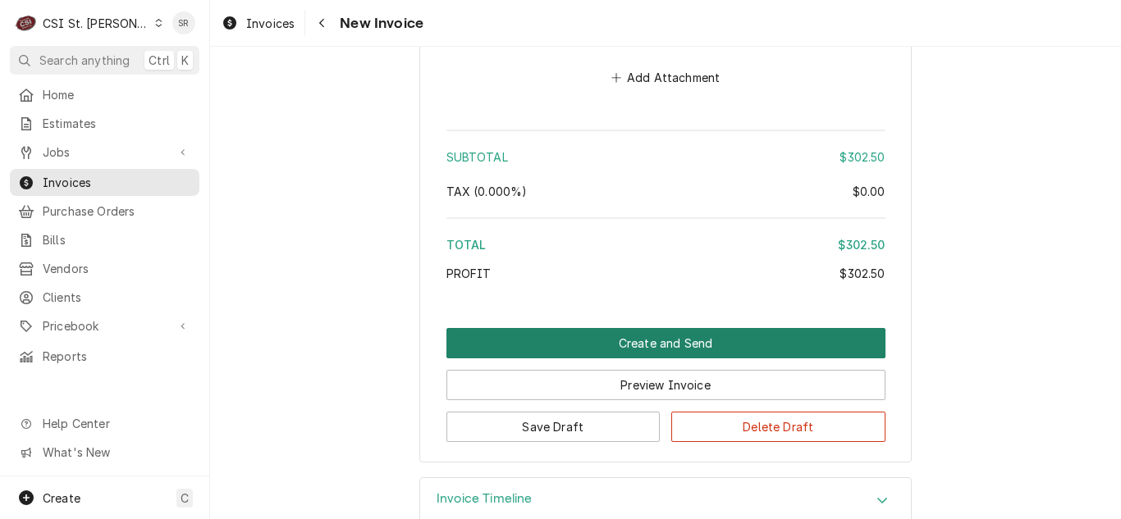
click at [678, 339] on button "Create and Send" at bounding box center [665, 343] width 439 height 30
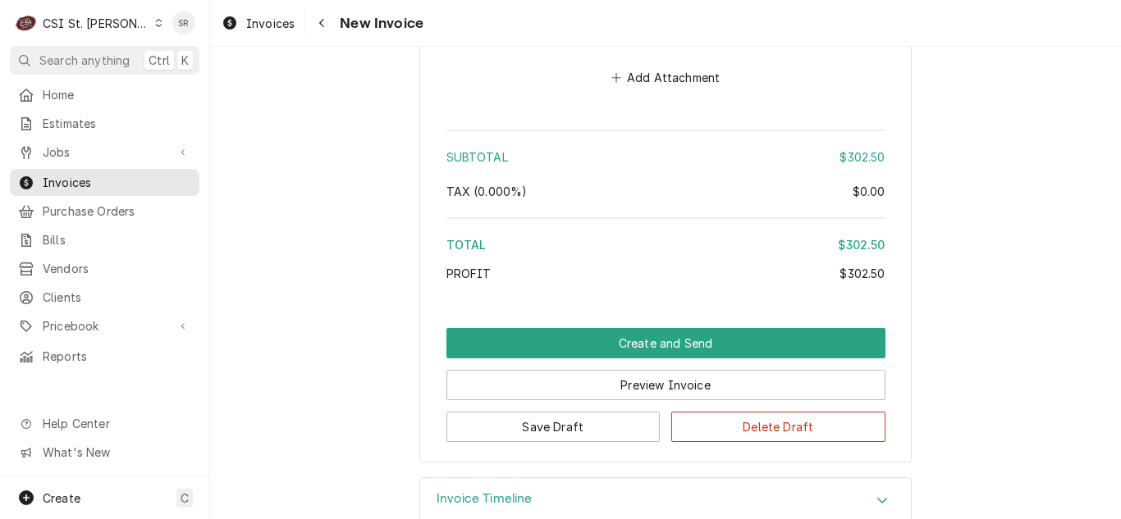
scroll to position [2857, 0]
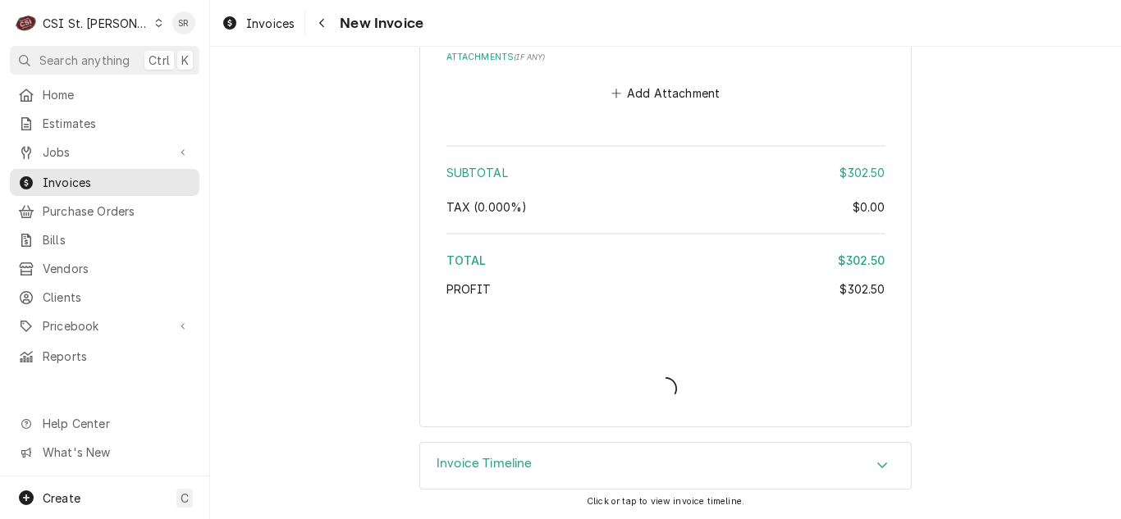
type textarea "x"
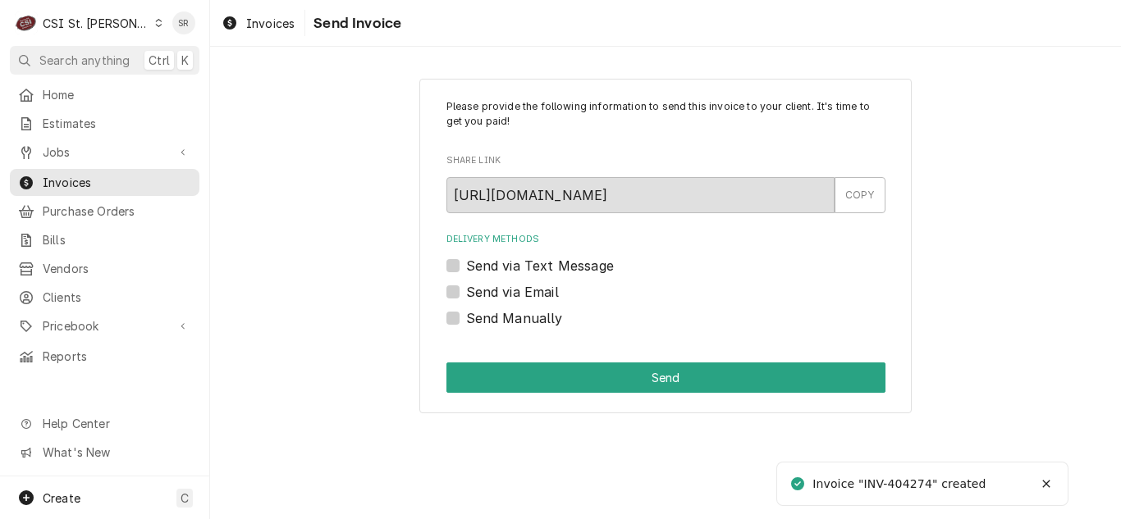
click at [526, 292] on label "Send via Email" at bounding box center [512, 292] width 93 height 20
click at [526, 292] on input "Send via Email" at bounding box center [685, 300] width 439 height 36
checkbox input "true"
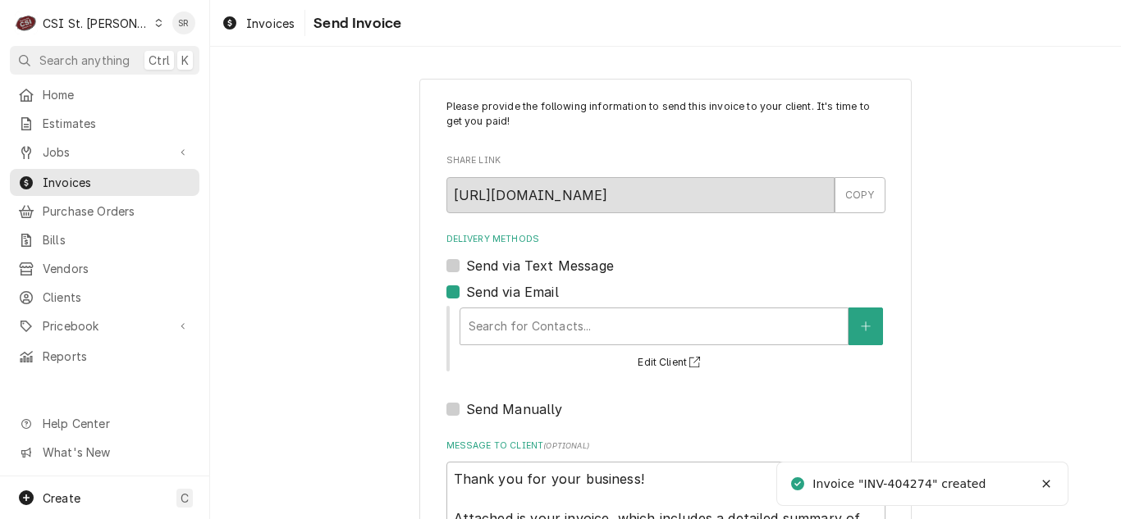
click at [544, 318] on div "Delivery Methods" at bounding box center [654, 327] width 371 height 30
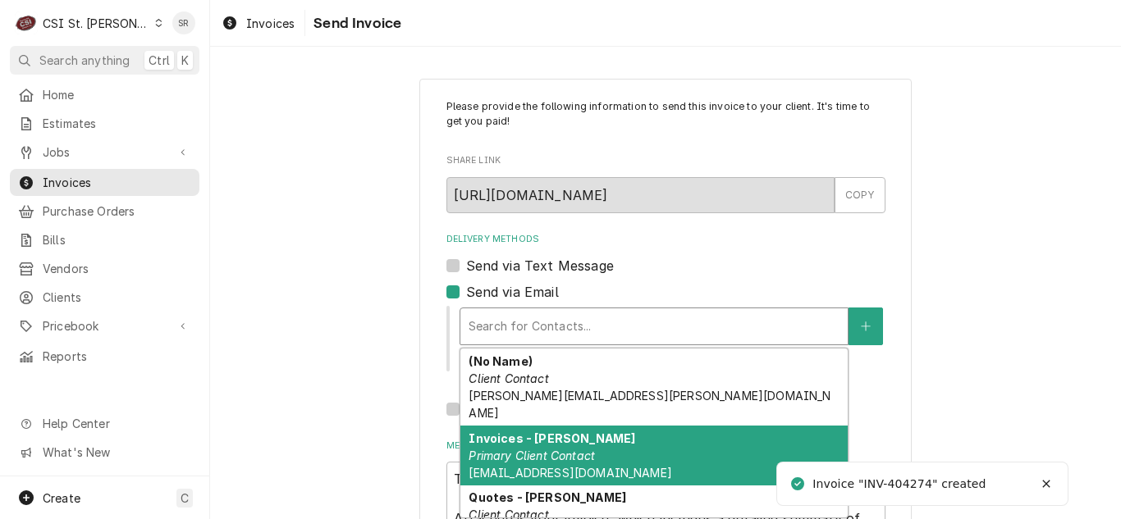
click at [551, 449] on em "Primary Client Contact" at bounding box center [532, 456] width 126 height 14
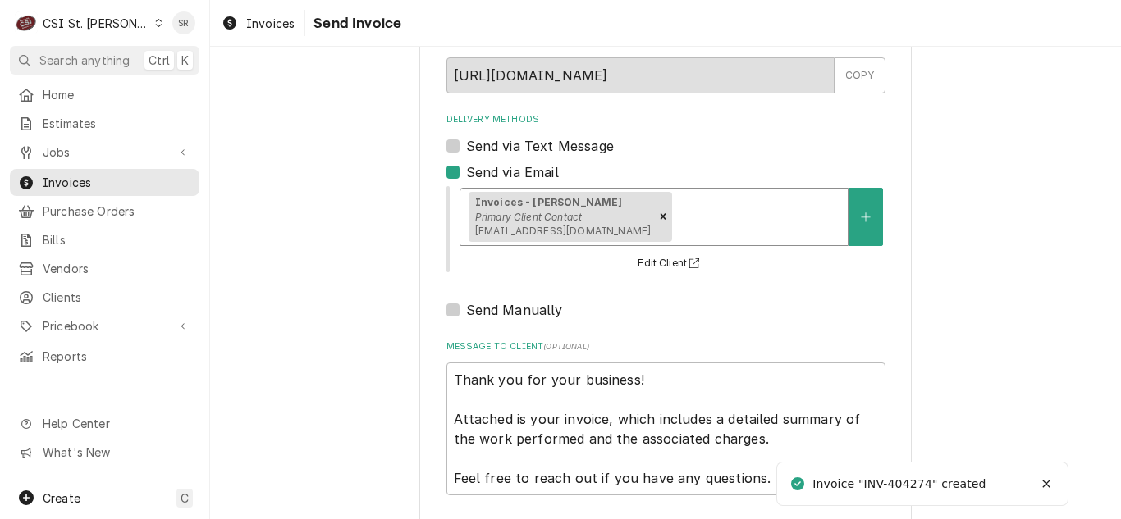
scroll to position [196, 0]
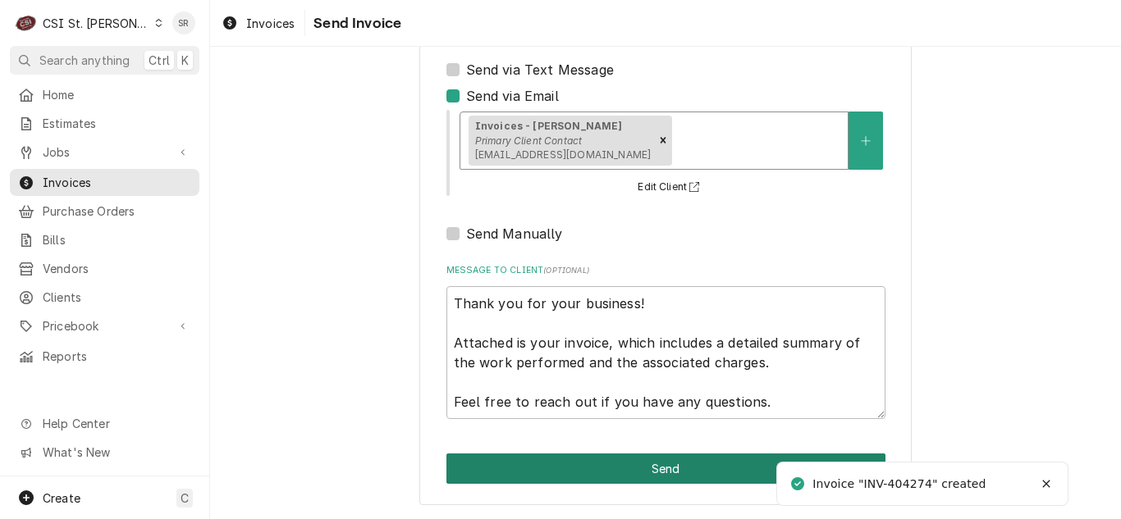
click at [625, 474] on button "Send" at bounding box center [665, 469] width 439 height 30
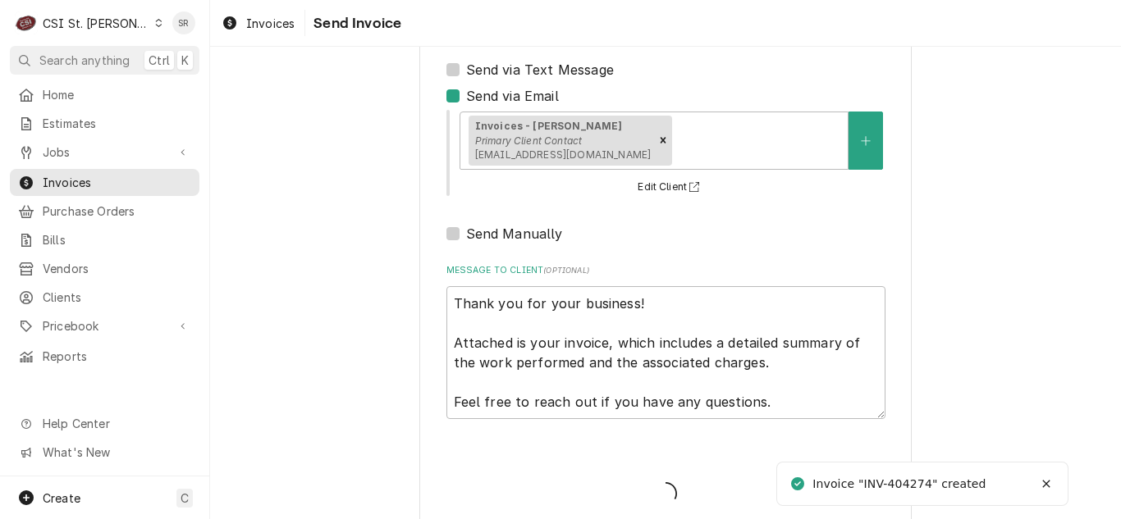
type textarea "x"
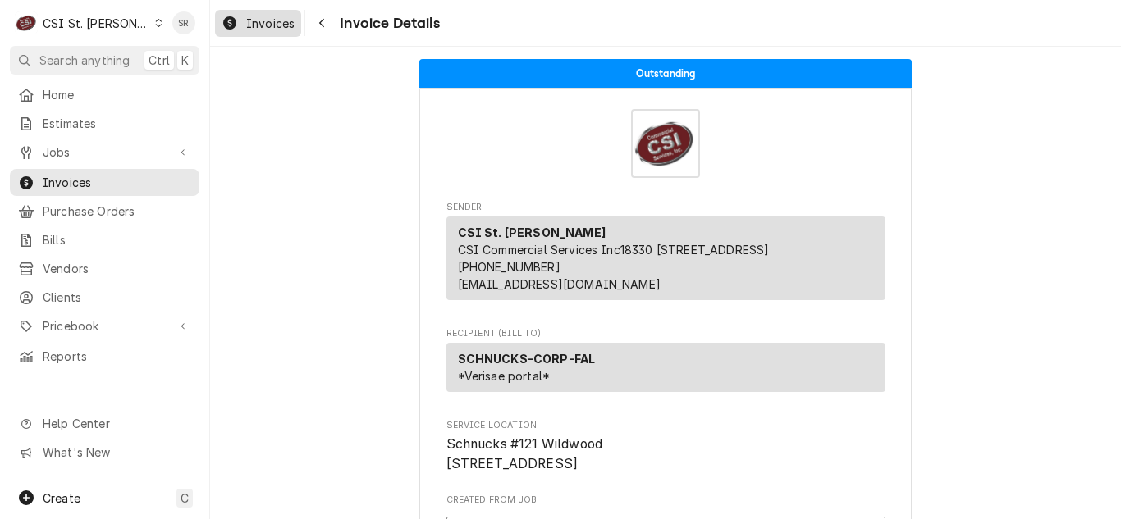
click at [274, 20] on span "Invoices" at bounding box center [270, 23] width 48 height 17
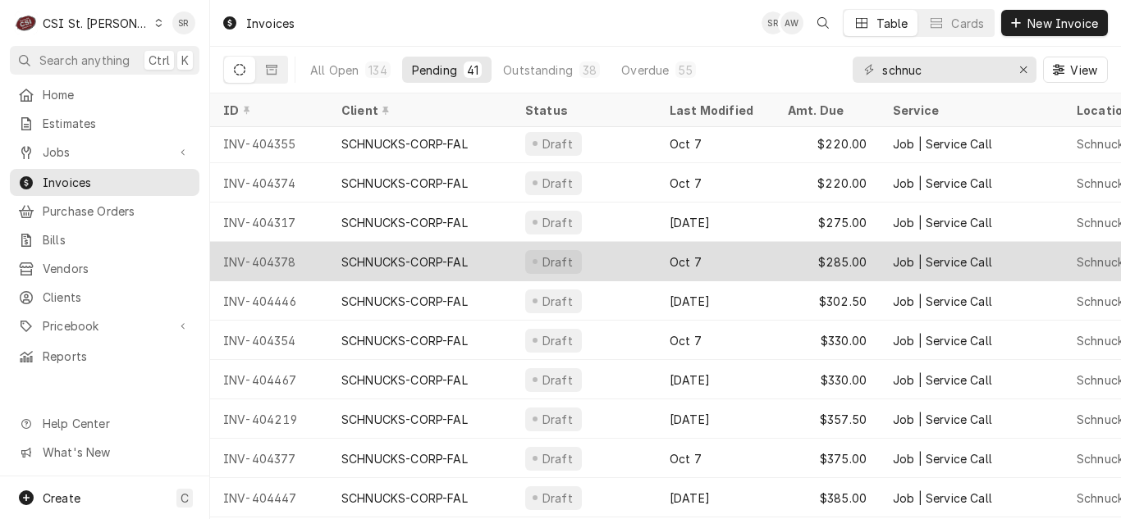
scroll to position [164, 0]
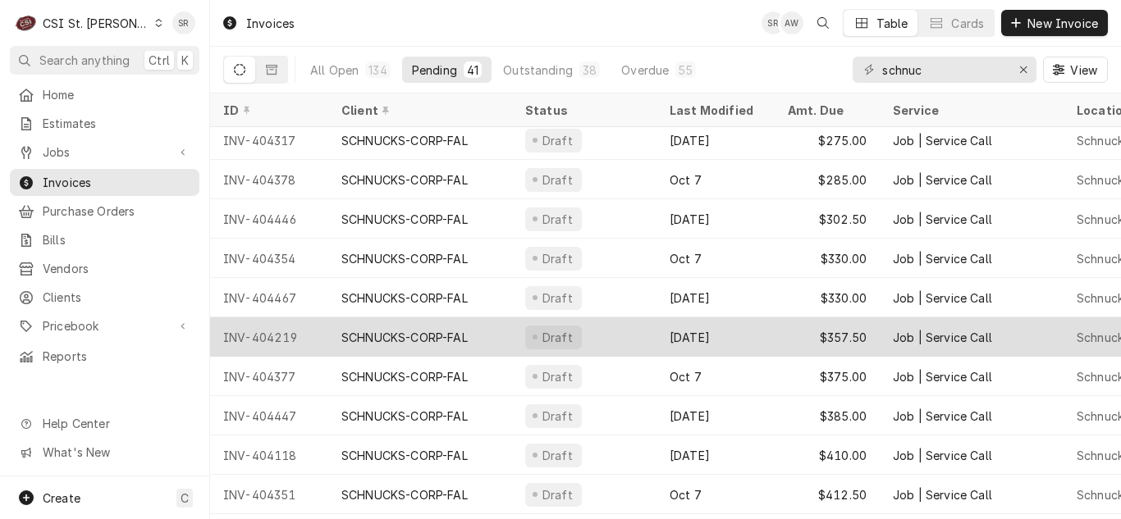
click at [700, 336] on div "[DATE]" at bounding box center [716, 337] width 118 height 39
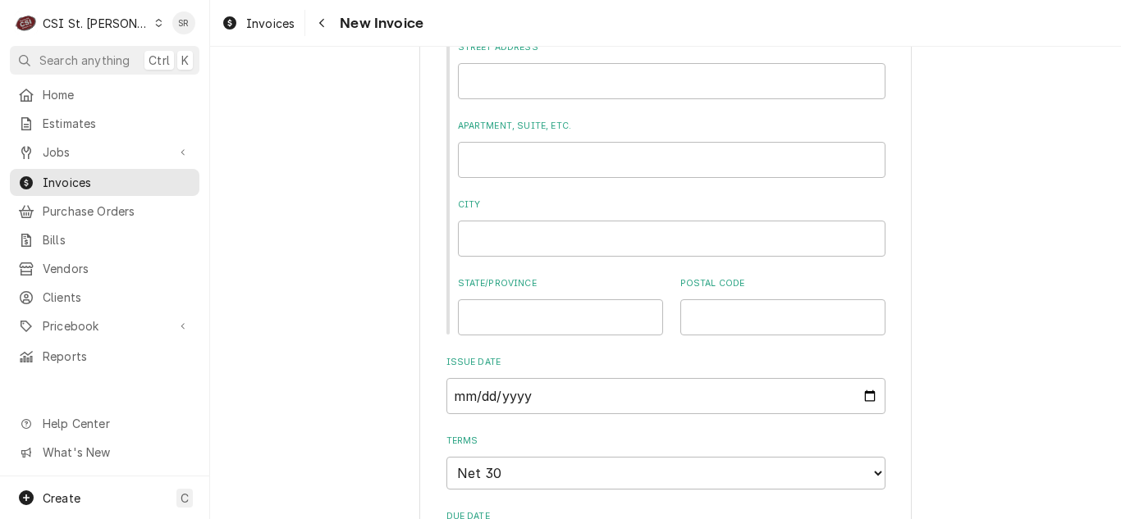
scroll to position [1149, 0]
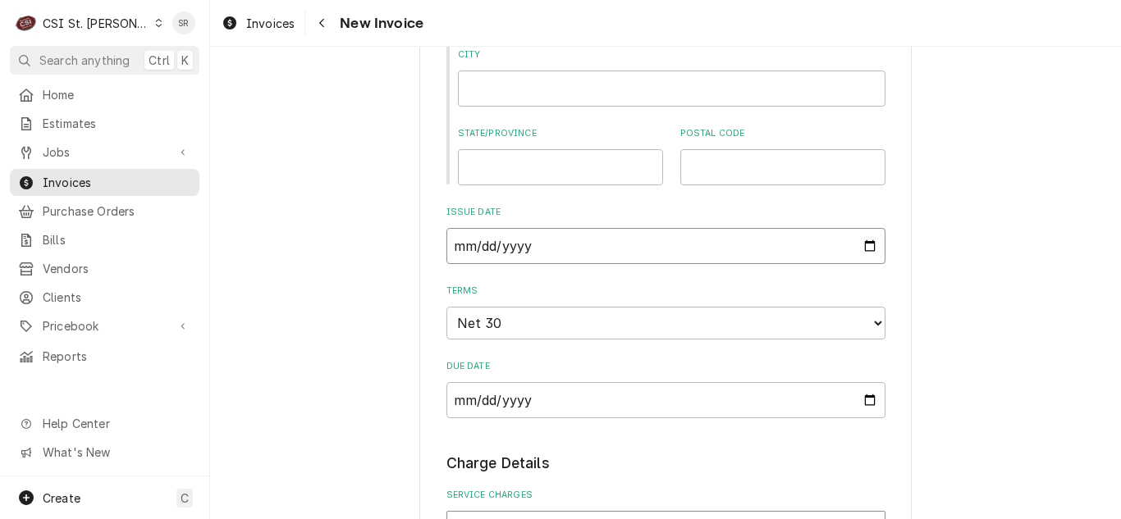
click at [861, 245] on input "[DATE]" at bounding box center [665, 246] width 439 height 36
type textarea "x"
type input "[DATE]"
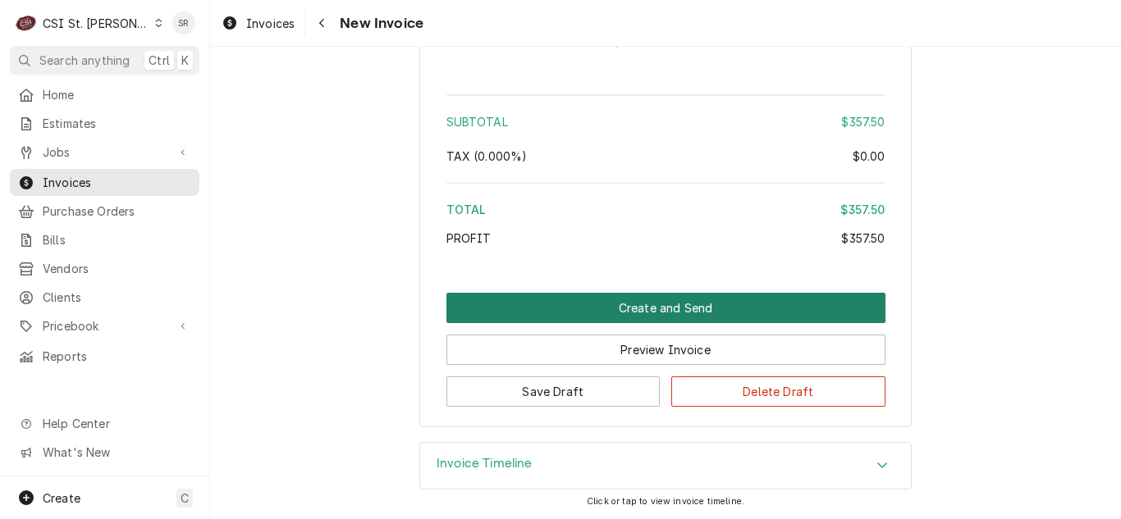
click at [672, 307] on button "Create and Send" at bounding box center [665, 308] width 439 height 30
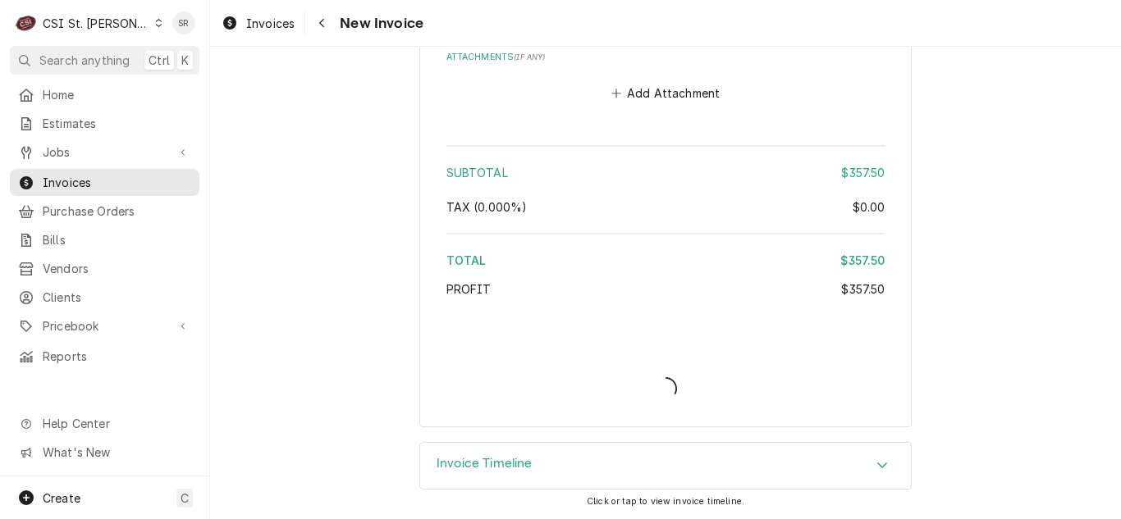
type textarea "x"
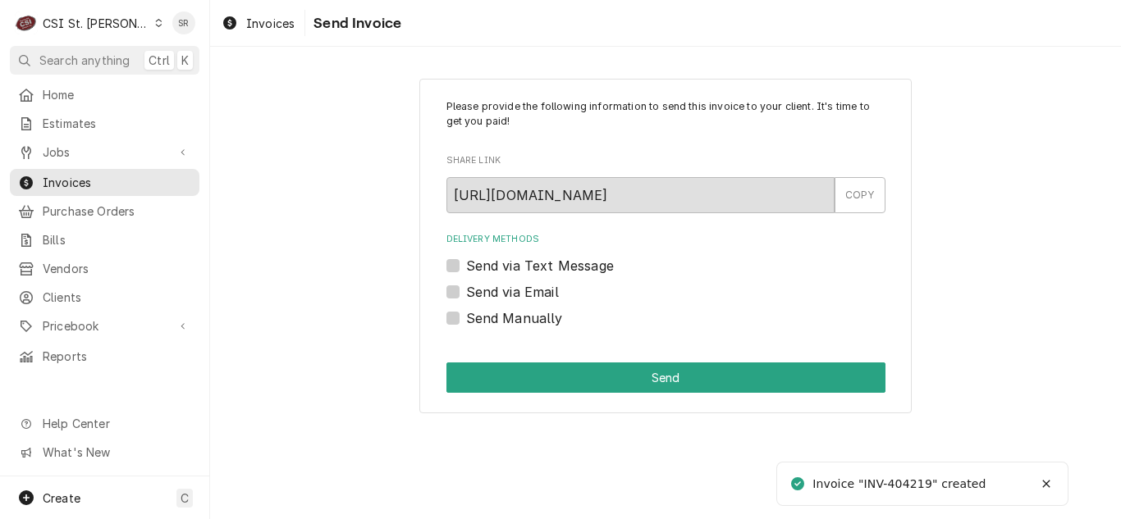
click at [530, 291] on label "Send via Email" at bounding box center [512, 292] width 93 height 20
click at [530, 291] on input "Send via Email" at bounding box center [685, 300] width 439 height 36
checkbox input "true"
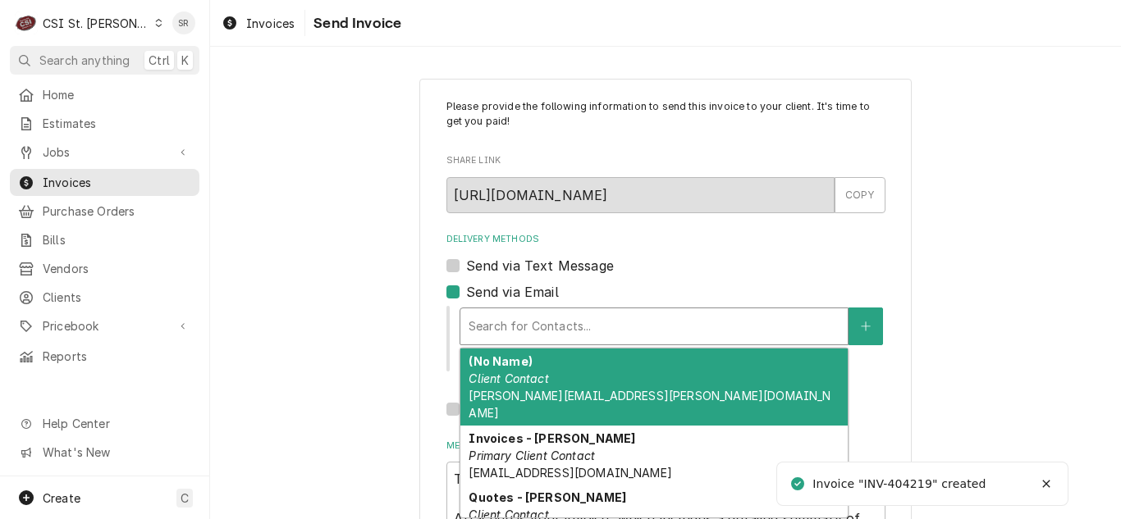
click at [547, 309] on div "Search for Contacts..." at bounding box center [653, 327] width 387 height 36
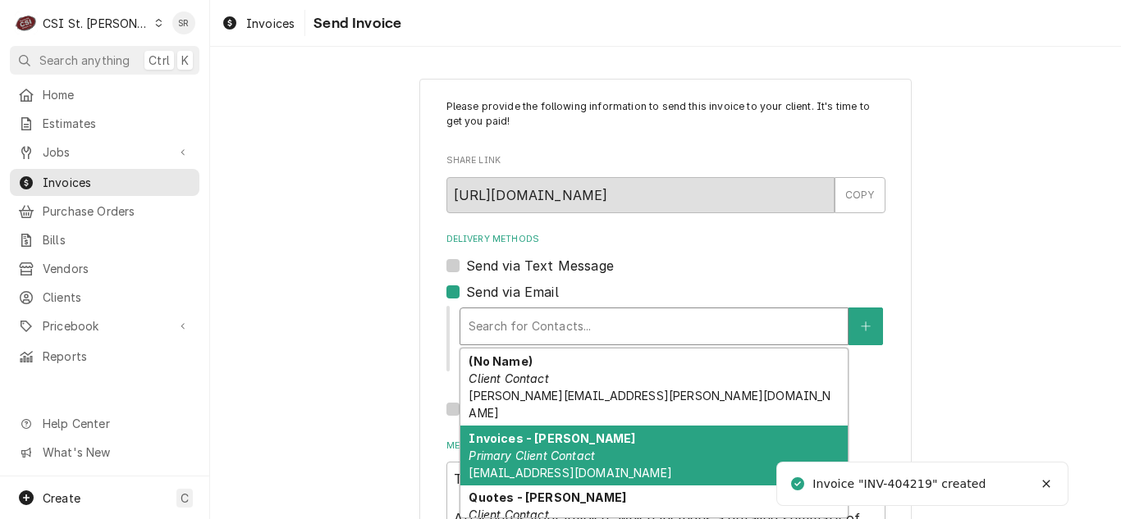
click at [545, 426] on div "Invoices - Kyley Primary Client Contact kyleyh@csi1.com" at bounding box center [653, 456] width 387 height 60
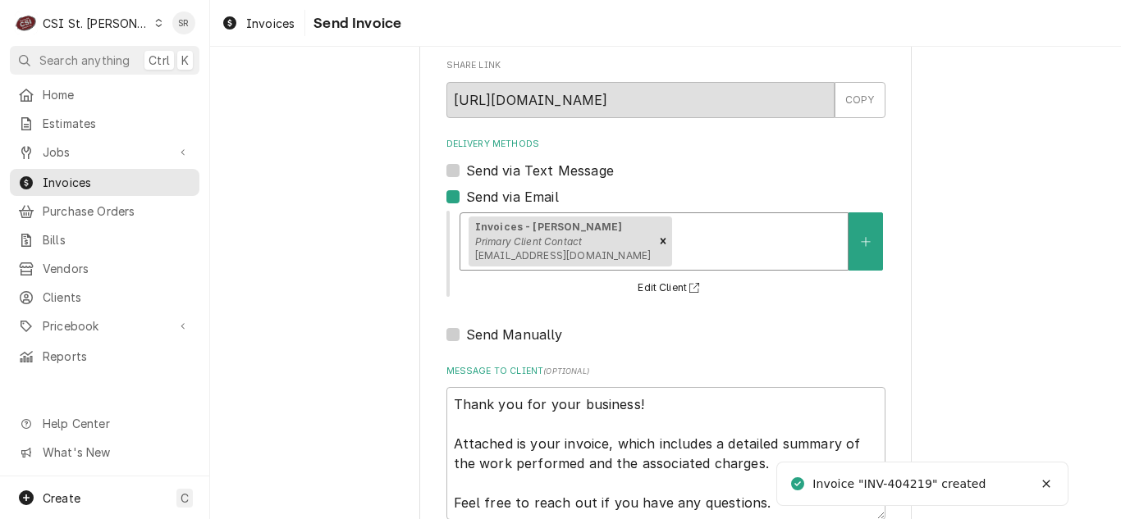
scroll to position [196, 0]
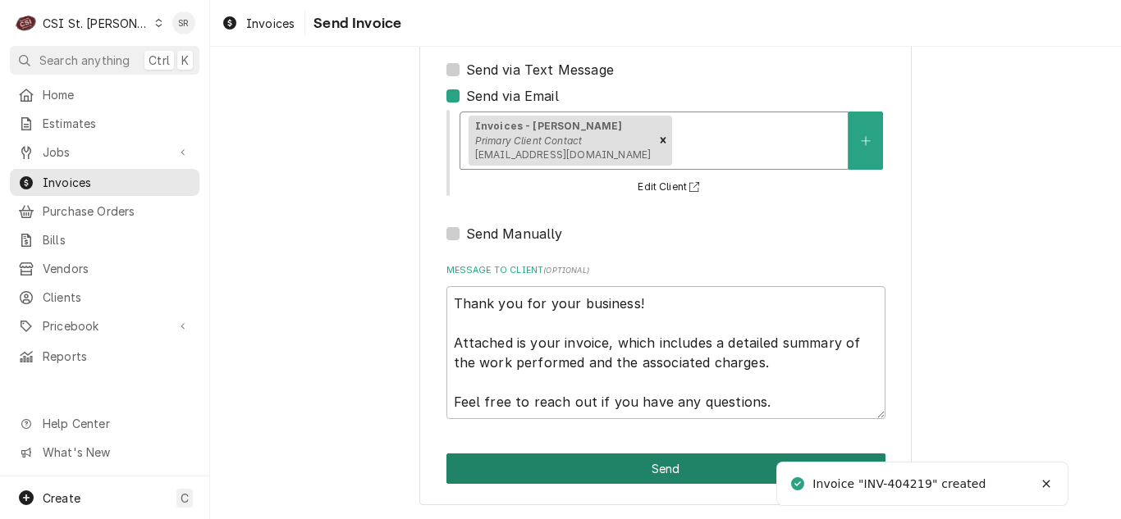
click at [579, 465] on button "Send" at bounding box center [665, 469] width 439 height 30
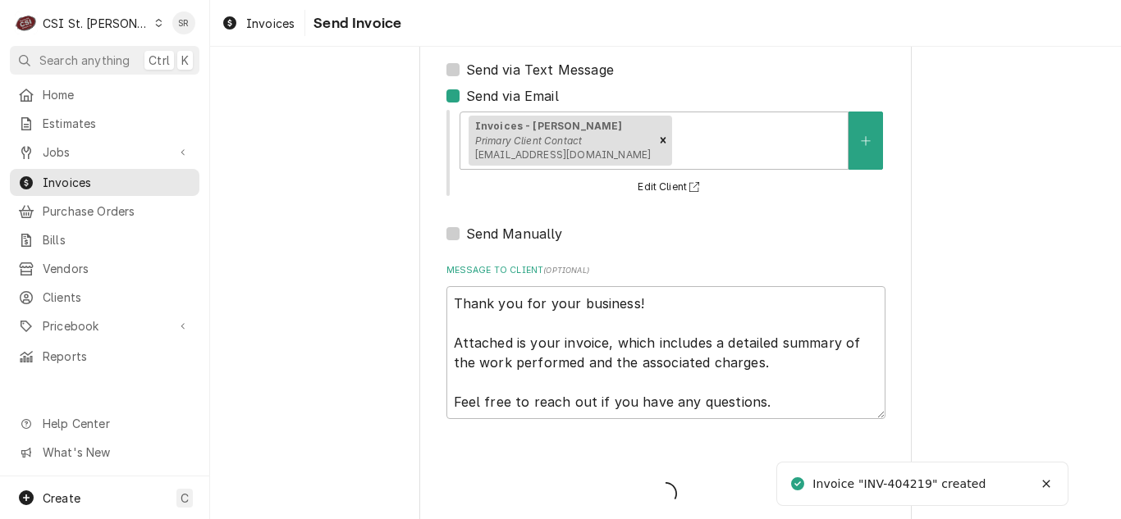
type textarea "x"
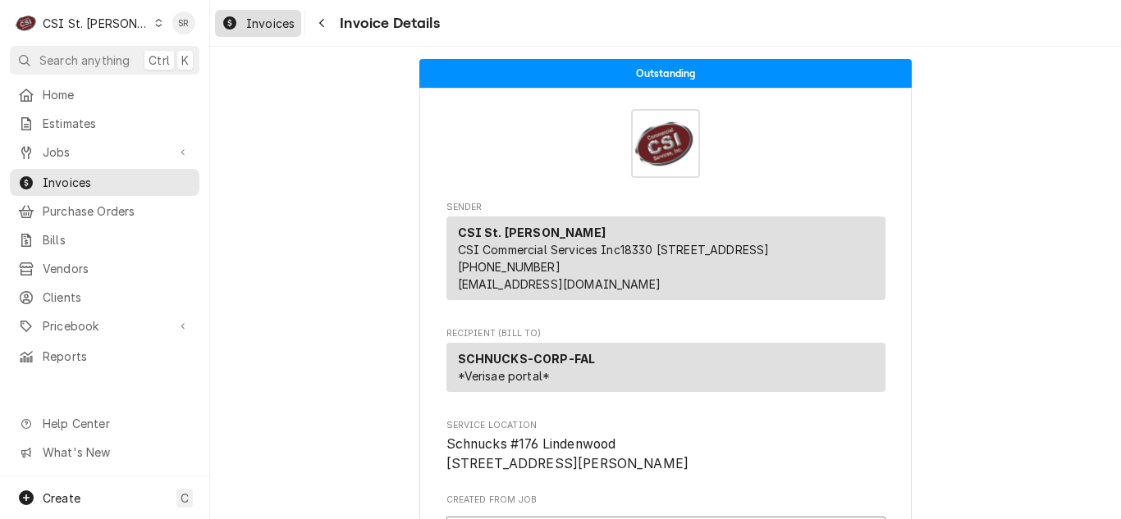
click at [259, 23] on span "Invoices" at bounding box center [270, 23] width 48 height 17
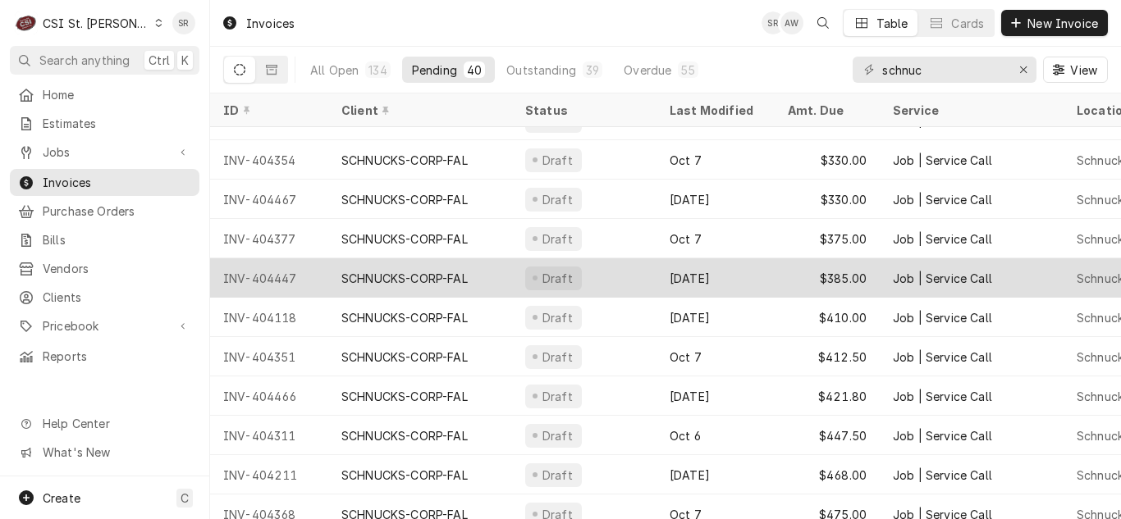
scroll to position [292, 0]
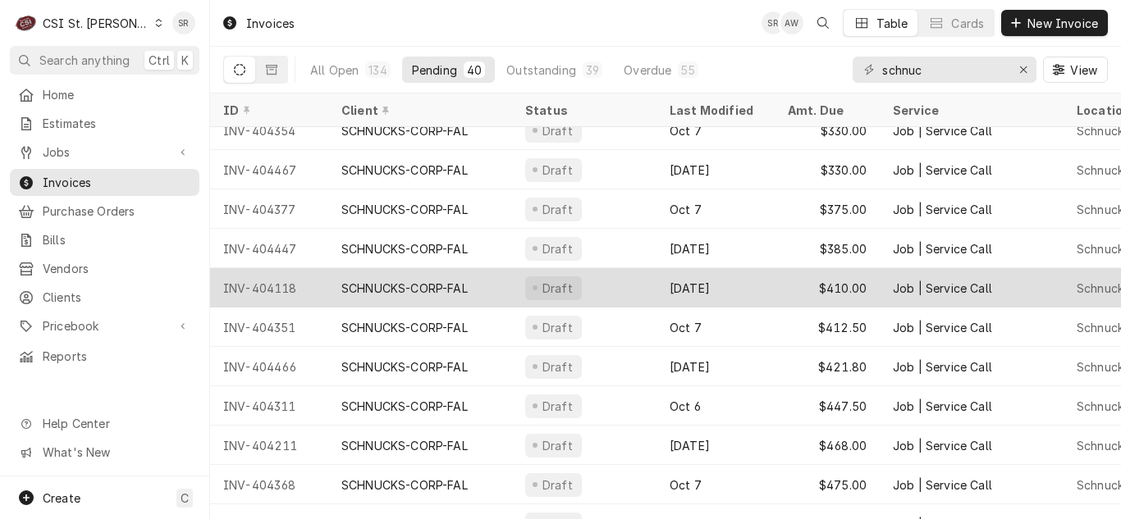
click at [602, 274] on div "Draft" at bounding box center [584, 287] width 144 height 39
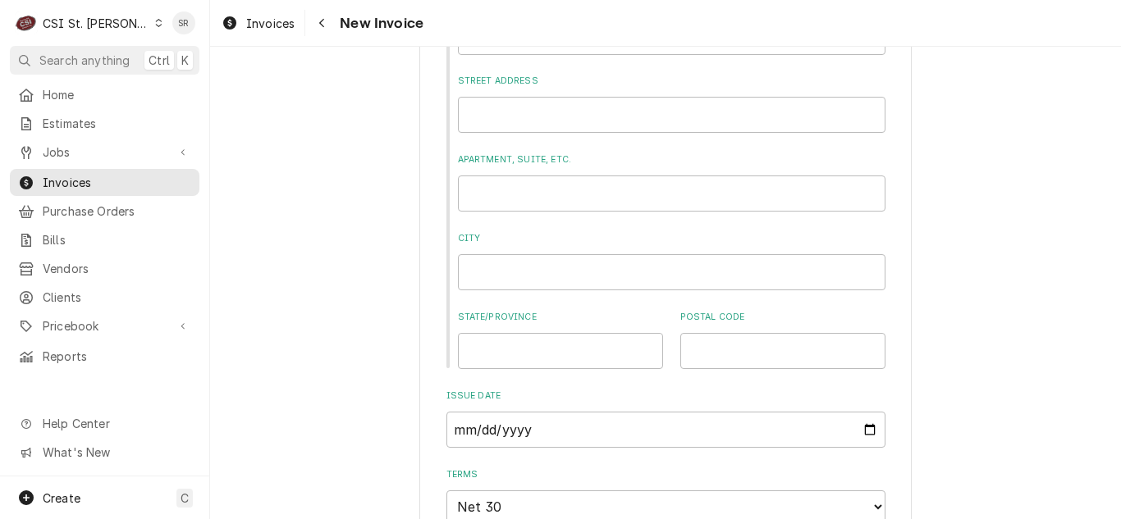
scroll to position [1067, 0]
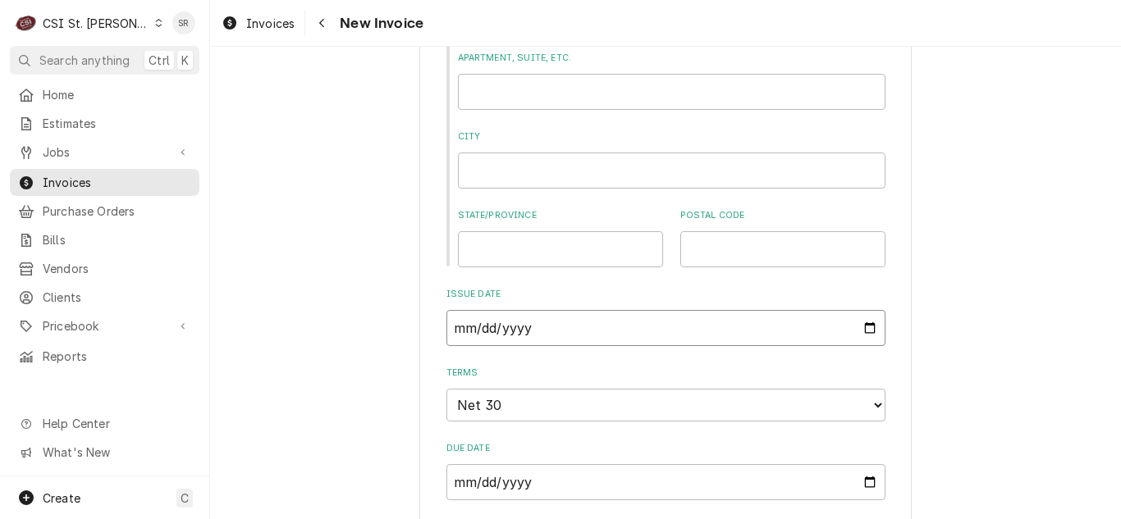
click at [863, 327] on input "[DATE]" at bounding box center [665, 328] width 439 height 36
type textarea "x"
type input "[DATE]"
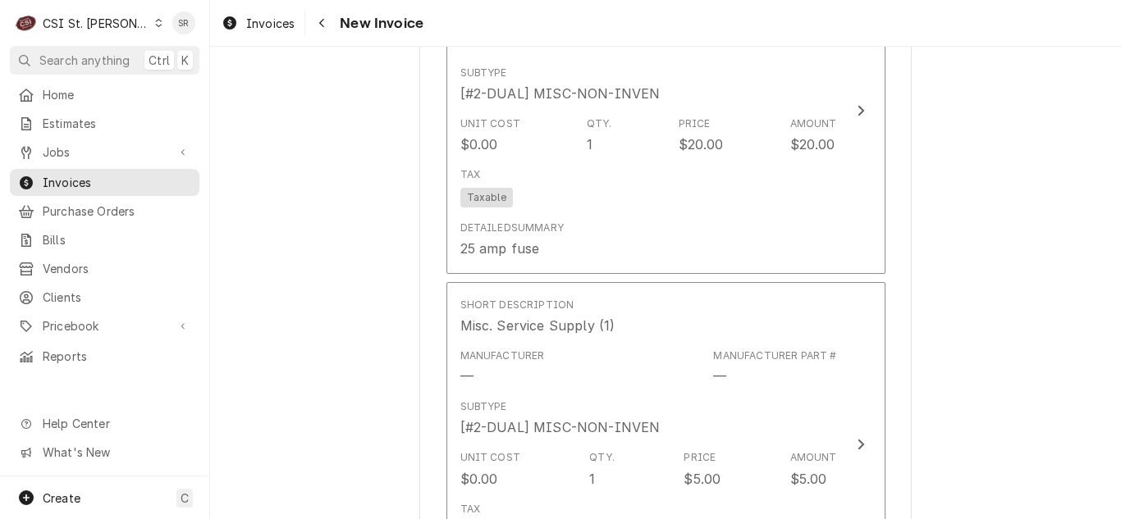
scroll to position [2626, 0]
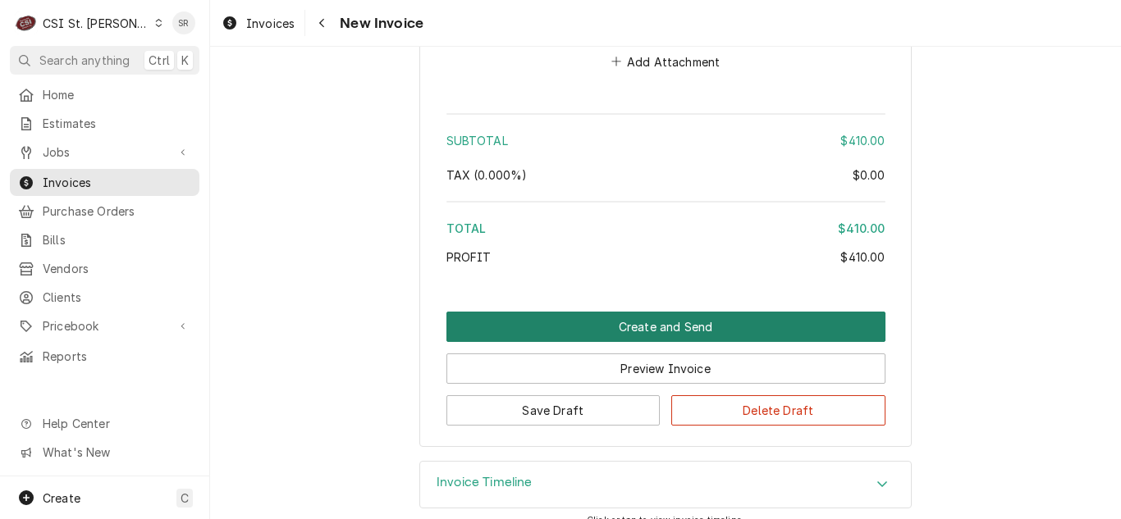
click at [634, 312] on button "Create and Send" at bounding box center [665, 327] width 439 height 30
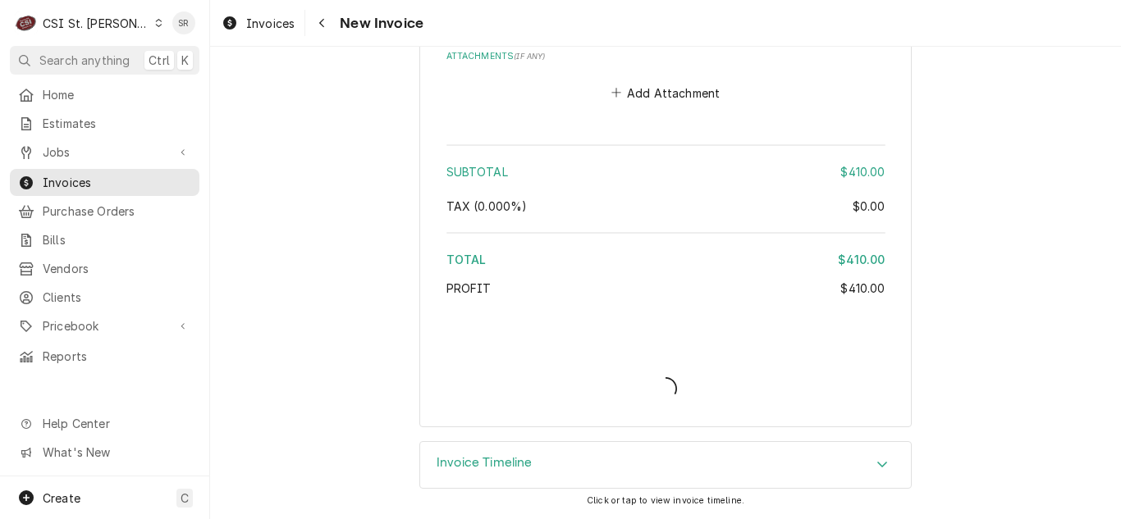
scroll to position [3545, 0]
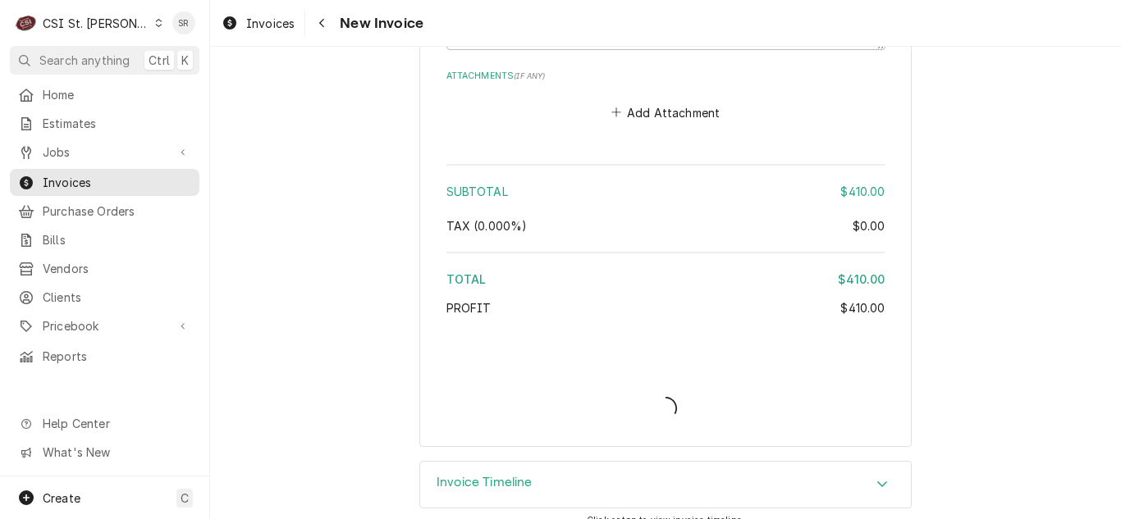
type textarea "x"
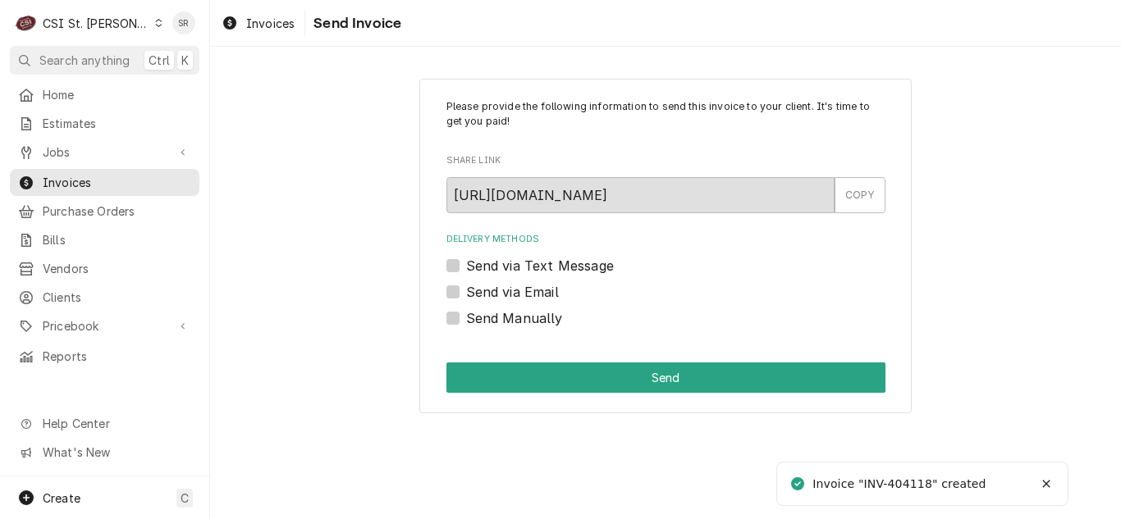
click at [502, 280] on div "Delivery Methods Send via Text Message Send via Email Send Manually" at bounding box center [665, 280] width 439 height 94
click at [514, 292] on label "Send via Email" at bounding box center [512, 292] width 93 height 20
click at [514, 292] on input "Send via Email" at bounding box center [685, 300] width 439 height 36
checkbox input "true"
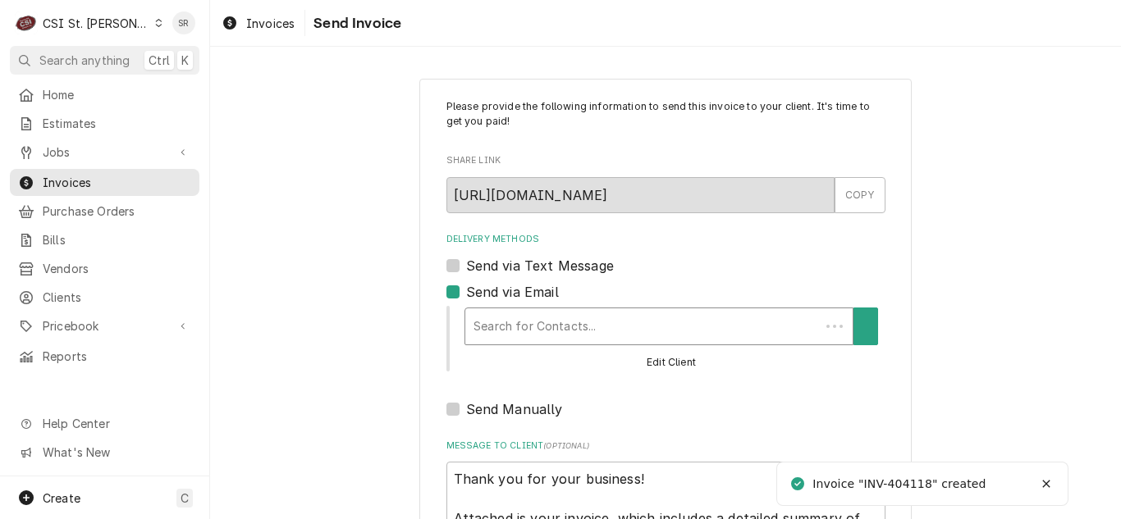
click at [570, 331] on div "Delivery Methods" at bounding box center [643, 327] width 338 height 30
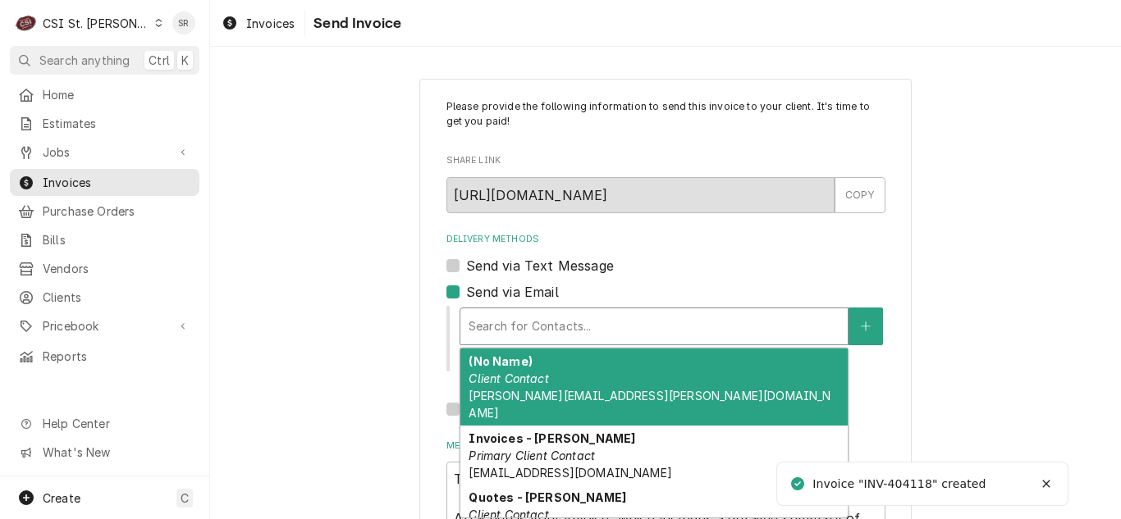
click at [569, 428] on div "Invoices - Kyley Primary Client Contact kyleyh@csi1.com" at bounding box center [653, 456] width 387 height 60
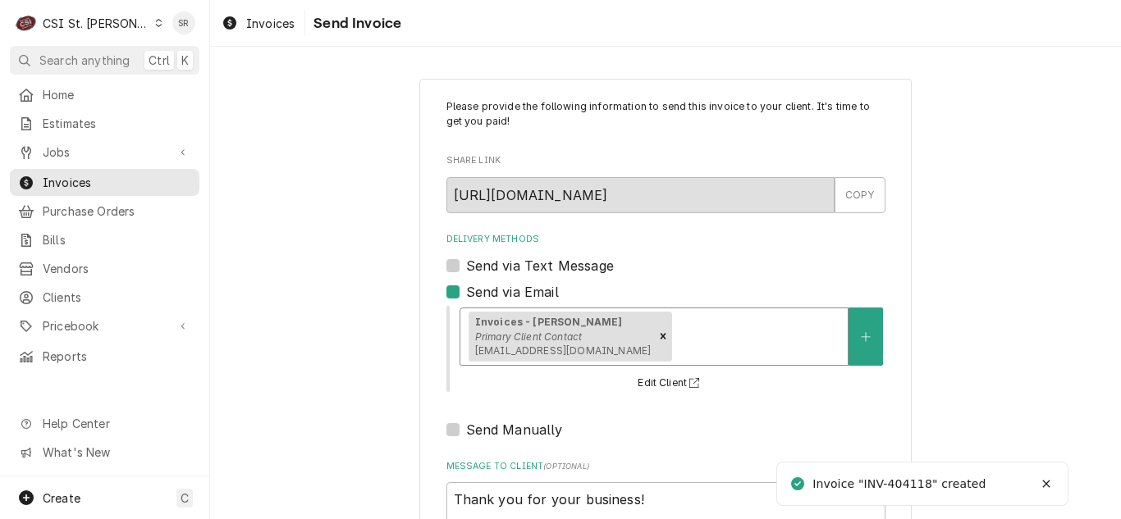
scroll to position [196, 0]
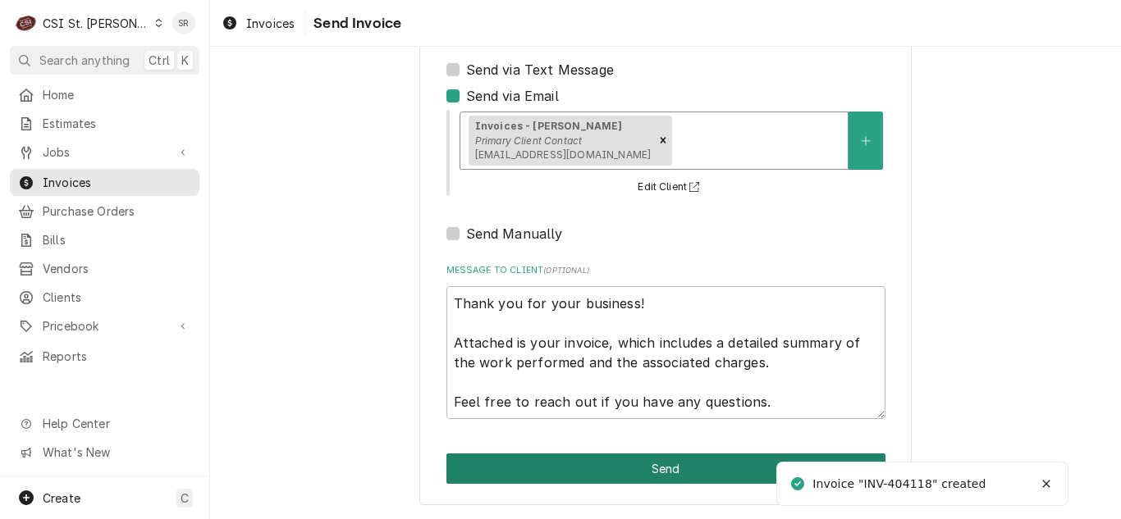
click at [632, 469] on button "Send" at bounding box center [665, 469] width 439 height 30
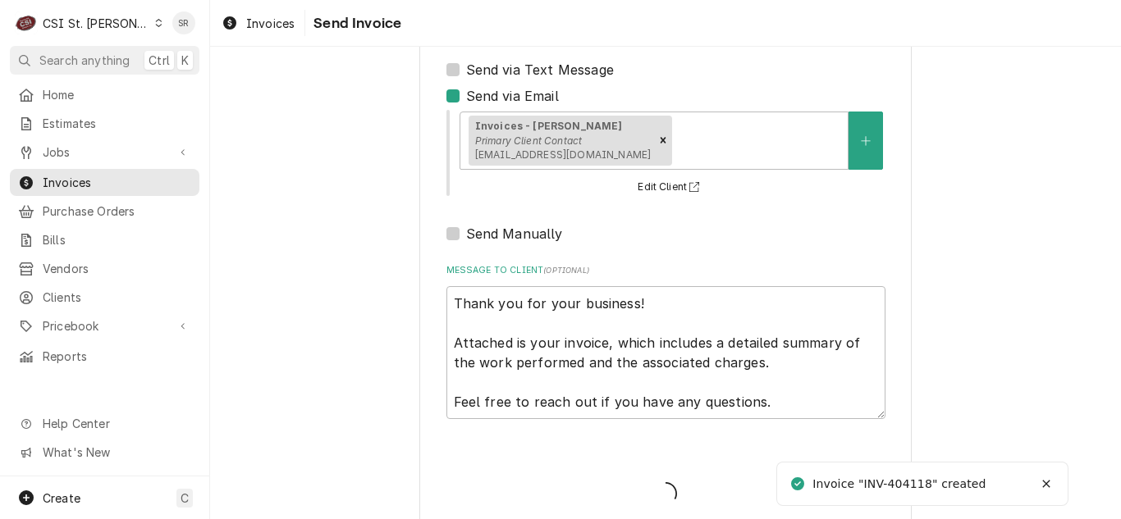
type textarea "x"
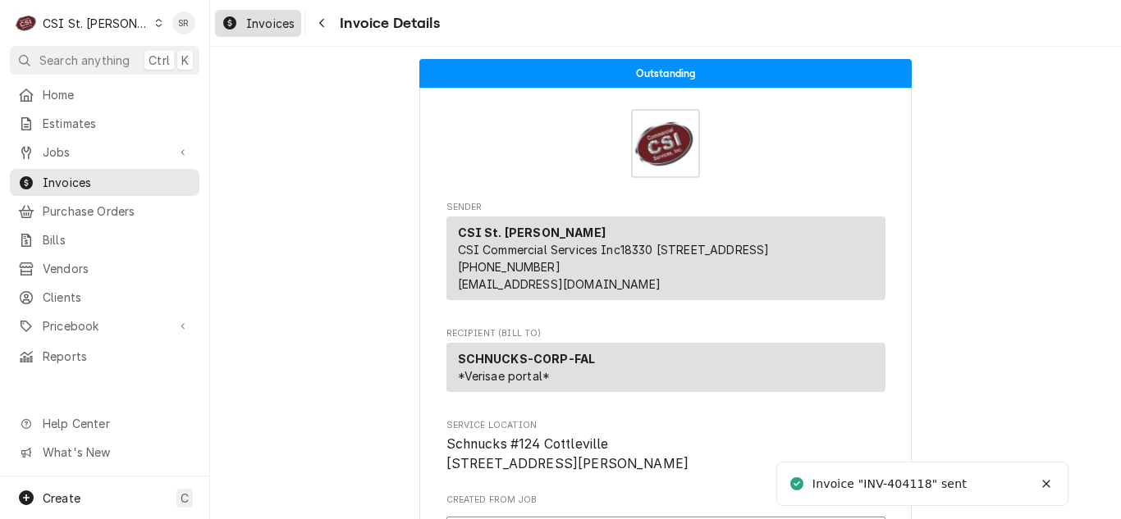
click at [268, 29] on span "Invoices" at bounding box center [270, 23] width 48 height 17
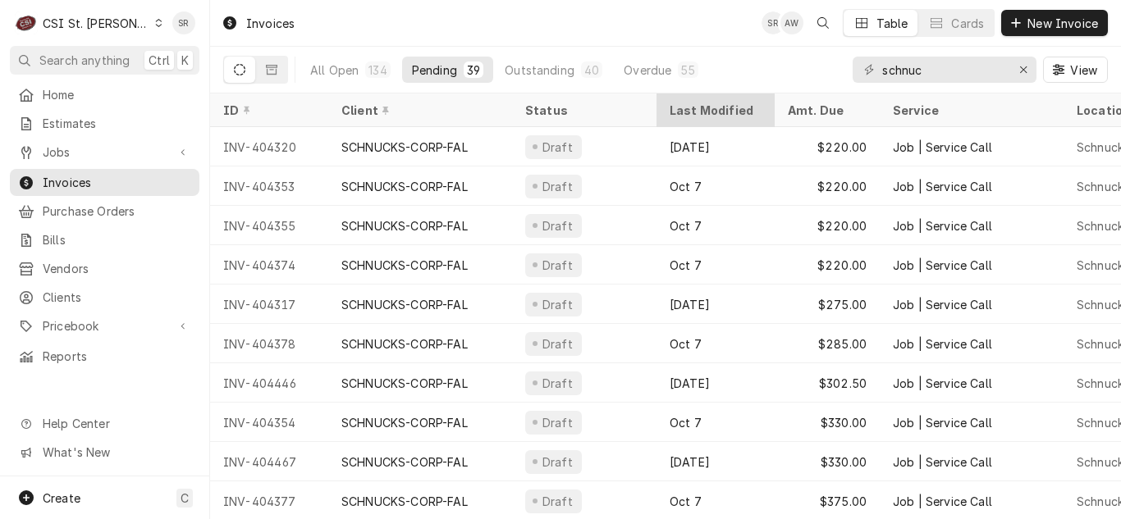
click at [697, 112] on div "Last Modified" at bounding box center [714, 110] width 89 height 17
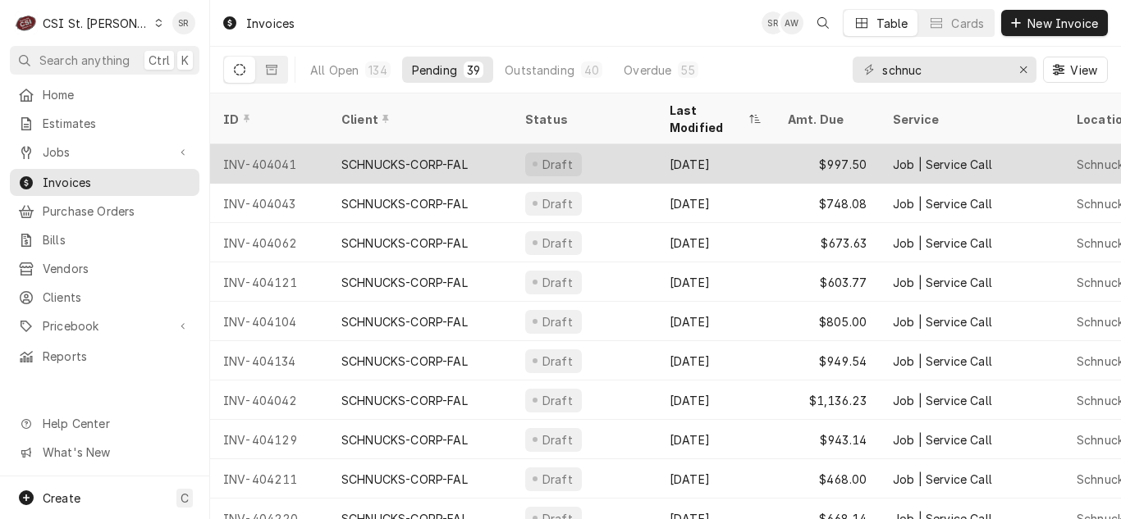
click at [724, 145] on div "Sep 22" at bounding box center [716, 163] width 118 height 39
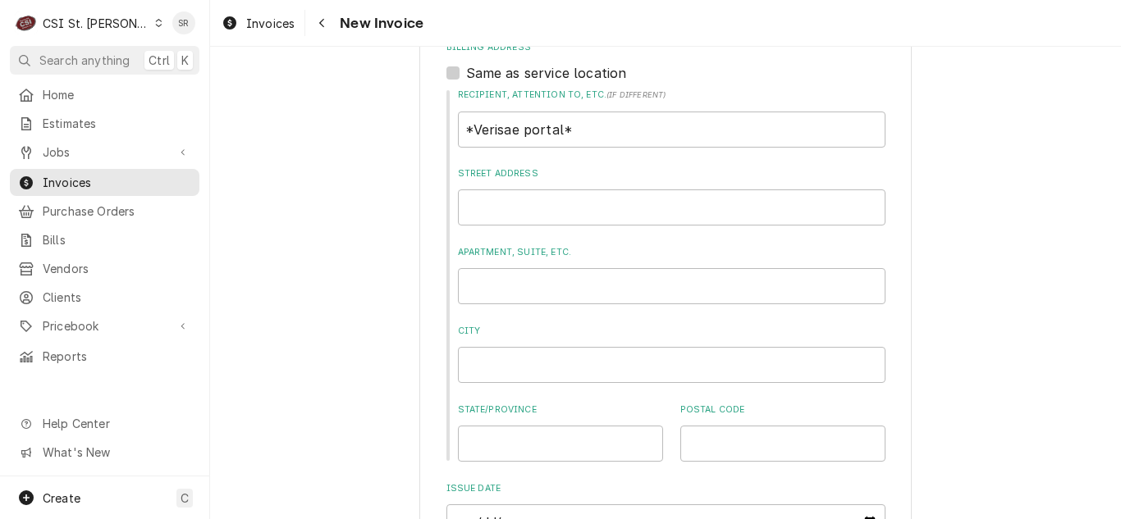
scroll to position [1149, 0]
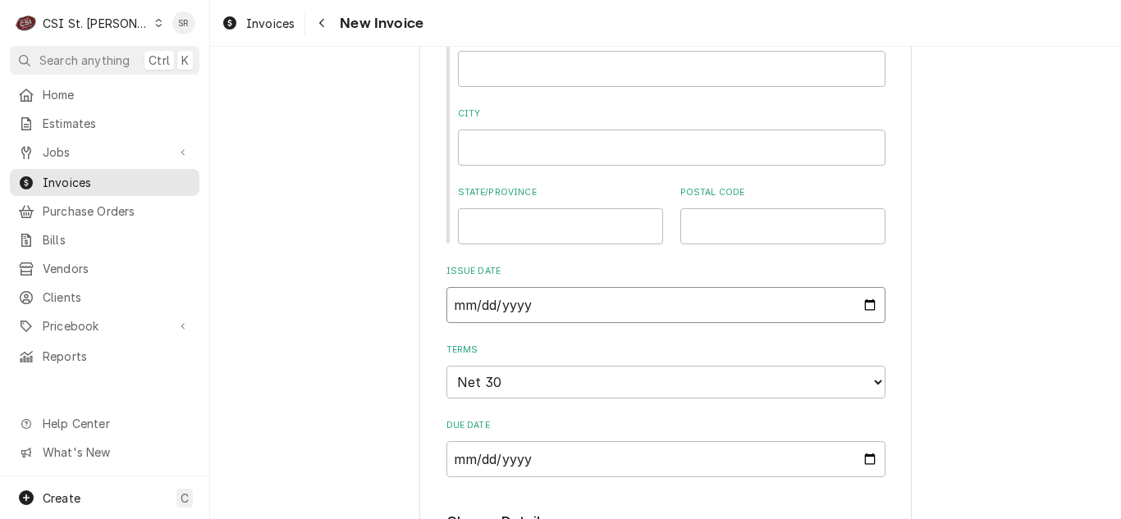
click at [867, 304] on input "[DATE]" at bounding box center [665, 305] width 439 height 36
type input "2025-09-30"
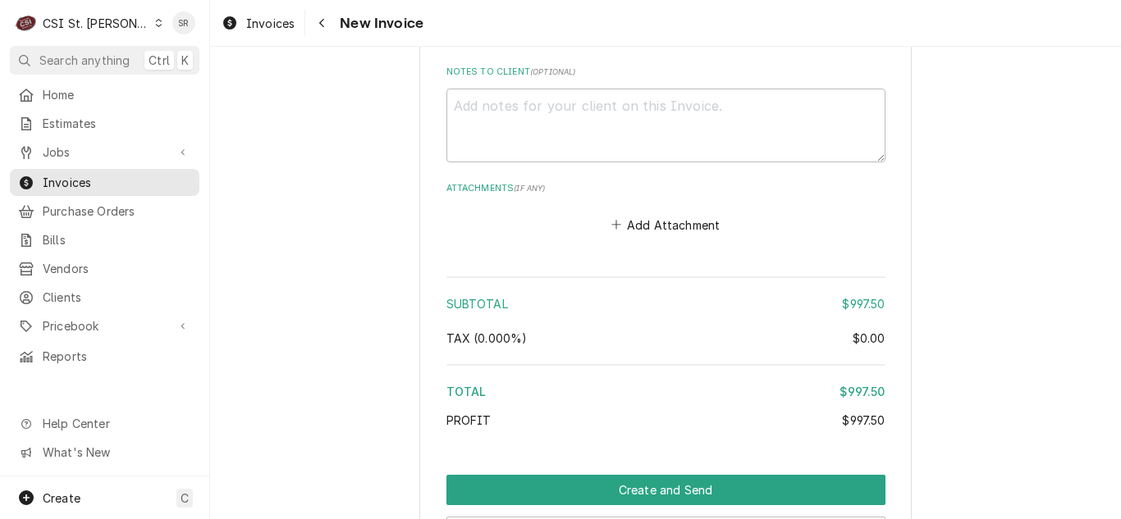
scroll to position [3201, 0]
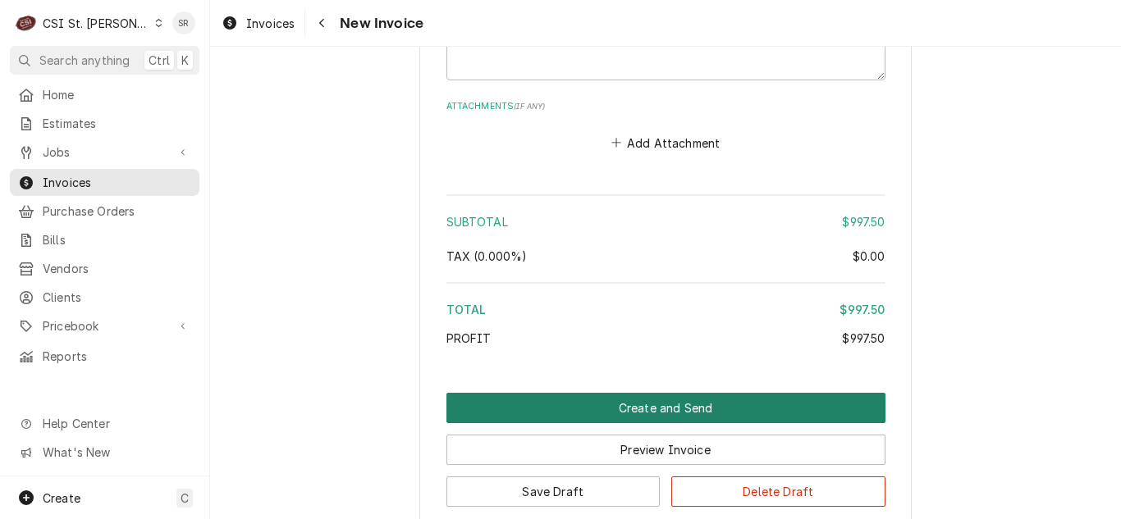
click at [667, 393] on button "Create and Send" at bounding box center [665, 408] width 439 height 30
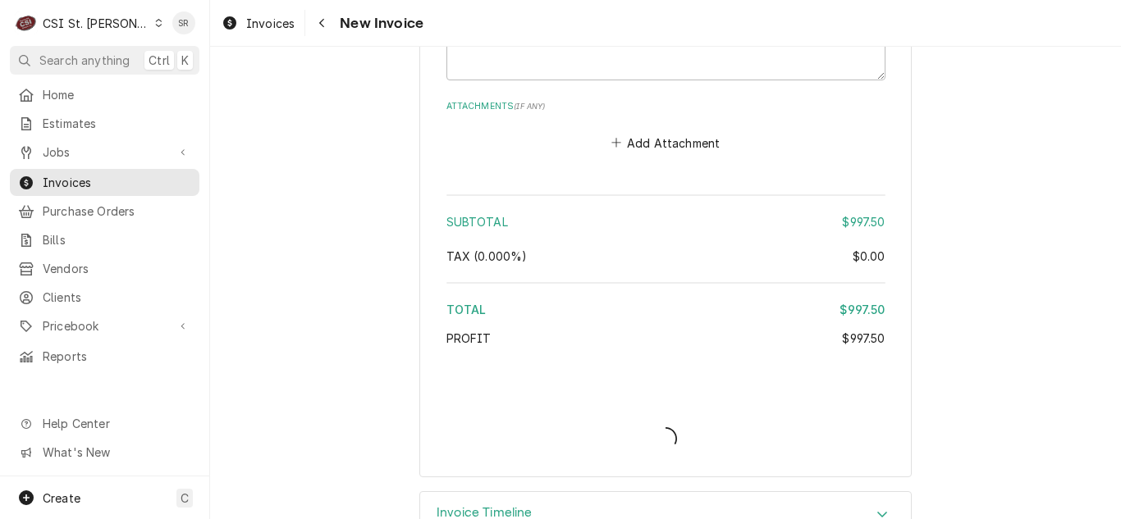
type textarea "x"
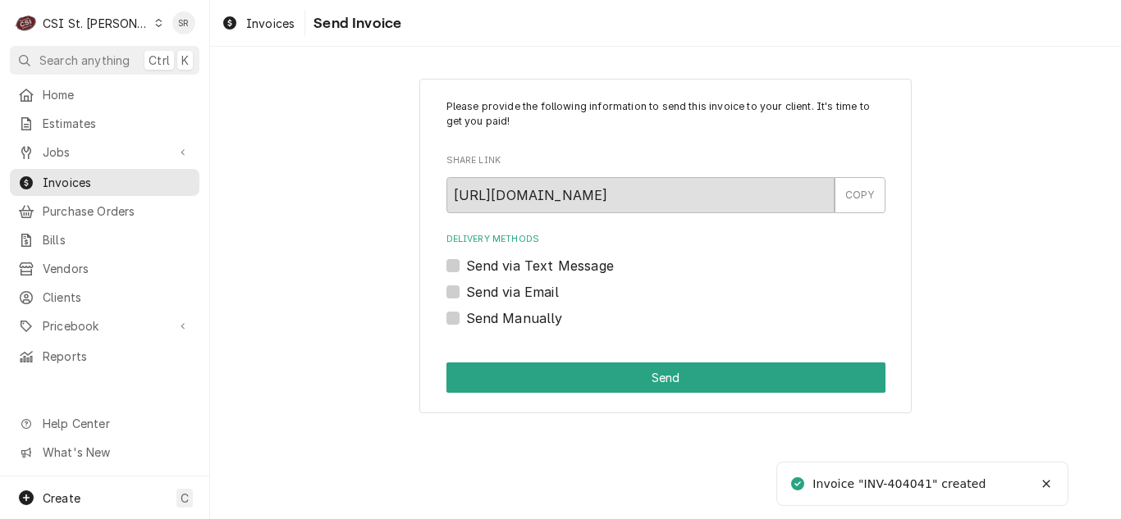
click at [517, 295] on label "Send via Email" at bounding box center [512, 292] width 93 height 20
click at [517, 295] on input "Send via Email" at bounding box center [685, 300] width 439 height 36
checkbox input "true"
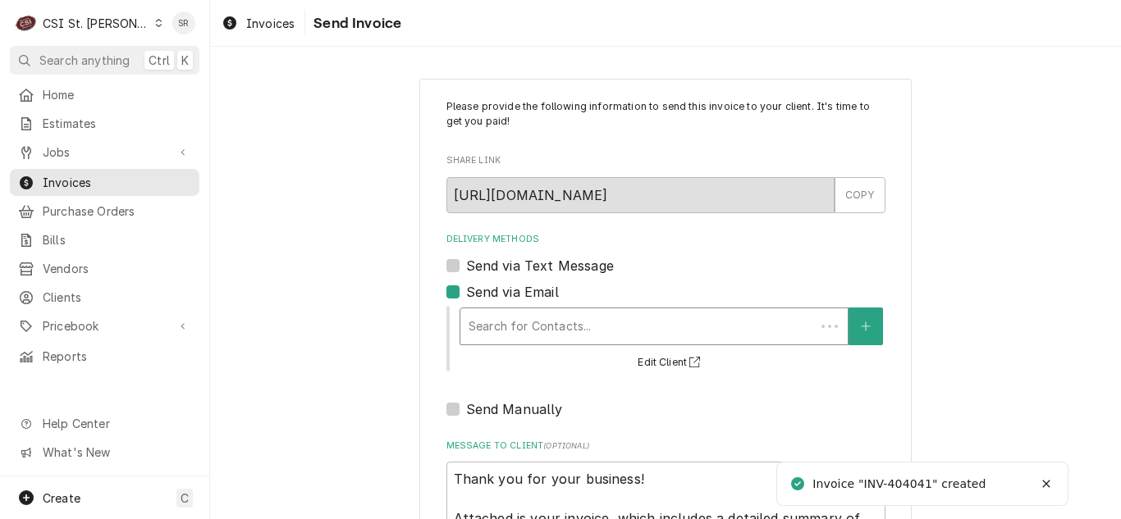
click at [579, 318] on div "Delivery Methods" at bounding box center [638, 327] width 338 height 30
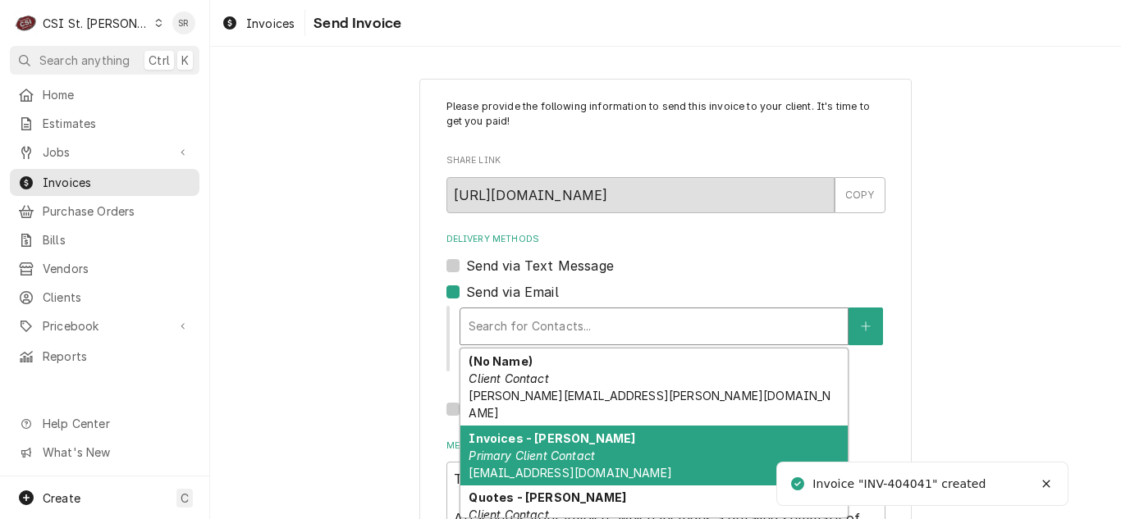
click at [560, 449] on em "Primary Client Contact" at bounding box center [532, 456] width 126 height 14
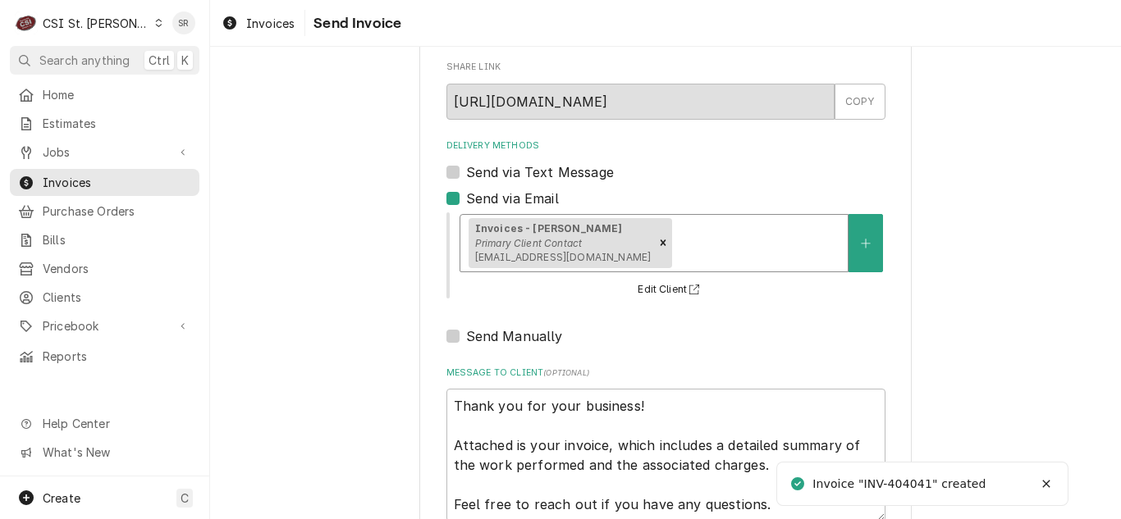
scroll to position [196, 0]
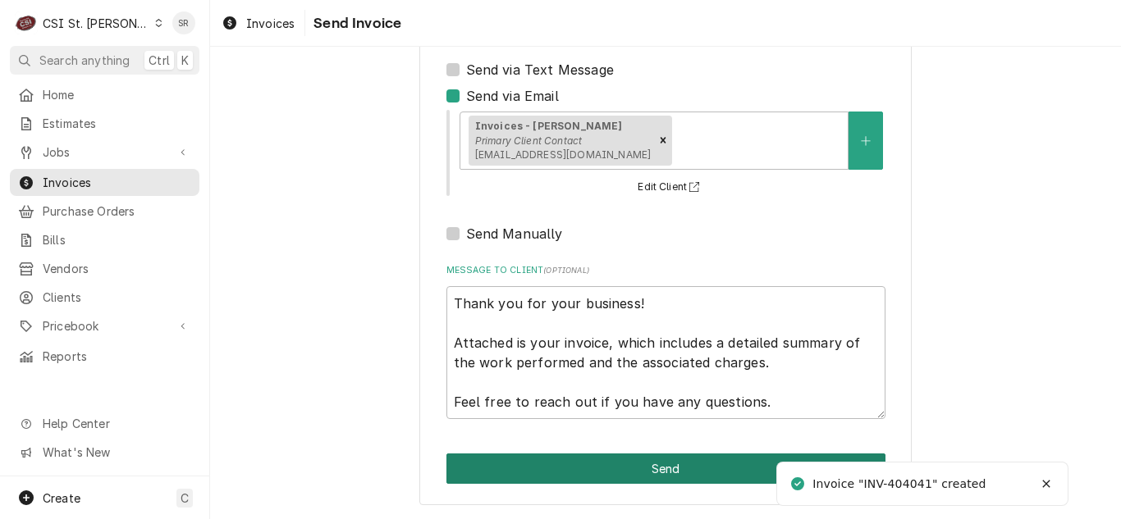
click at [658, 468] on button "Send" at bounding box center [665, 469] width 439 height 30
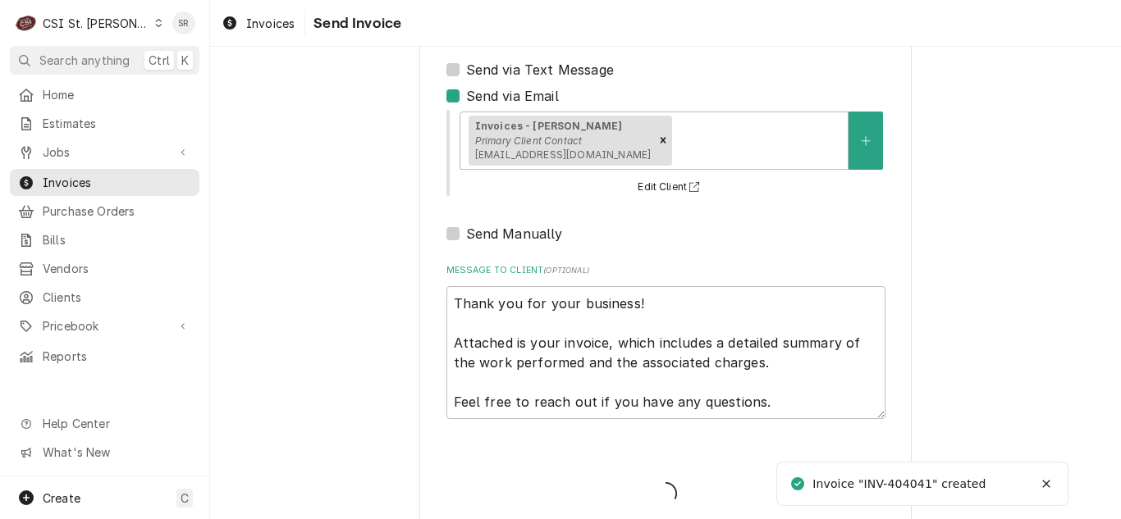
type textarea "x"
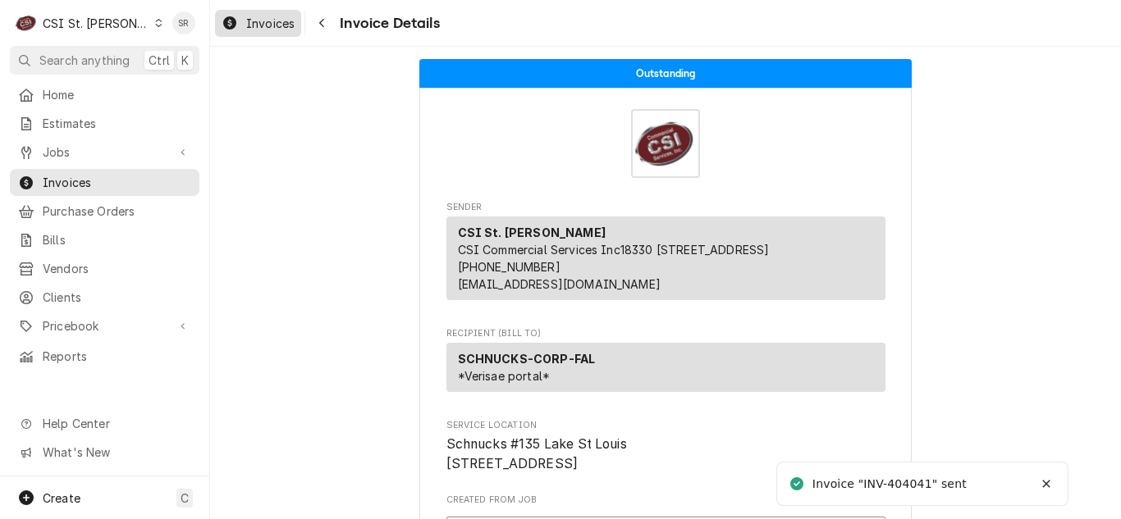
click at [261, 19] on span "Invoices" at bounding box center [270, 23] width 48 height 17
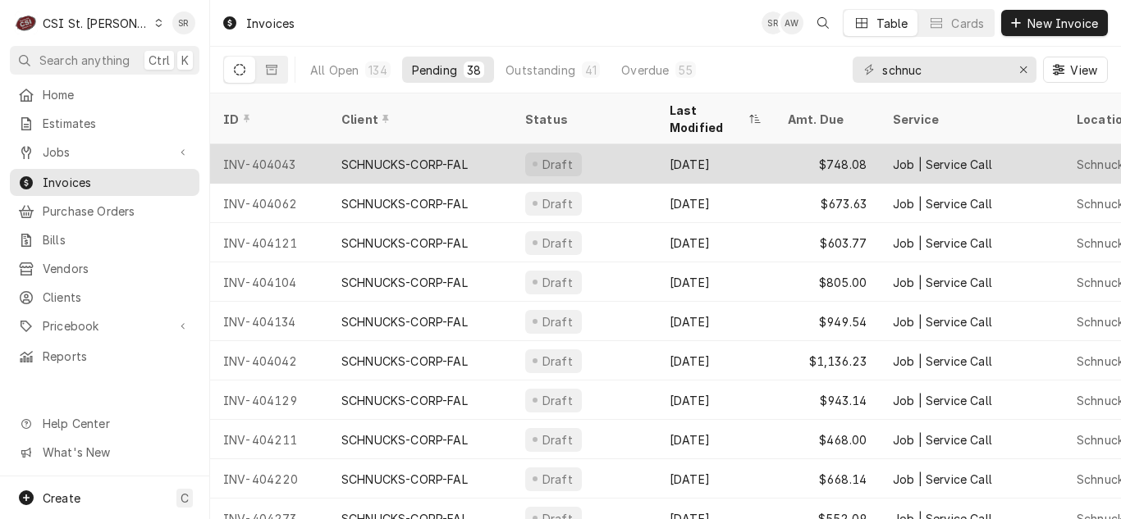
click at [870, 148] on div "$748.08" at bounding box center [827, 163] width 105 height 39
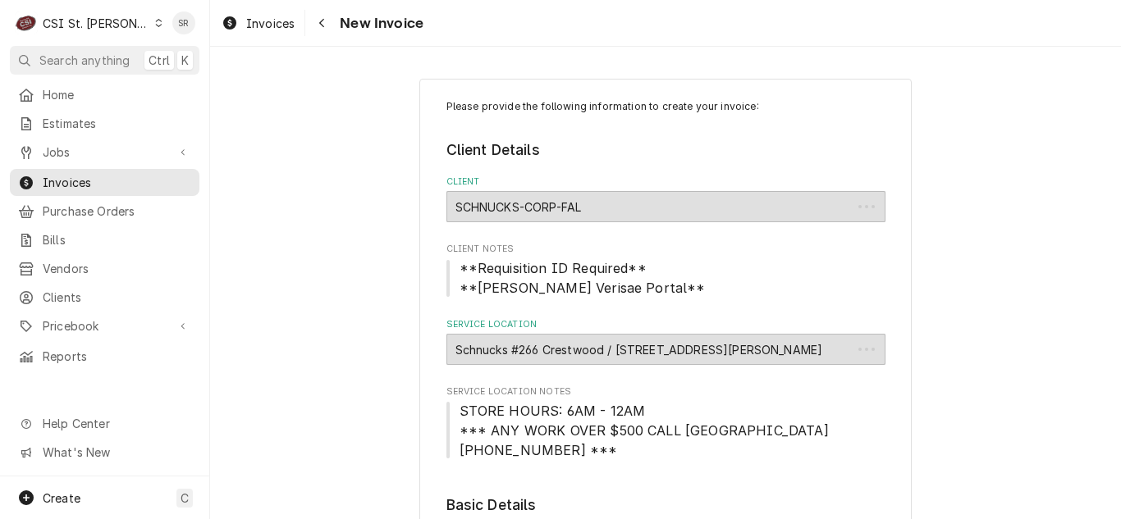
type textarea "x"
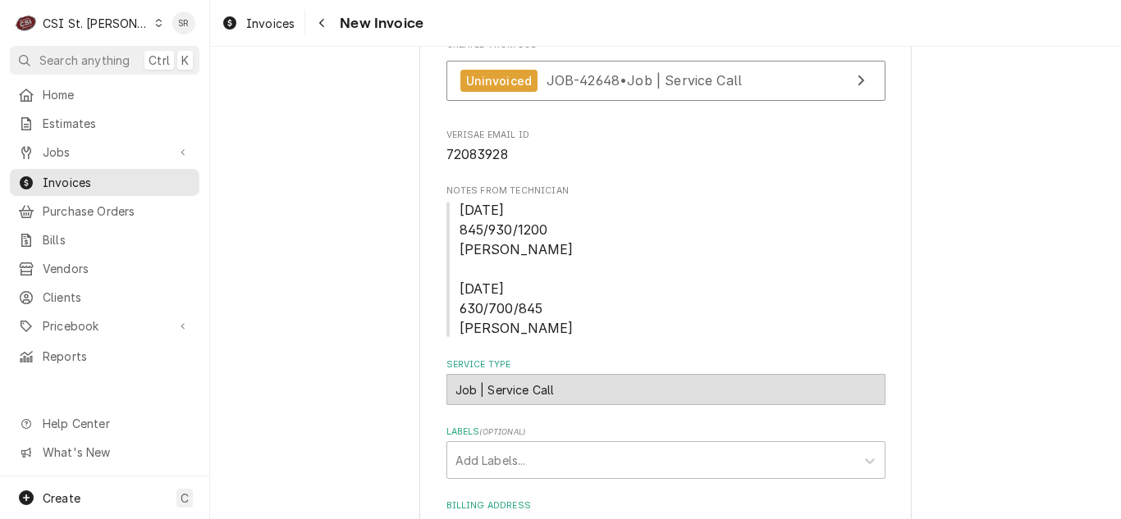
scroll to position [574, 0]
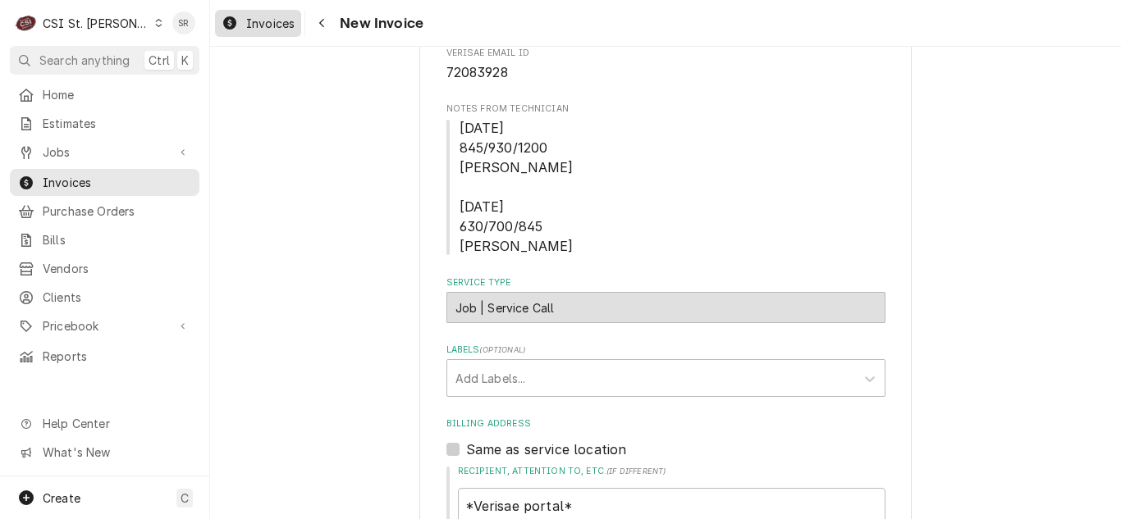
click at [257, 21] on span "Invoices" at bounding box center [270, 23] width 48 height 17
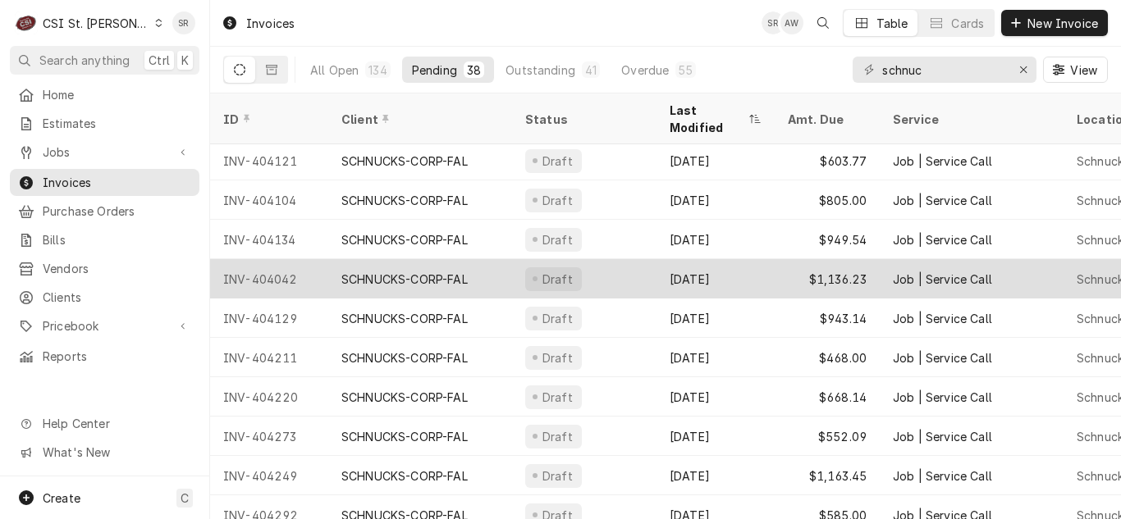
scroll to position [164, 0]
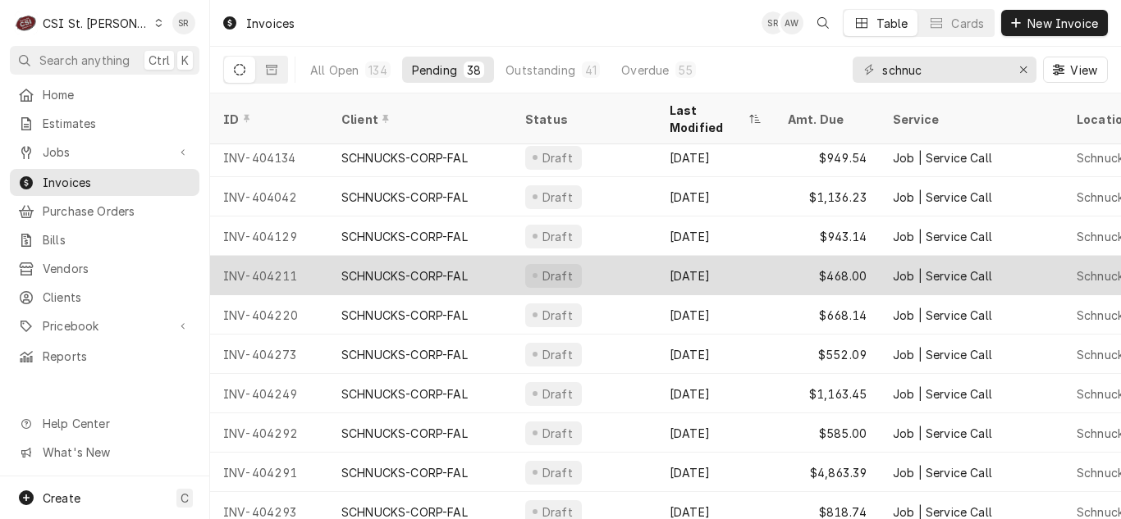
click at [408, 268] on div "SCHNUCKS-CORP-FAL" at bounding box center [404, 276] width 126 height 17
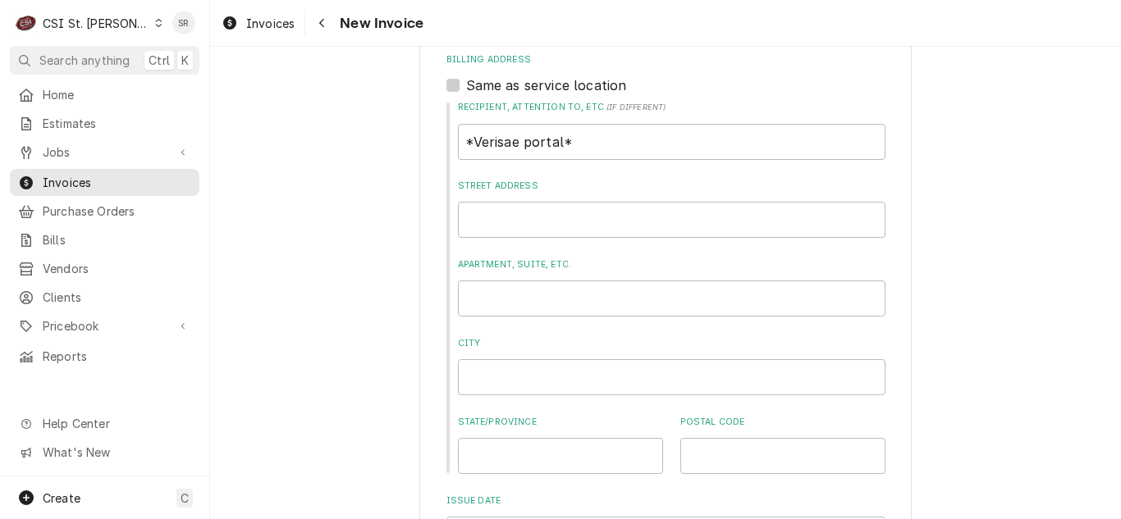
scroll to position [1067, 0]
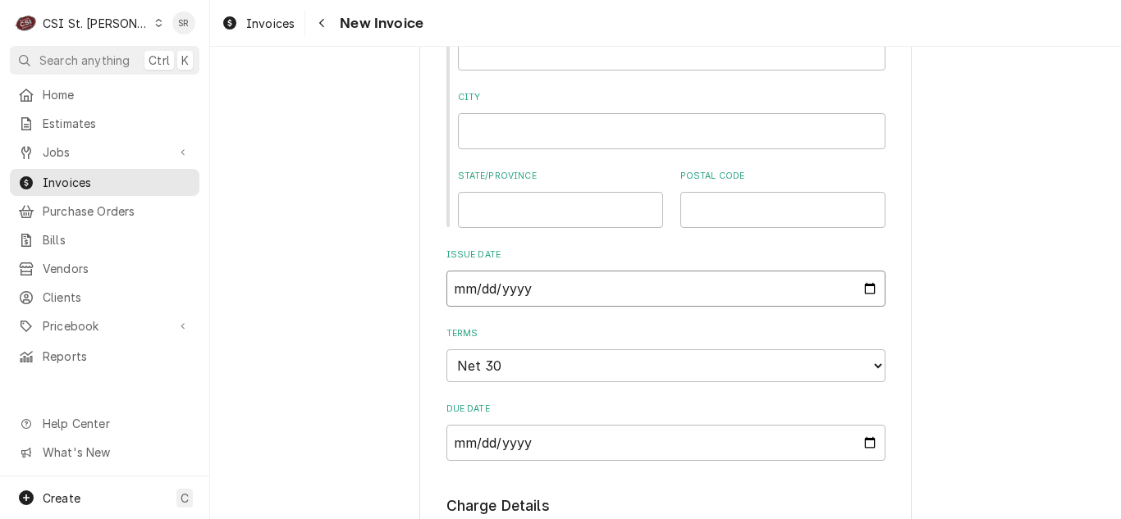
click at [868, 289] on input "2025-09-25" at bounding box center [665, 289] width 439 height 36
type textarea "x"
type input "2025-09-30"
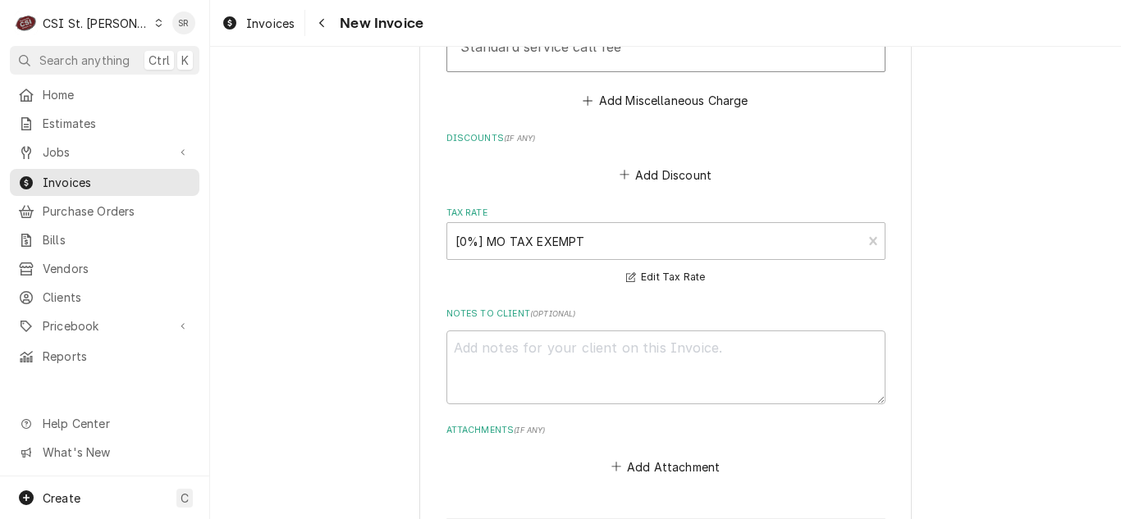
scroll to position [3036, 0]
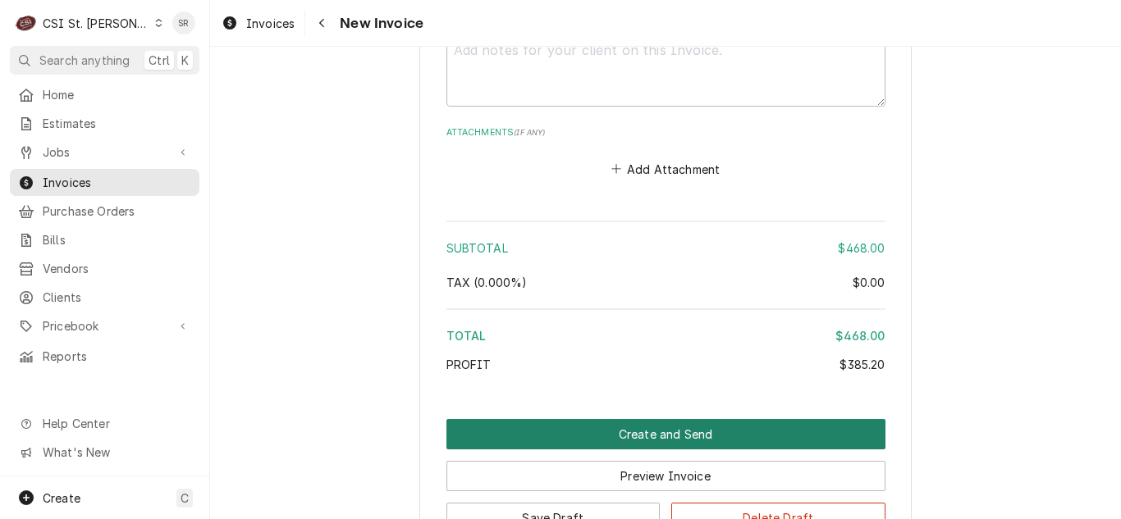
click at [654, 419] on button "Create and Send" at bounding box center [665, 434] width 439 height 30
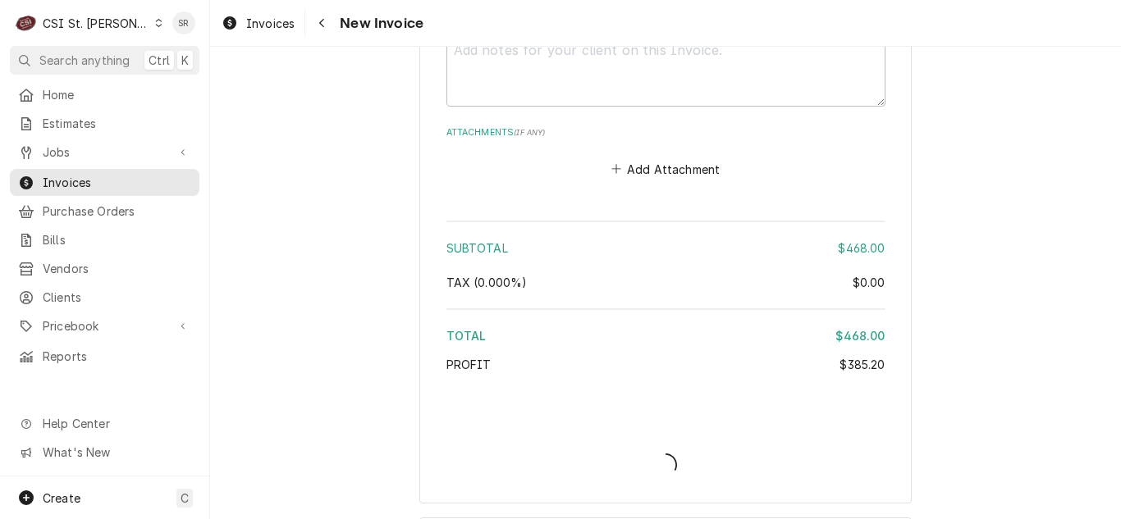
type textarea "x"
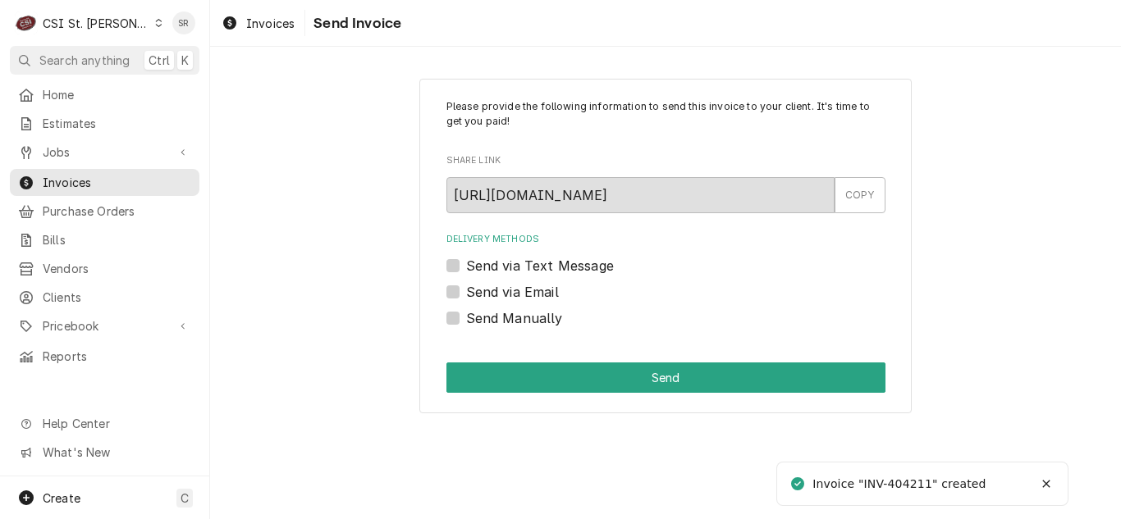
click at [516, 290] on label "Send via Email" at bounding box center [512, 292] width 93 height 20
click at [516, 290] on input "Send via Email" at bounding box center [685, 300] width 439 height 36
checkbox input "true"
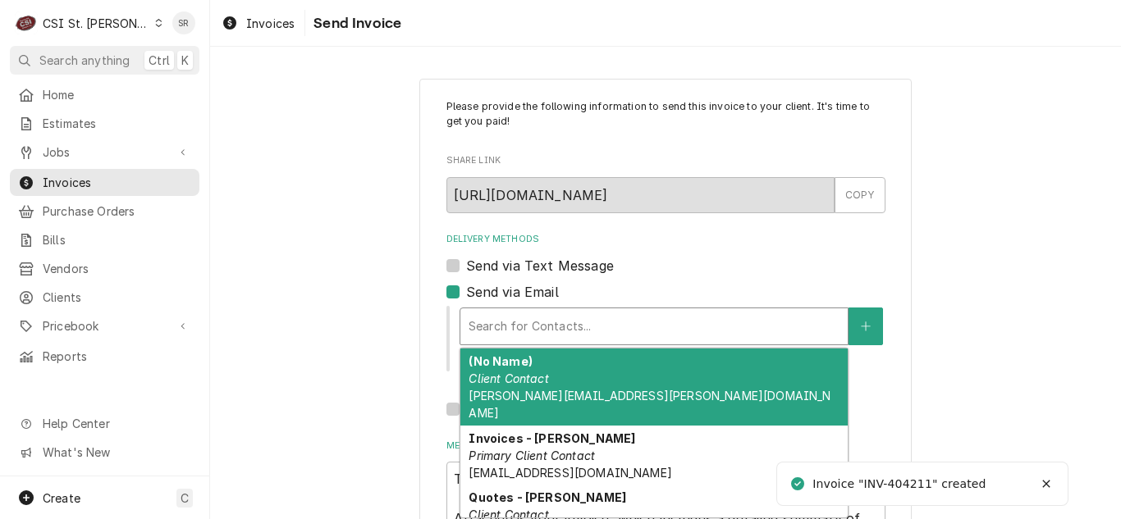
click at [538, 318] on div "Delivery Methods" at bounding box center [654, 327] width 371 height 30
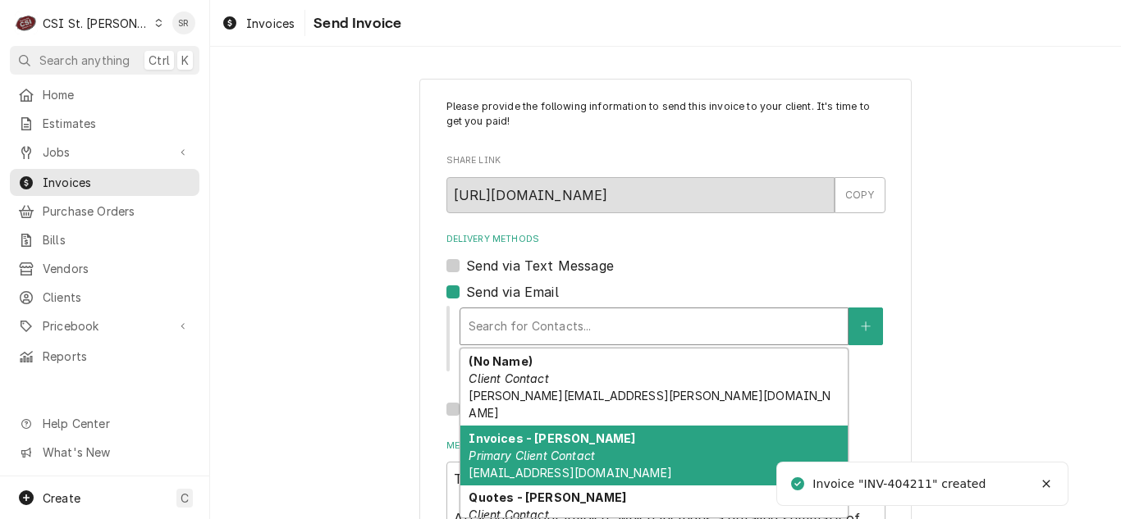
click at [532, 432] on strong "Invoices - [PERSON_NAME]" at bounding box center [552, 439] width 167 height 14
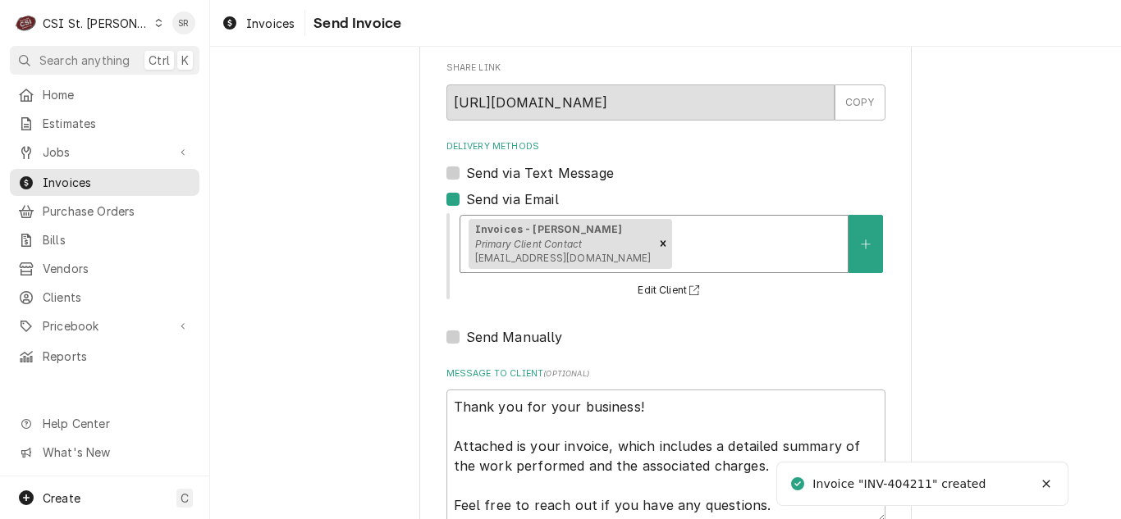
scroll to position [196, 0]
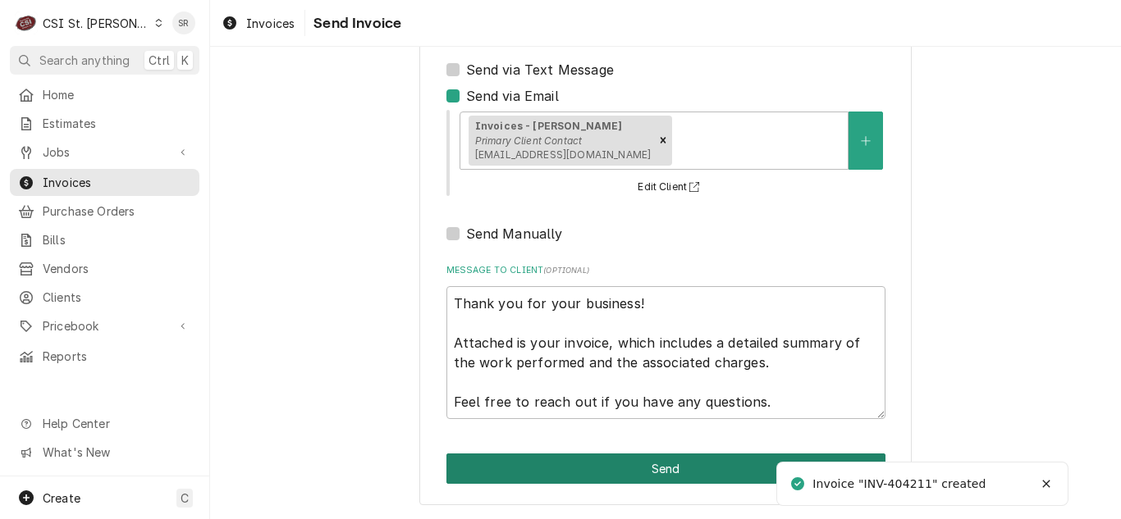
click at [659, 464] on button "Send" at bounding box center [665, 469] width 439 height 30
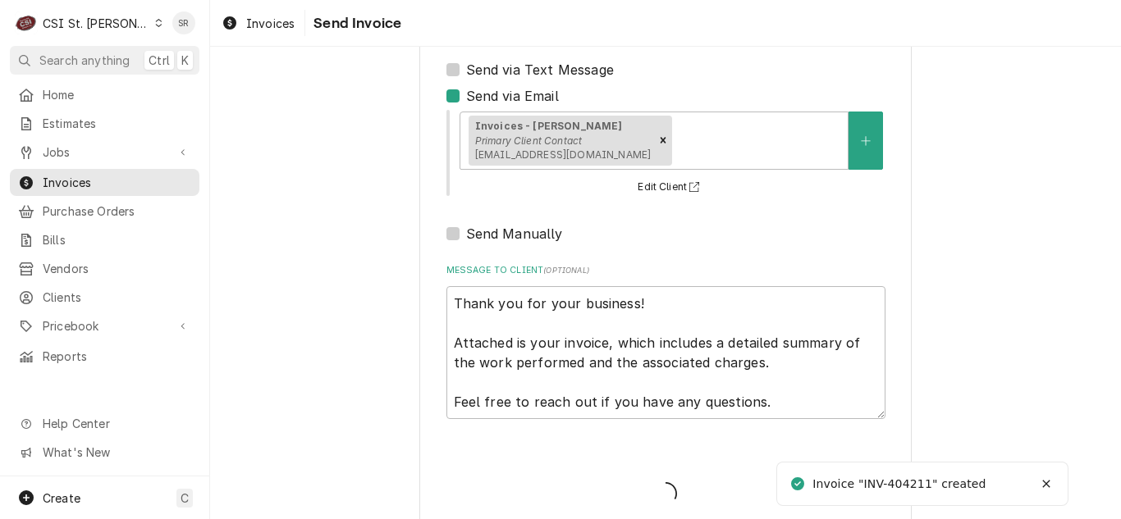
type textarea "x"
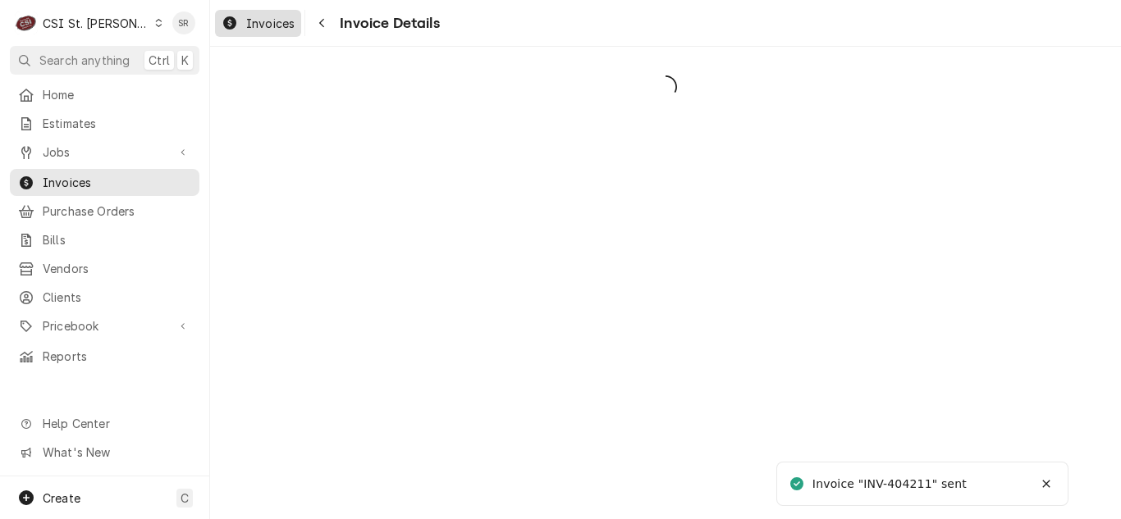
drag, startPoint x: 272, startPoint y: 13, endPoint x: 267, endPoint y: 33, distance: 20.3
click at [268, 32] on div "Invoices" at bounding box center [258, 23] width 80 height 21
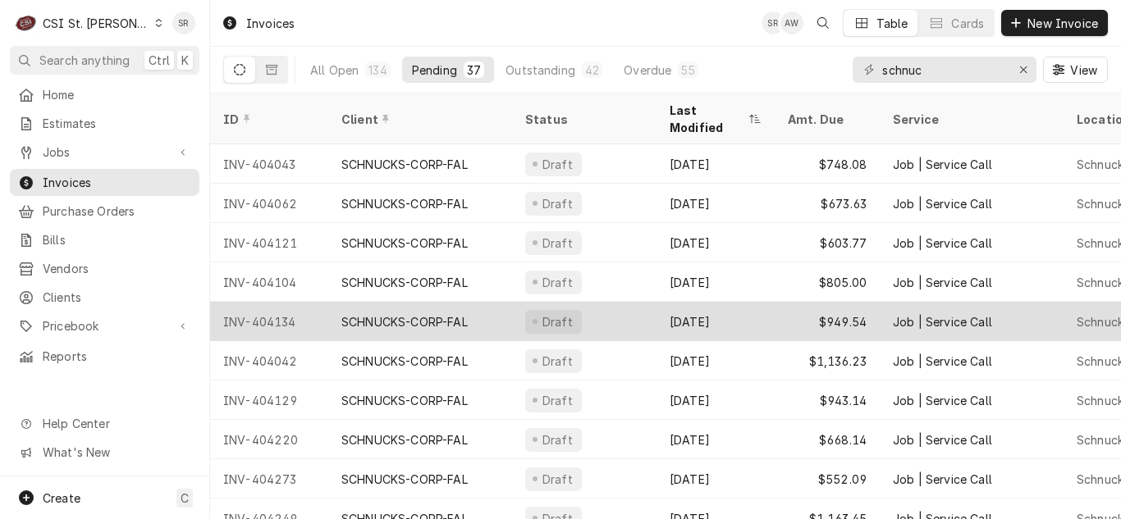
click at [376, 313] on div "SCHNUCKS-CORP-FAL" at bounding box center [404, 321] width 126 height 17
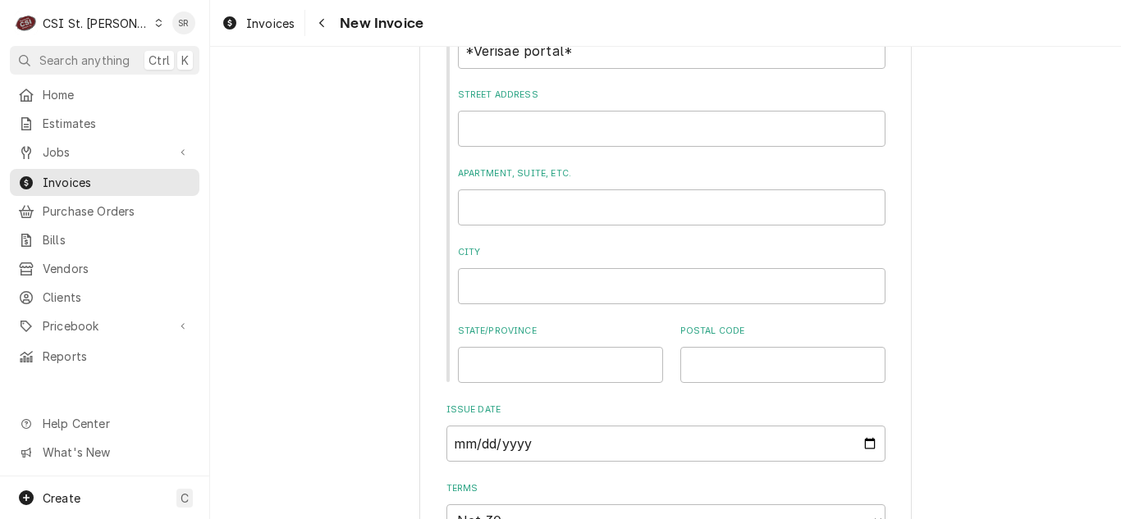
scroll to position [1067, 0]
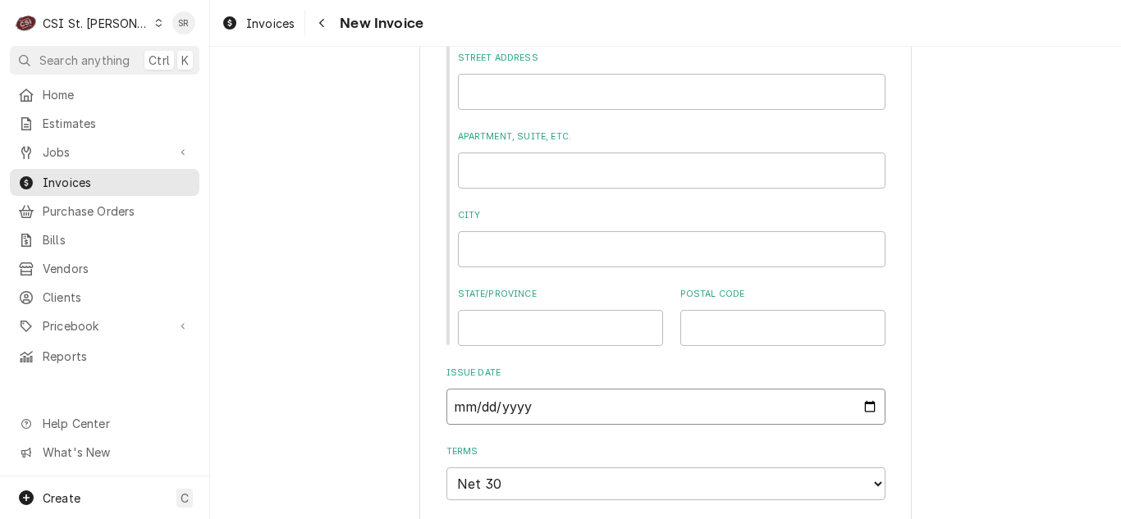
click at [861, 410] on input "2025-09-24" at bounding box center [665, 407] width 439 height 36
type textarea "x"
type input "[DATE]"
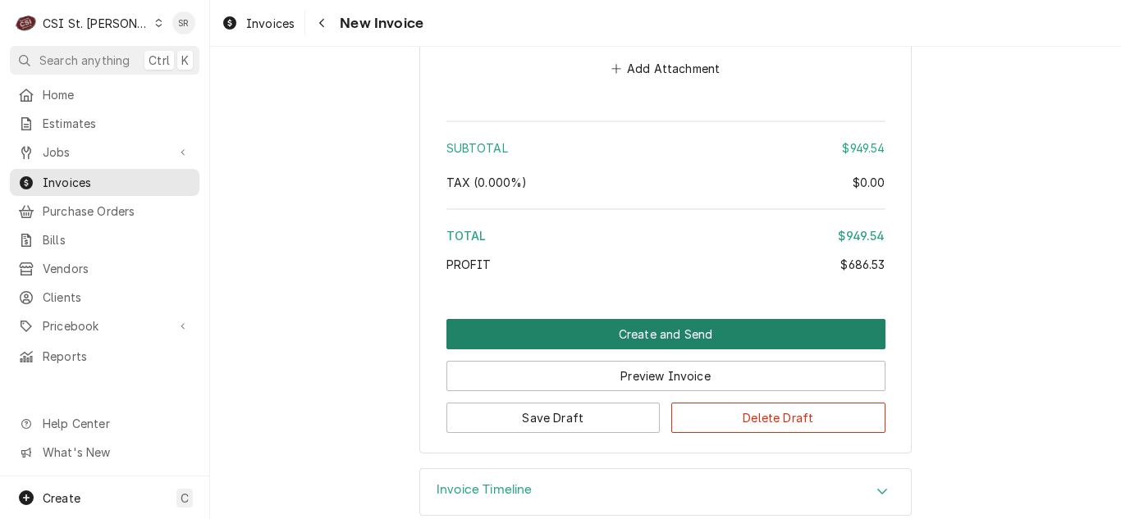
click at [632, 319] on button "Create and Send" at bounding box center [665, 334] width 439 height 30
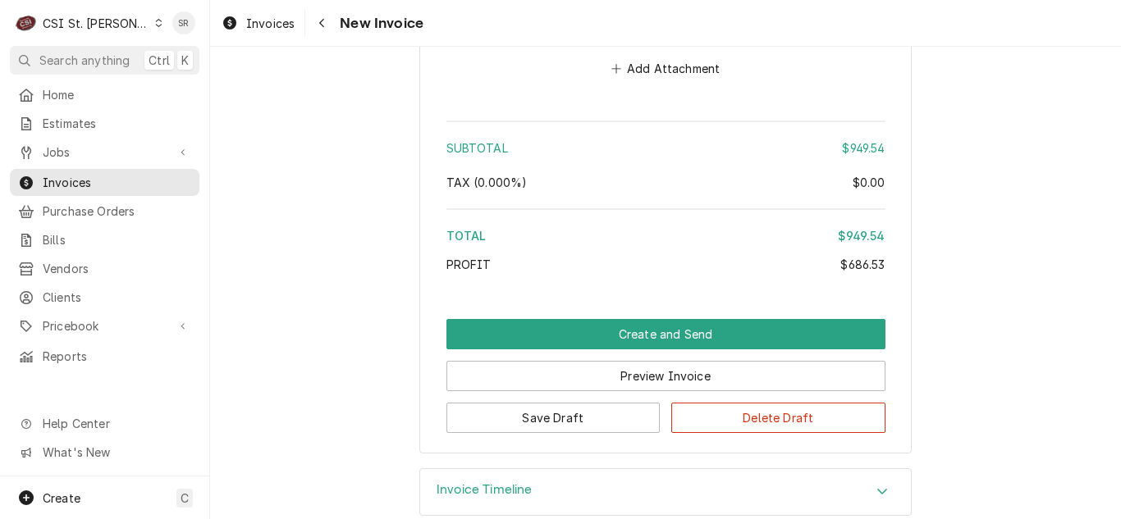
scroll to position [3895, 0]
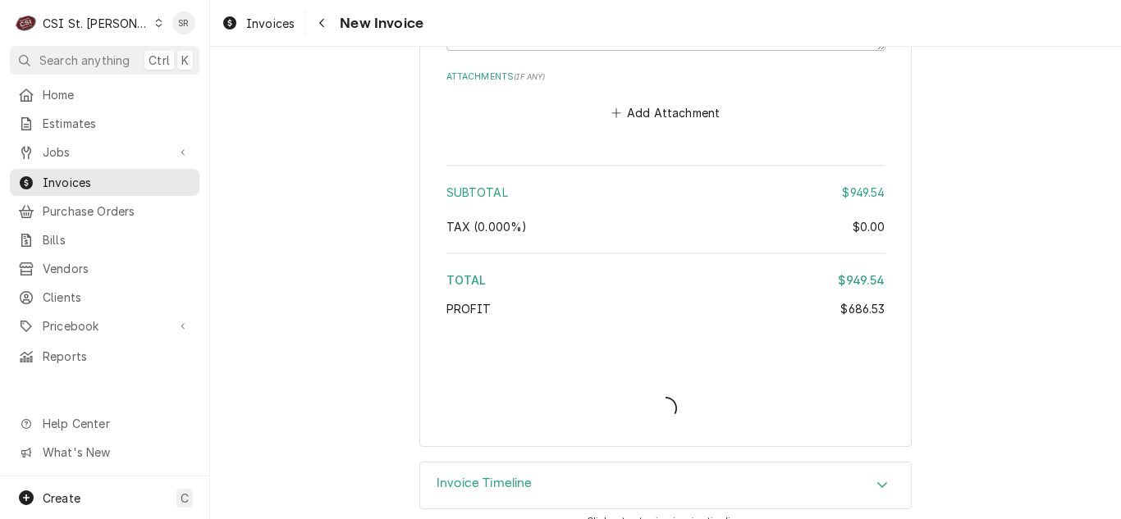
type textarea "x"
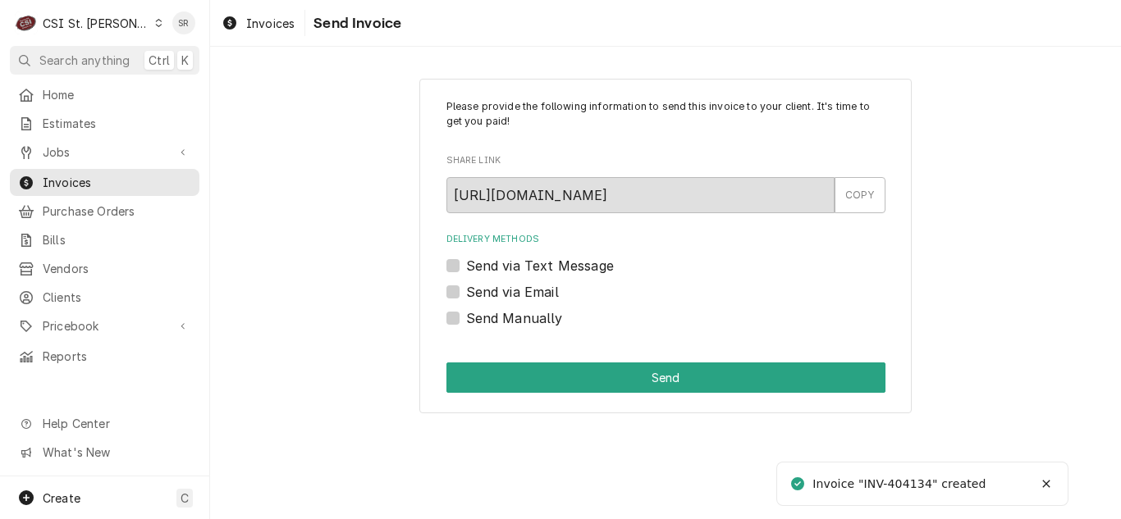
click at [524, 296] on label "Send via Email" at bounding box center [512, 292] width 93 height 20
click at [524, 296] on input "Send via Email" at bounding box center [685, 300] width 439 height 36
checkbox input "true"
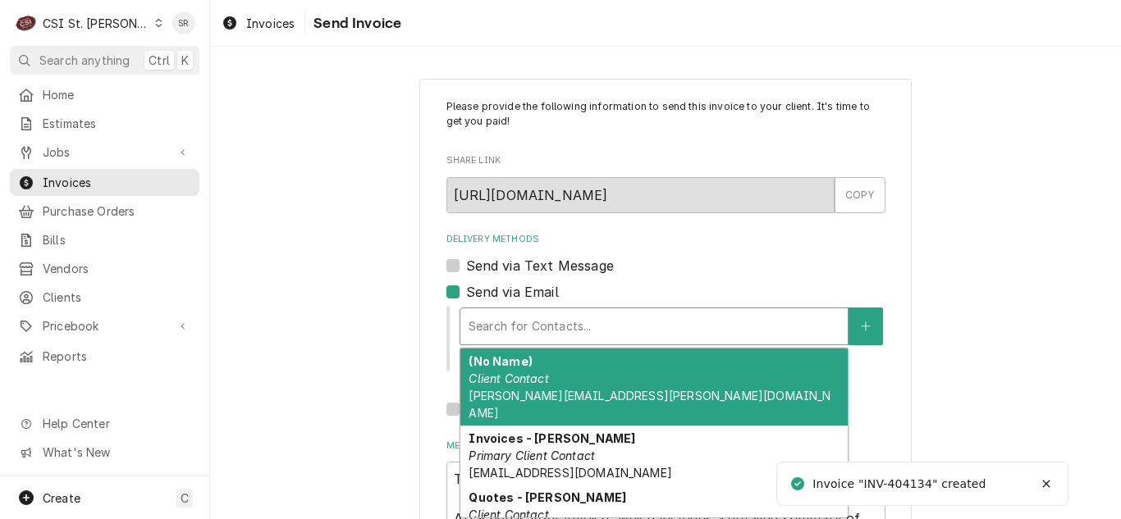
click at [556, 329] on div "Delivery Methods" at bounding box center [654, 327] width 371 height 30
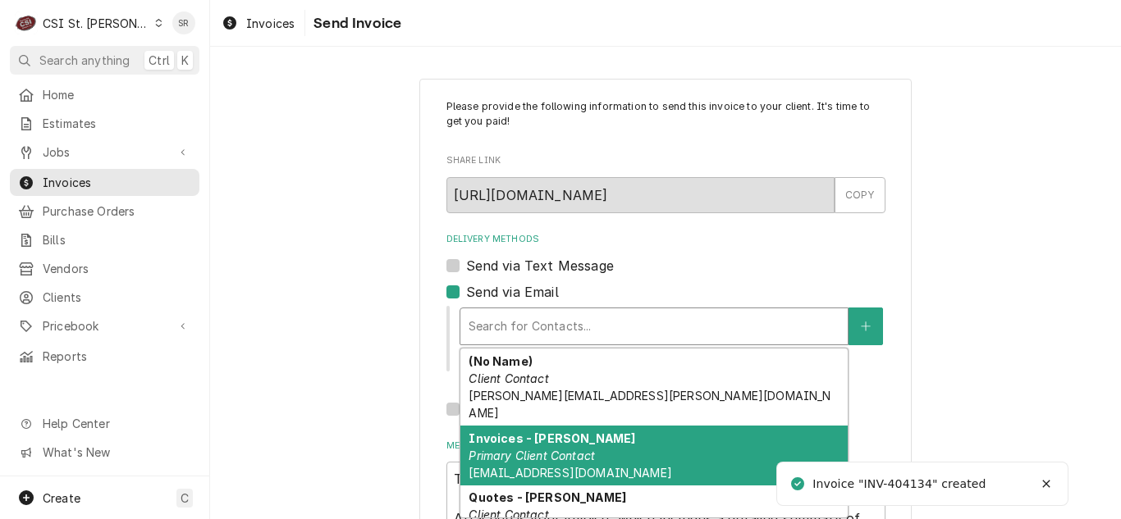
click at [556, 449] on em "Primary Client Contact" at bounding box center [532, 456] width 126 height 14
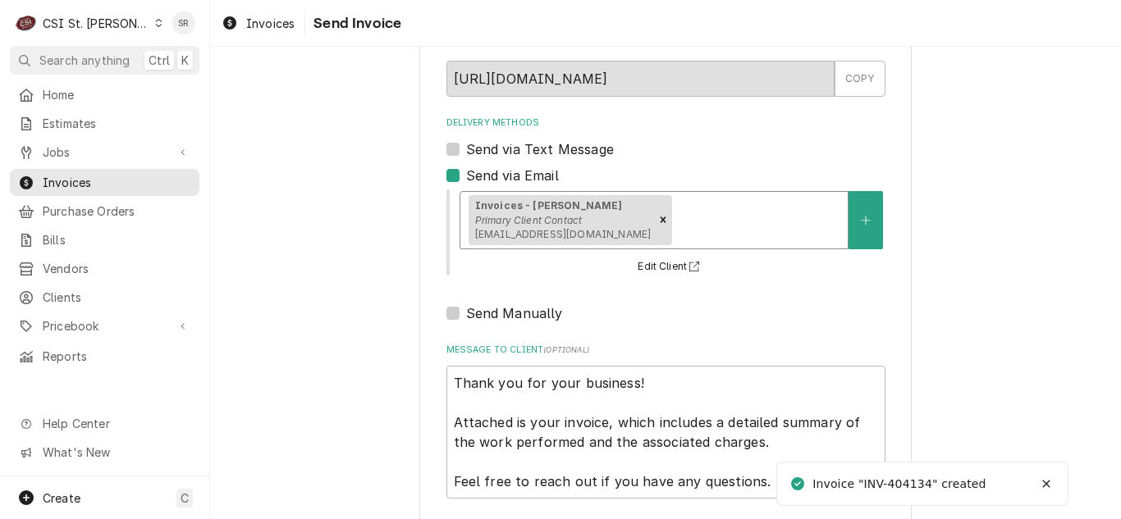
scroll to position [196, 0]
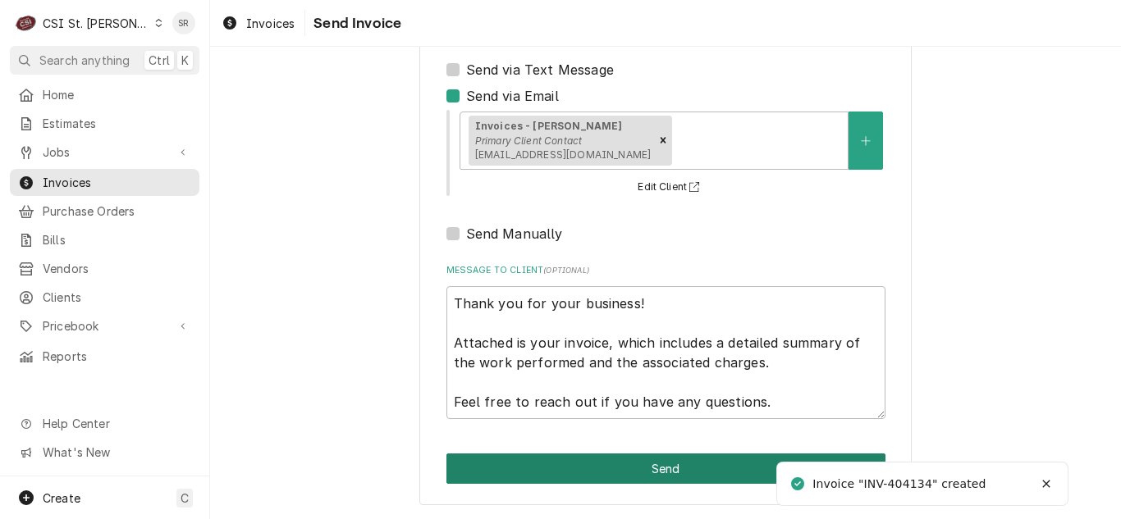
click at [638, 466] on button "Send" at bounding box center [665, 469] width 439 height 30
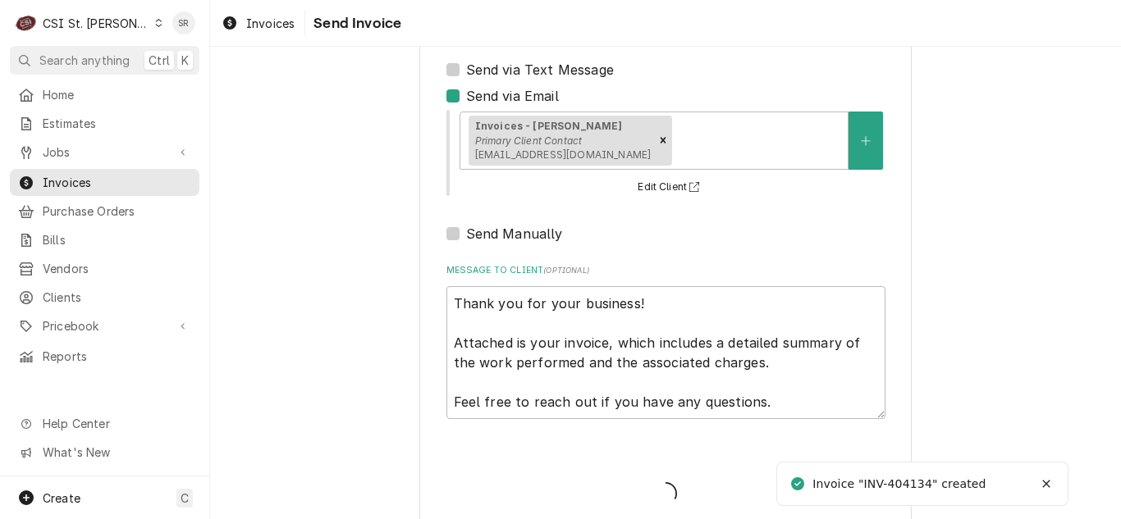
type textarea "x"
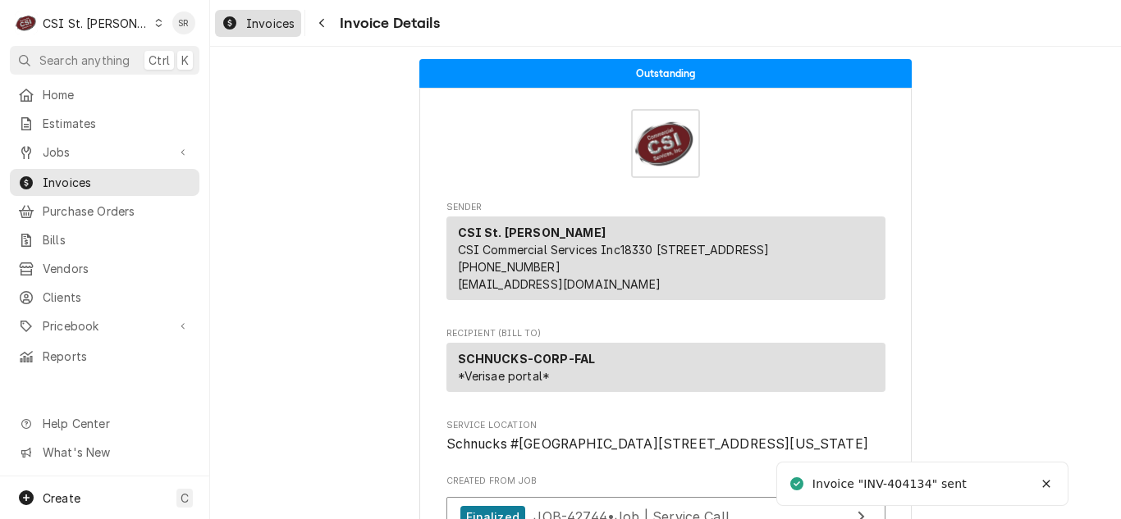
click at [272, 22] on span "Invoices" at bounding box center [270, 23] width 48 height 17
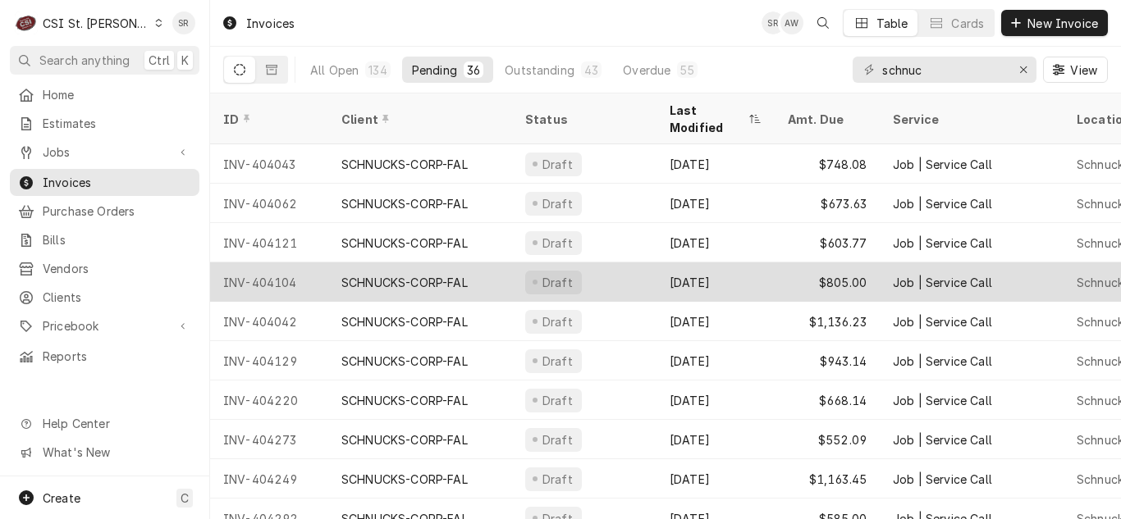
click at [408, 274] on div "SCHNUCKS-CORP-FAL" at bounding box center [404, 282] width 126 height 17
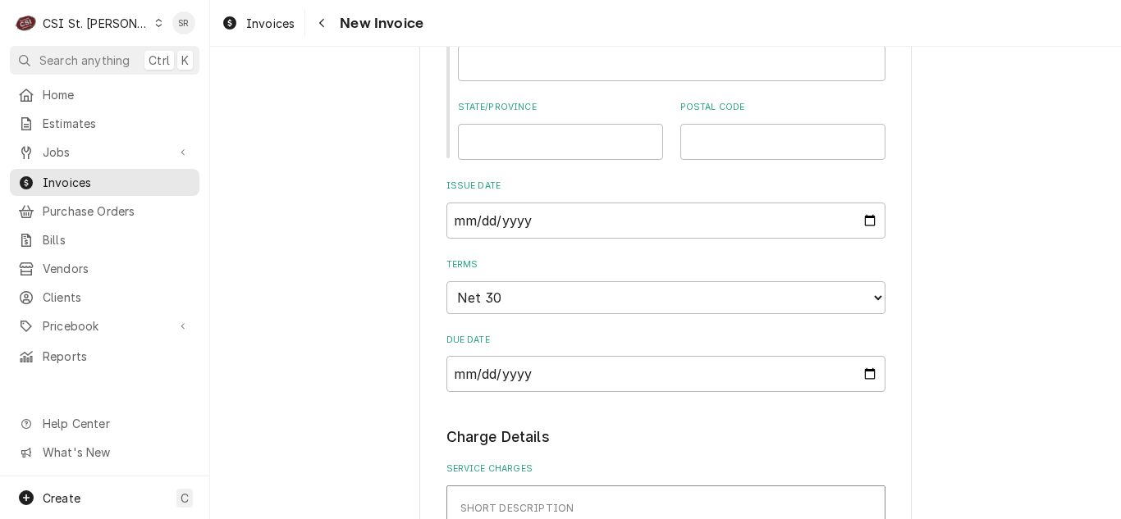
scroll to position [1149, 0]
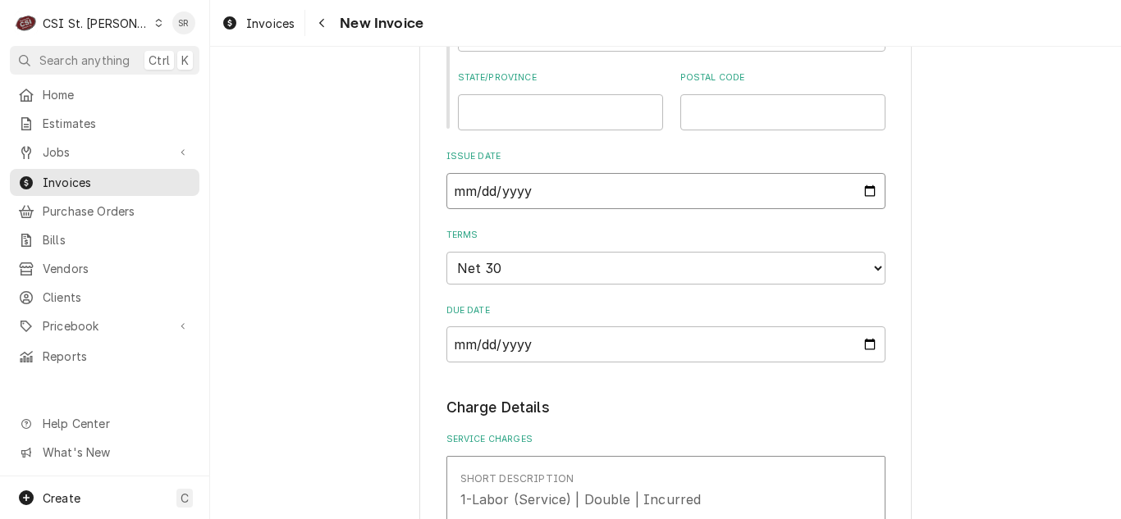
click at [869, 190] on input "[DATE]" at bounding box center [665, 191] width 439 height 36
type input "[DATE]"
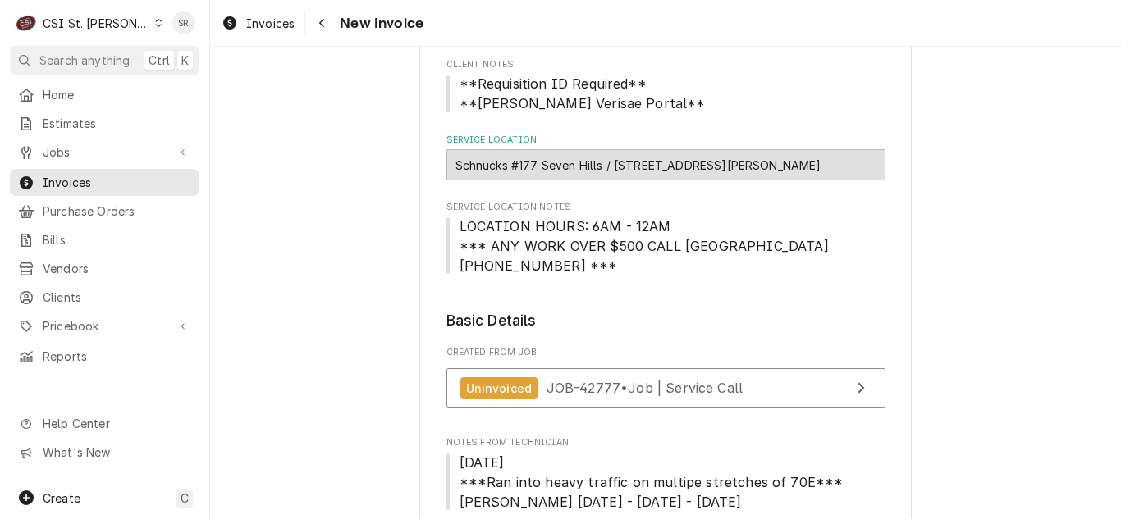
scroll to position [105, 0]
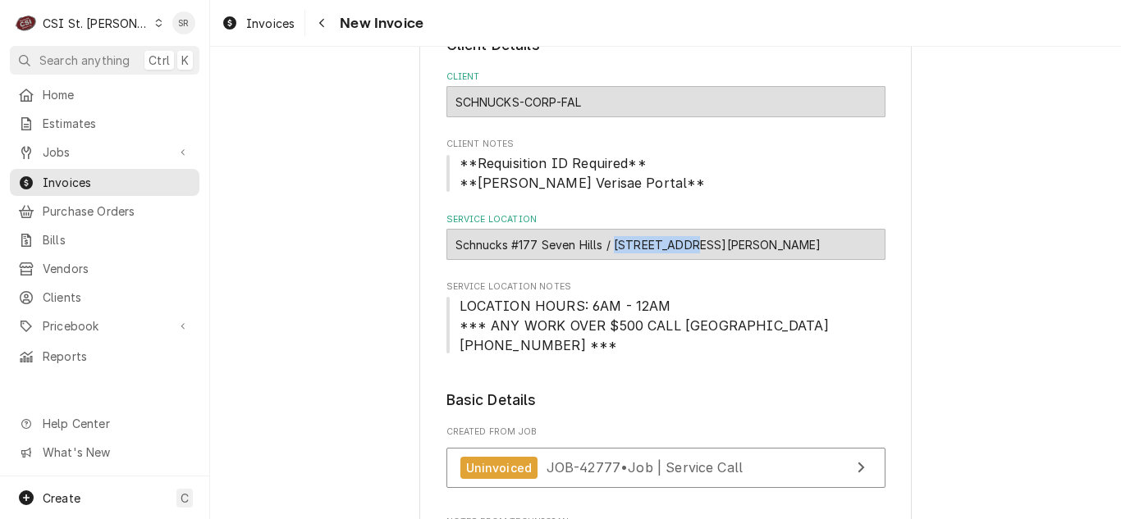
drag, startPoint x: 609, startPoint y: 243, endPoint x: 683, endPoint y: 243, distance: 73.9
click at [683, 243] on div "Schnucks #177 Seven Hills / [STREET_ADDRESS][PERSON_NAME]" at bounding box center [665, 244] width 439 height 31
copy div "[STREET_ADDRESS]"
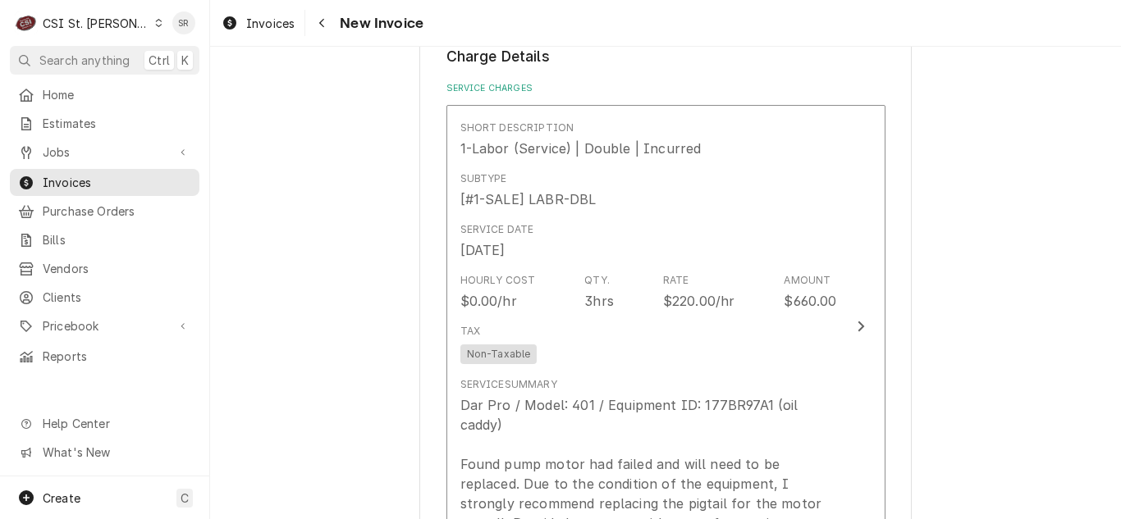
scroll to position [1582, 0]
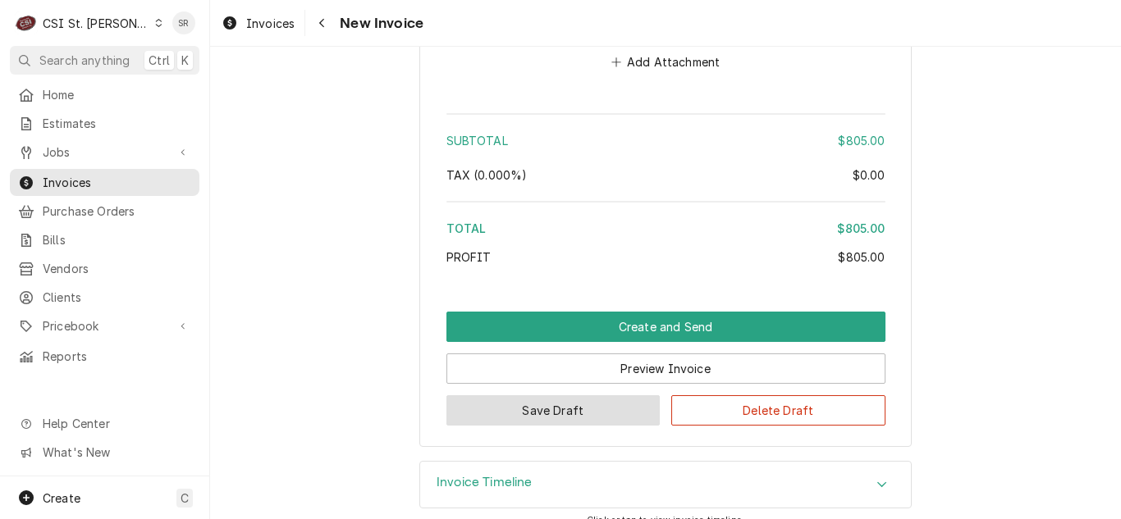
click at [536, 396] on button "Save Draft" at bounding box center [553, 411] width 214 height 30
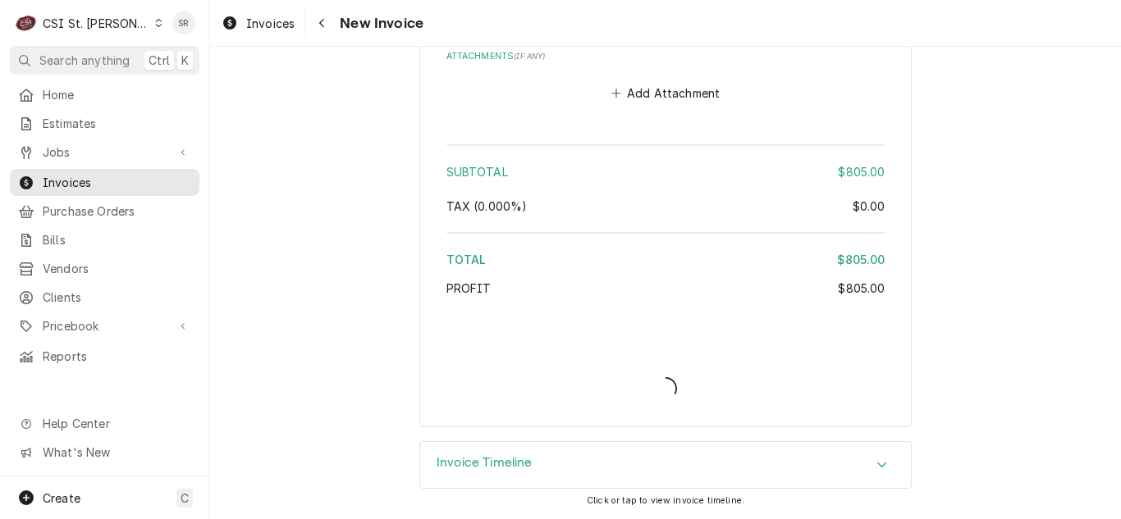
scroll to position [2762, 0]
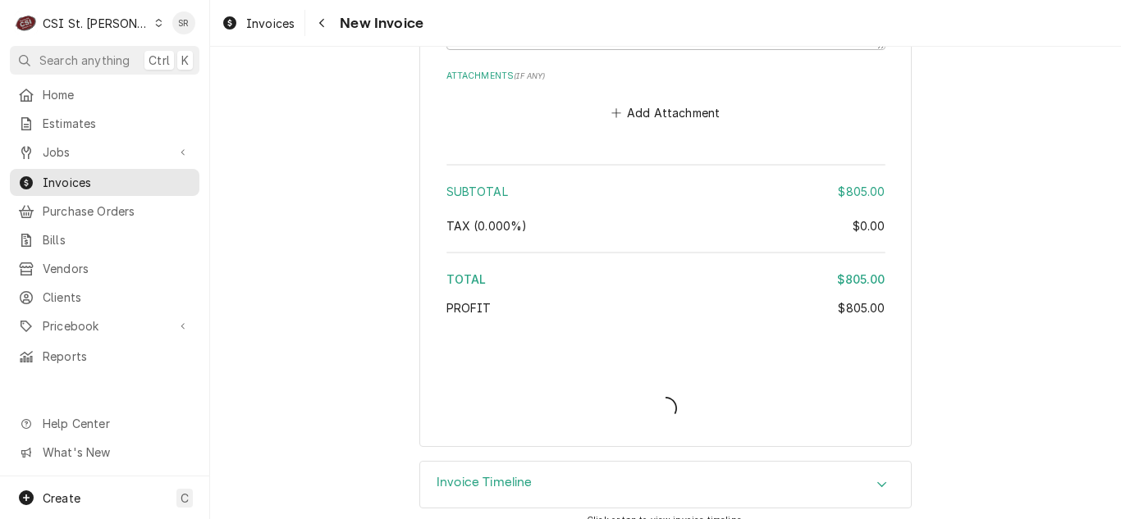
type textarea "x"
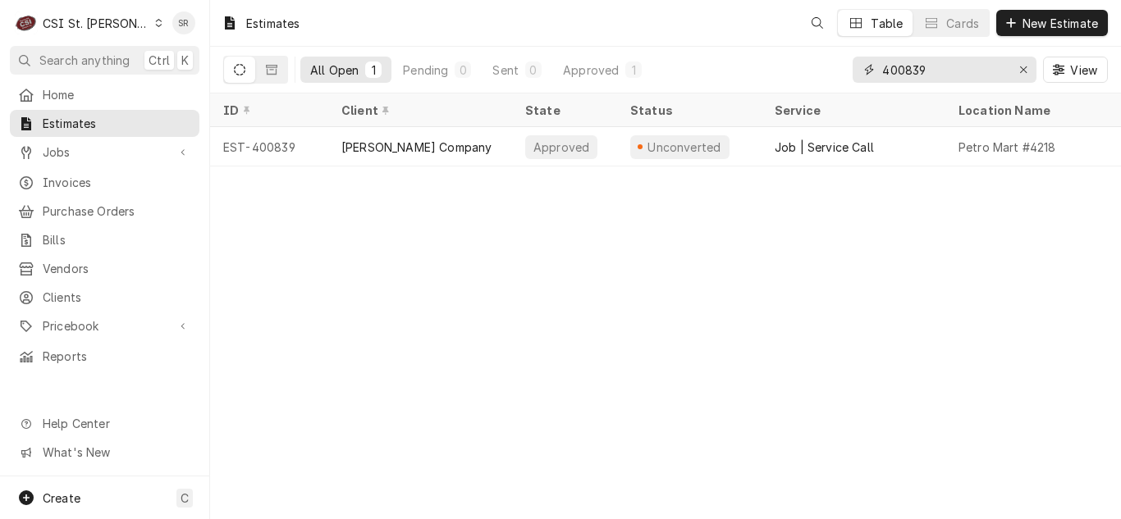
drag, startPoint x: 929, startPoint y: 64, endPoint x: 853, endPoint y: 62, distance: 75.5
click at [853, 62] on div "400839" at bounding box center [945, 70] width 184 height 26
paste input "907 E Hwy 50"
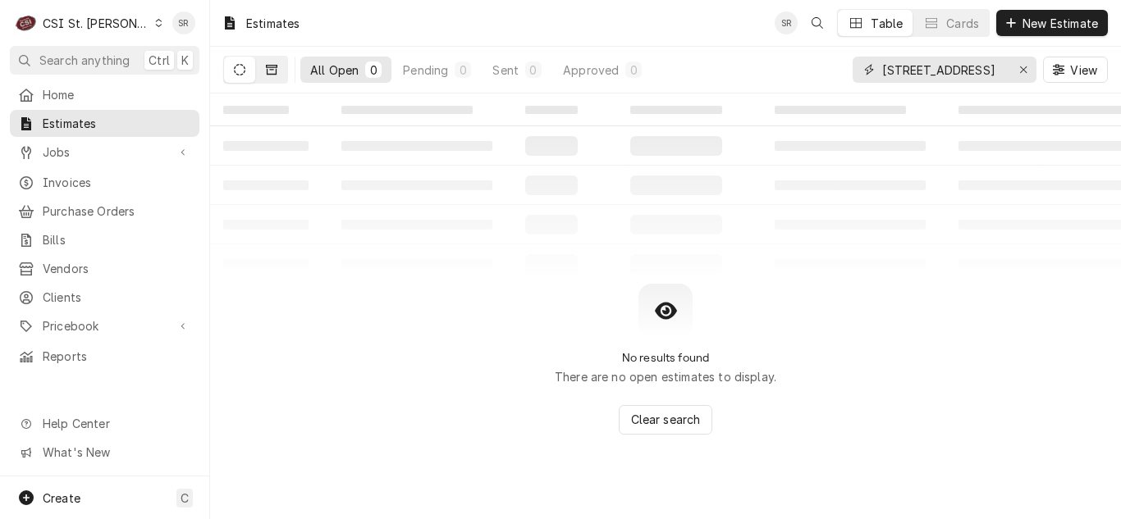
type input "907 E Hwy 50"
click at [277, 71] on button "Dynamic Content Wrapper" at bounding box center [271, 70] width 31 height 26
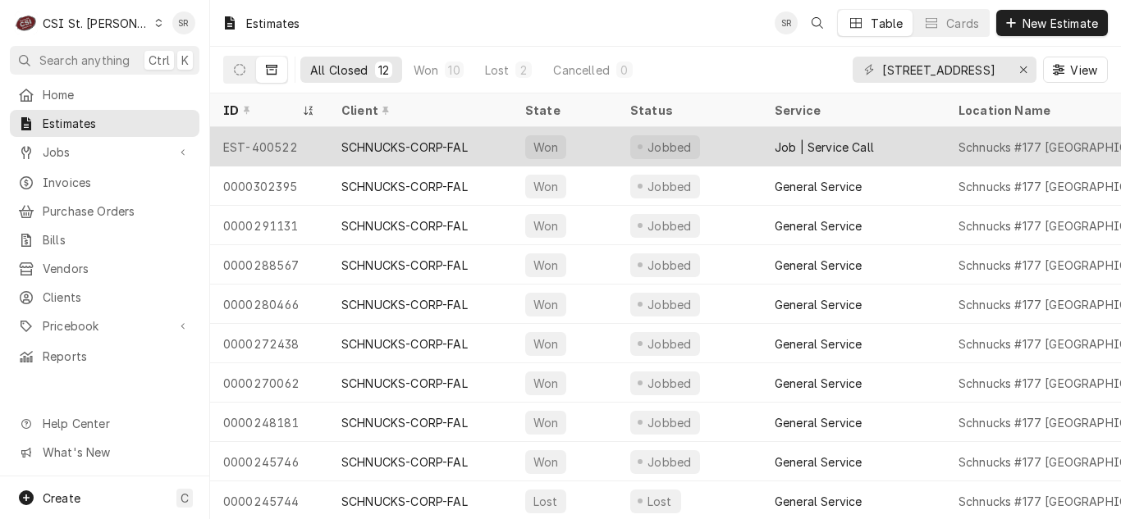
click at [400, 149] on div "SCHNUCKS-CORP-FAL" at bounding box center [404, 147] width 126 height 17
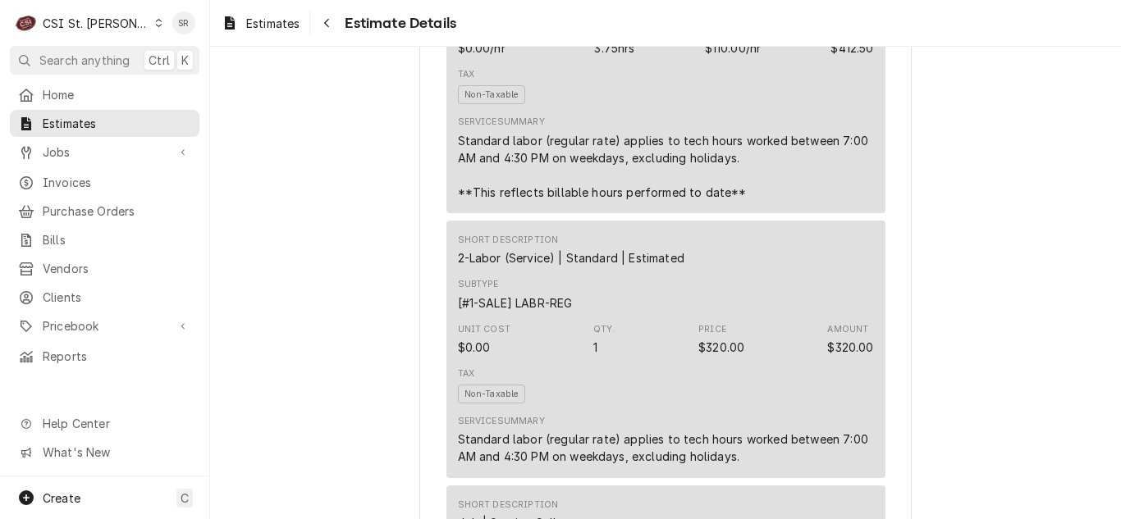
scroll to position [1149, 0]
